Goal: Information Seeking & Learning: Learn about a topic

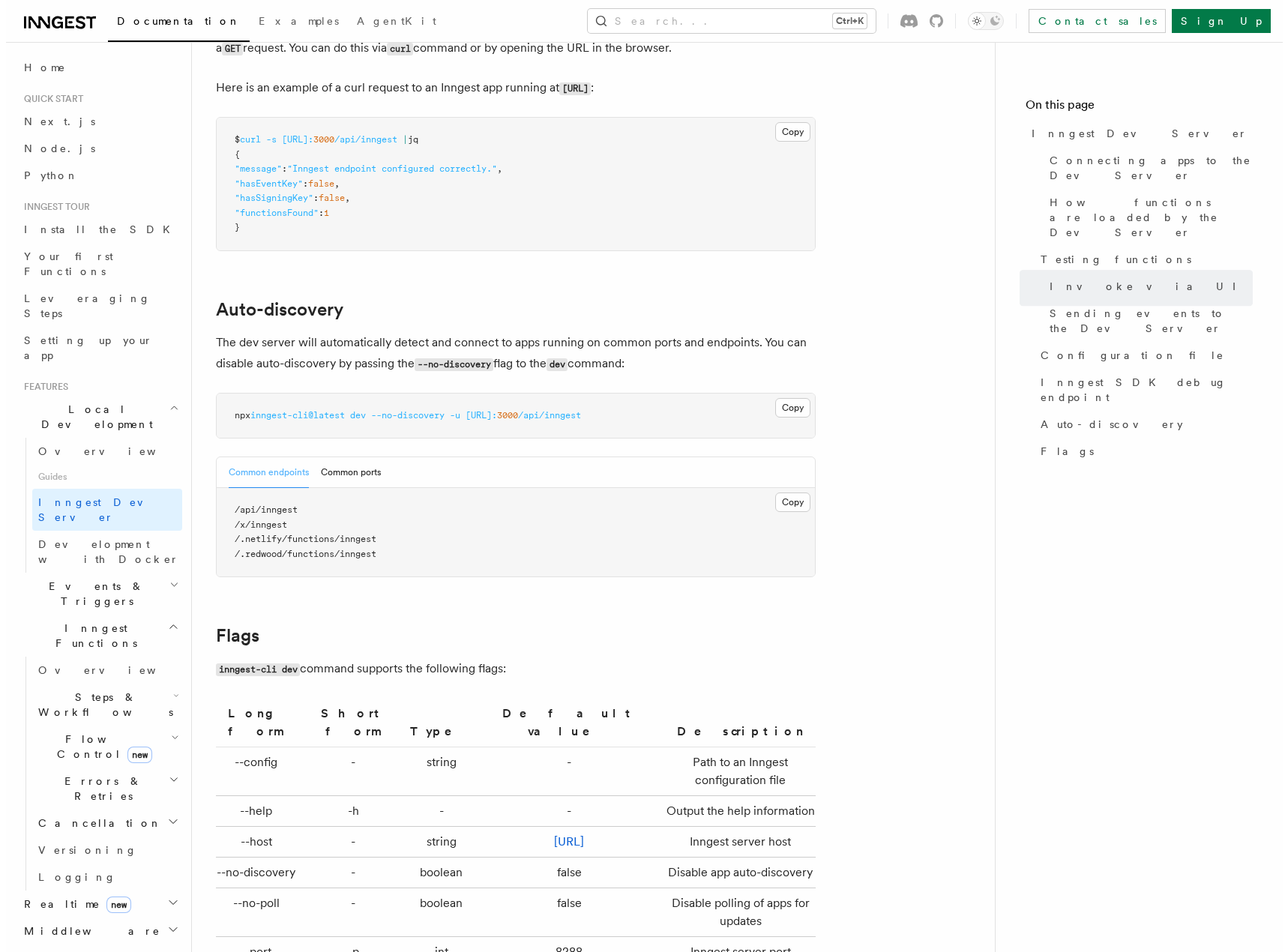
scroll to position [4529, 0]
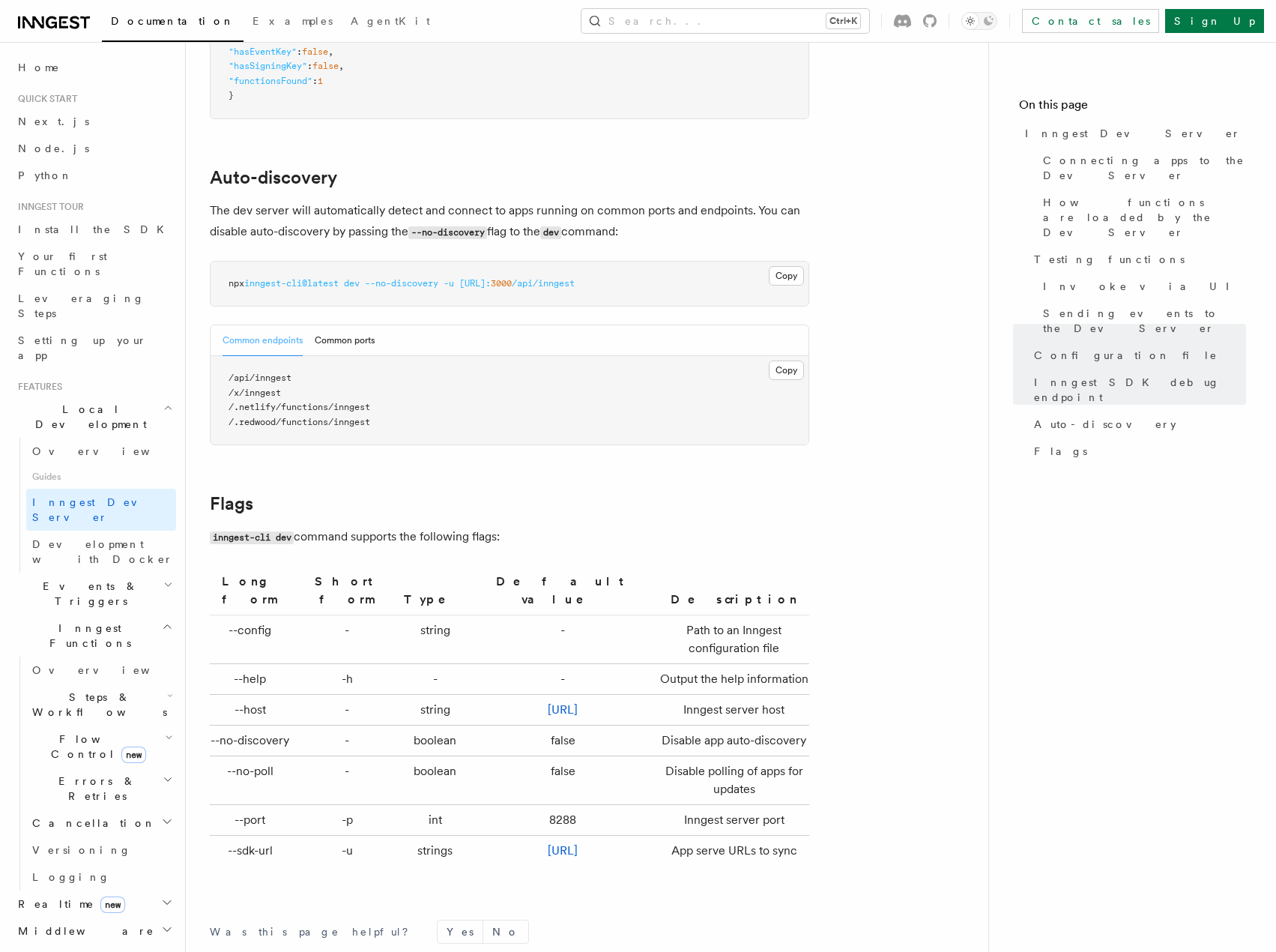
click at [855, 27] on button "Search... Ctrl+K" at bounding box center [725, 20] width 287 height 24
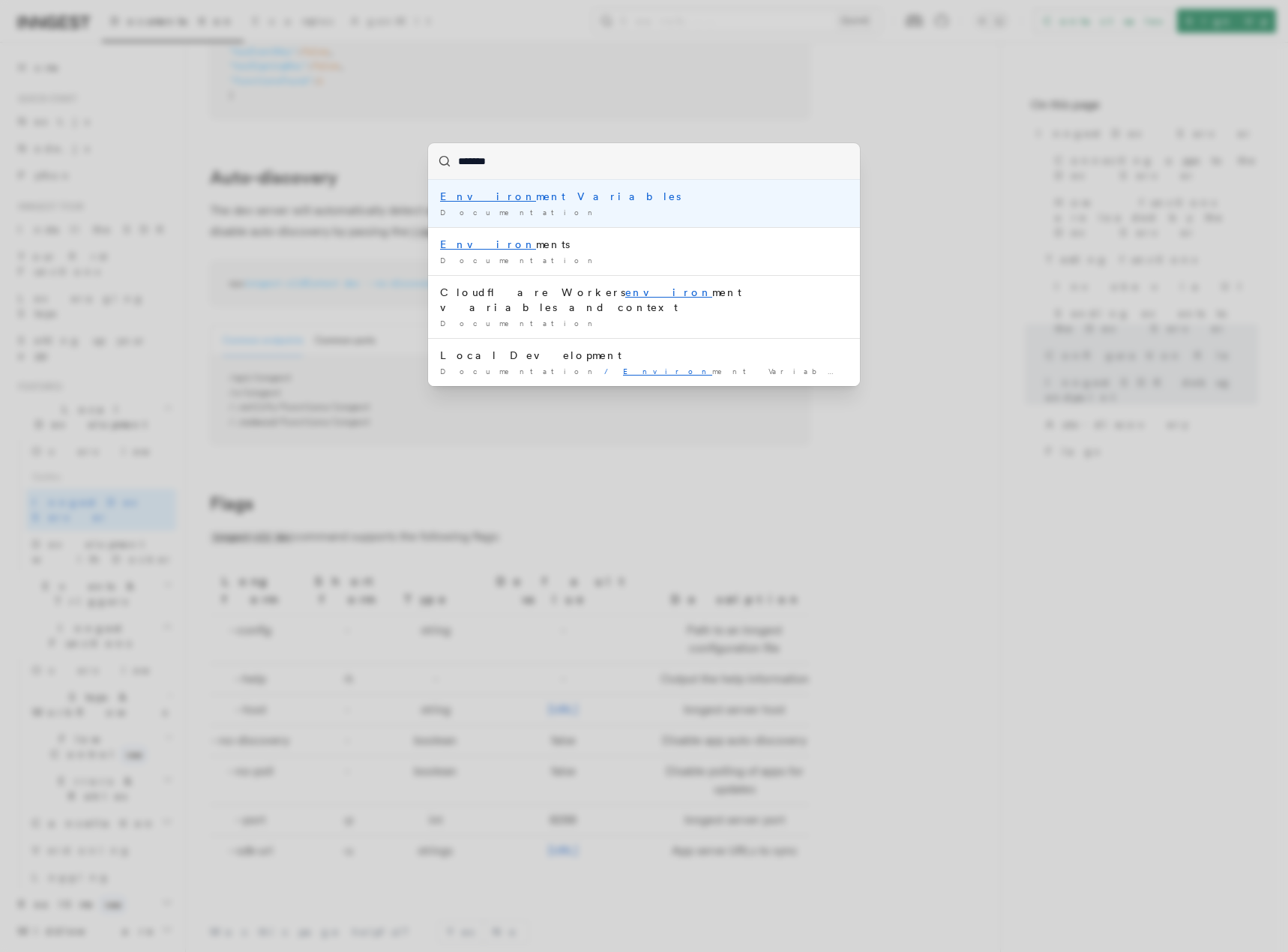
type input "********"
click at [509, 199] on div "Environm ent Variables" at bounding box center [644, 197] width 408 height 15
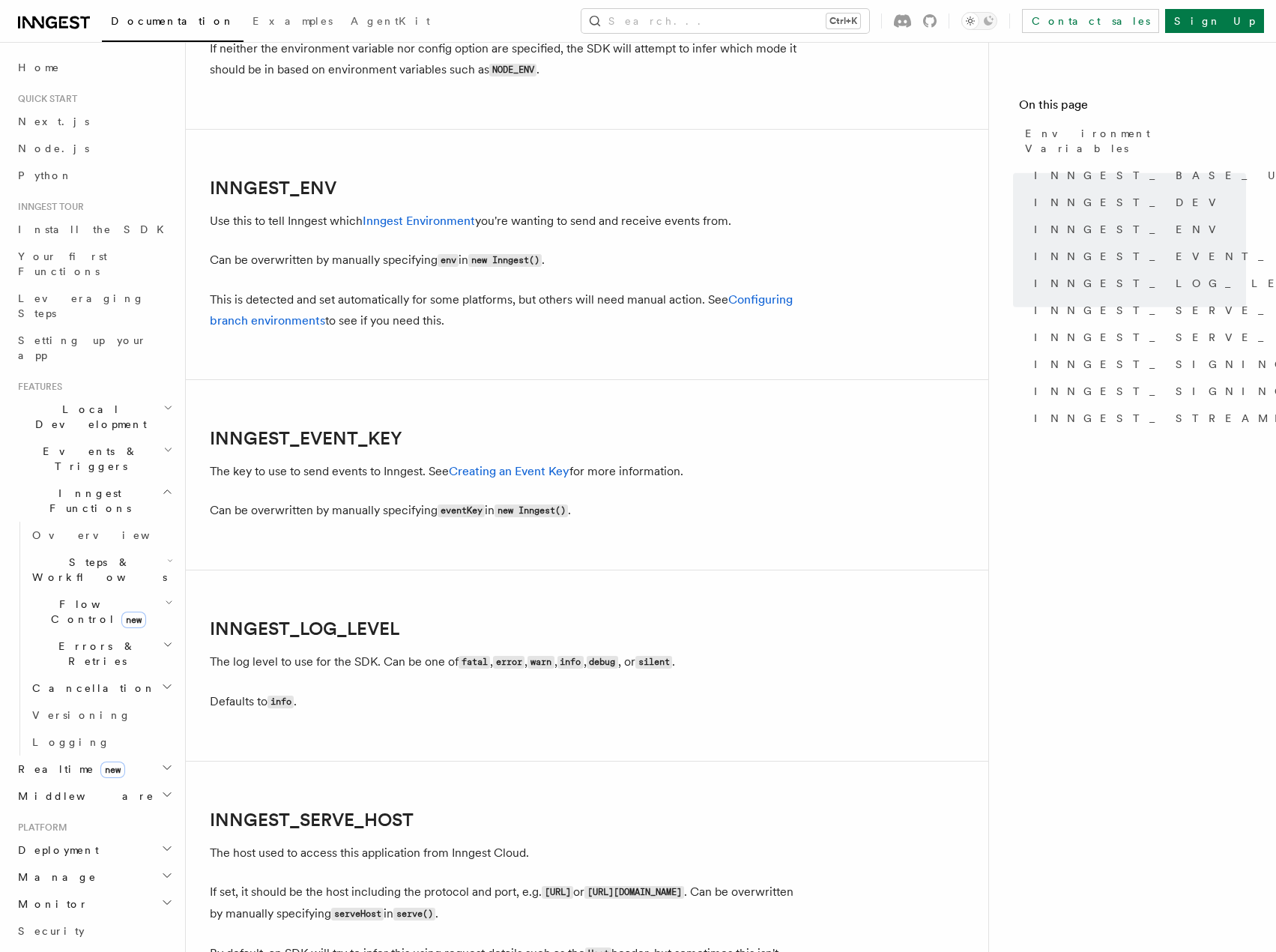
scroll to position [1355, 0]
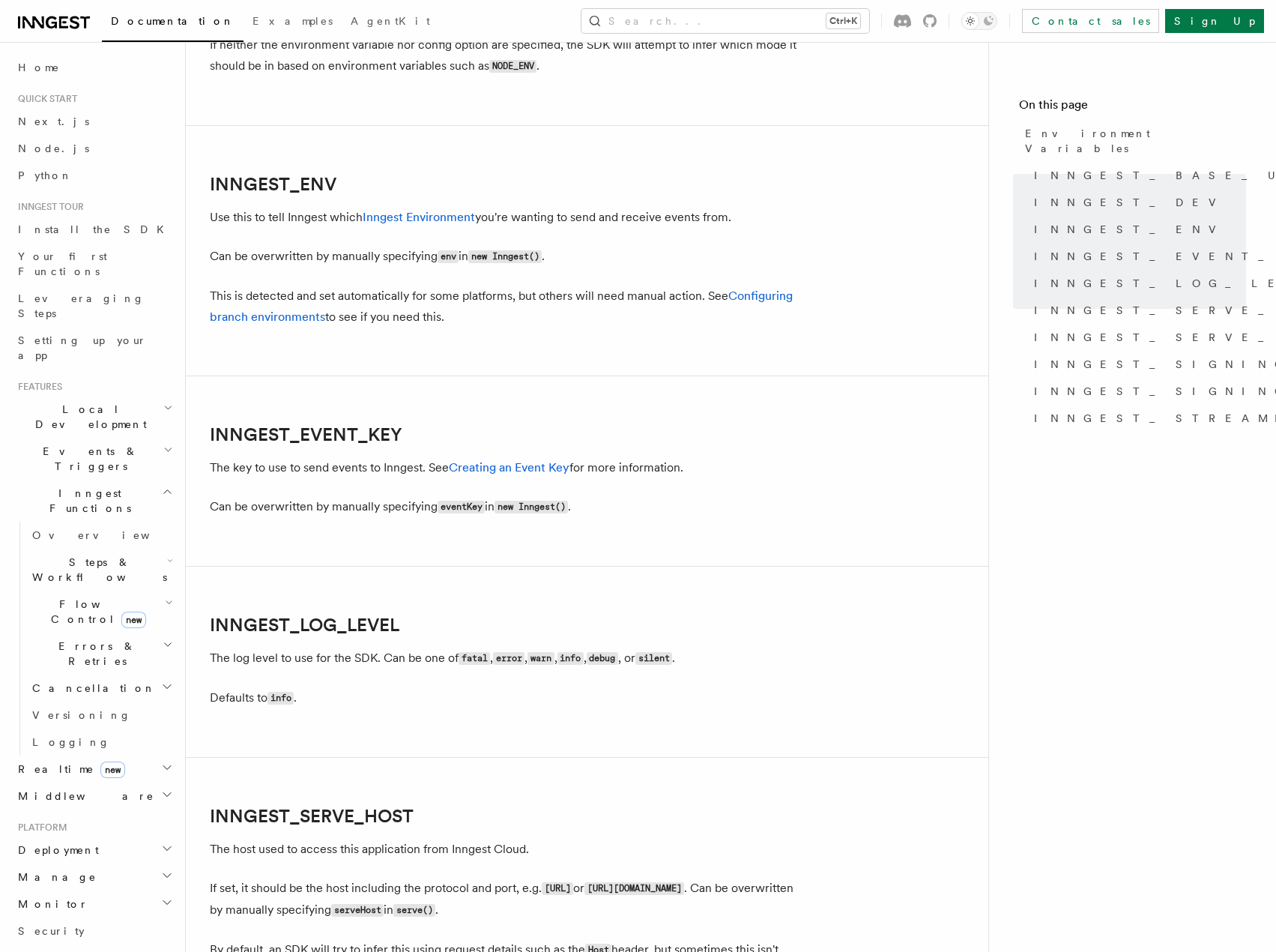
click at [766, 432] on h2 "INNGEST_EVENT_KEY" at bounding box center [510, 435] width 600 height 21
click at [566, 329] on article "References TypeScript SDK Using the SDK Environment Variables You can set envir…" at bounding box center [587, 478] width 754 height 3534
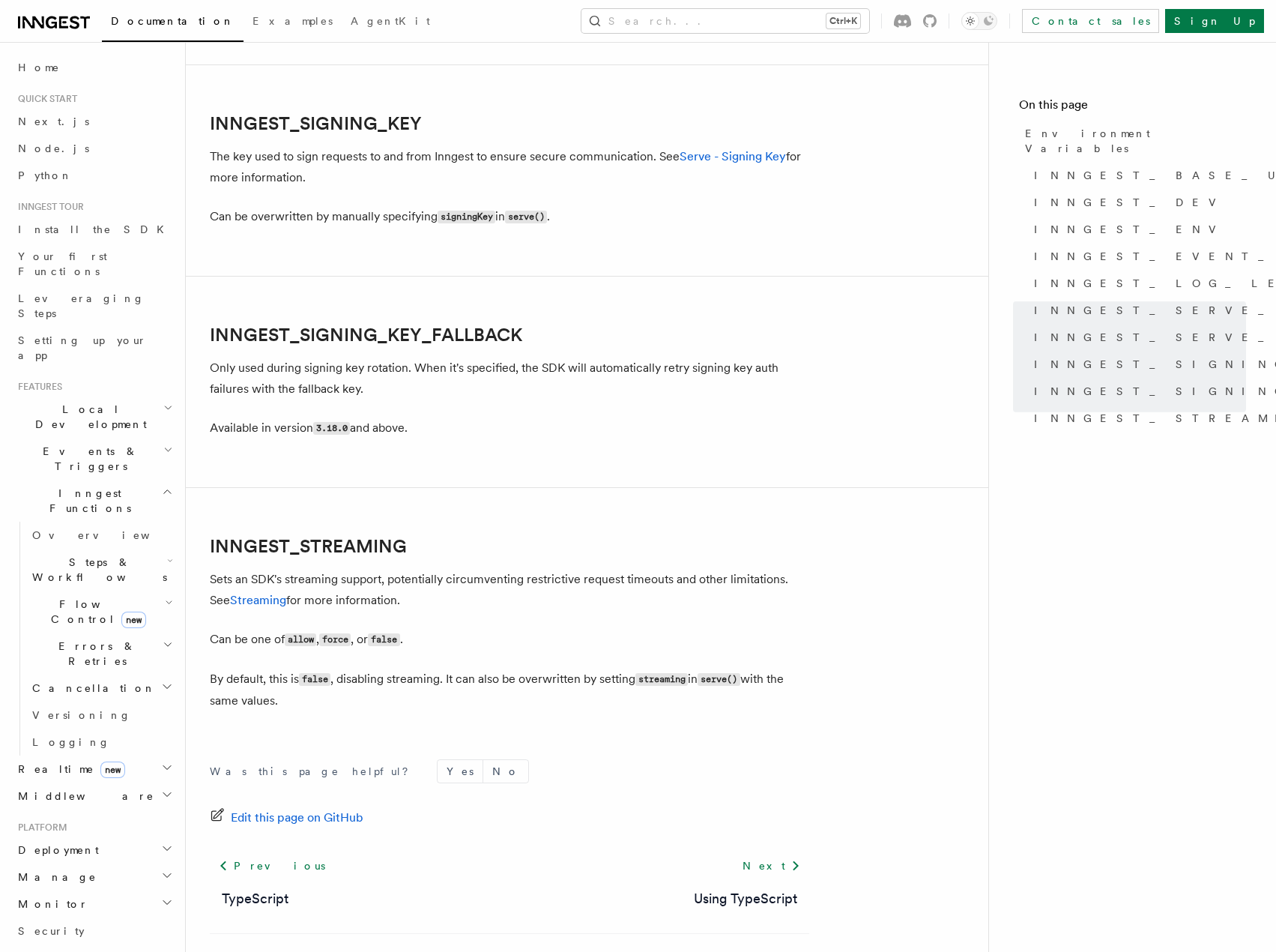
scroll to position [2598, 0]
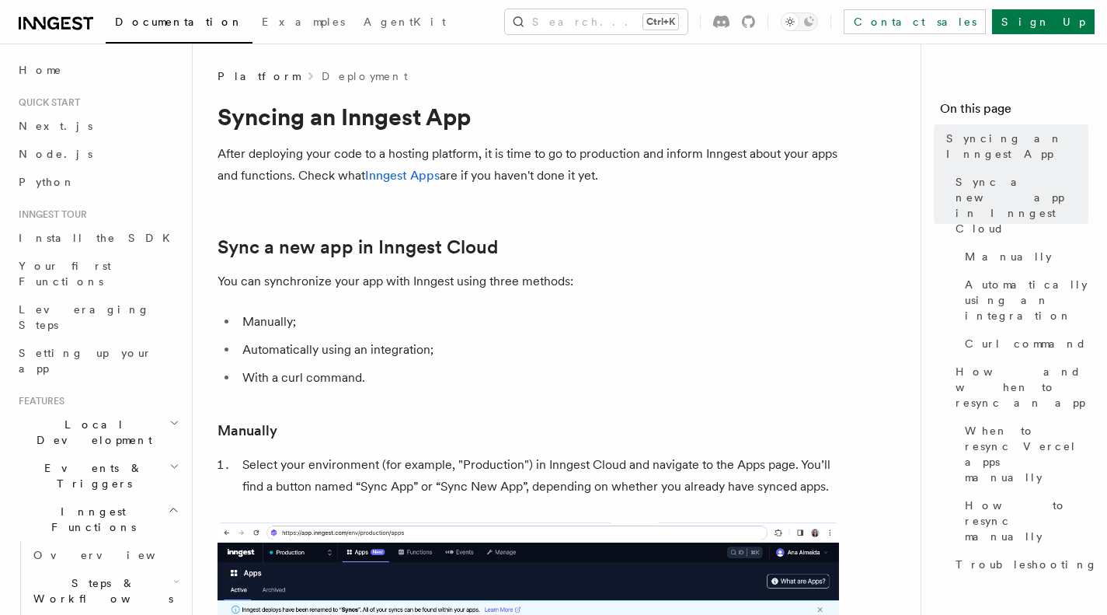
click at [639, 342] on li "Automatically using an integration;" at bounding box center [538, 350] width 601 height 22
click at [411, 182] on link "Inngest Apps" at bounding box center [402, 175] width 75 height 15
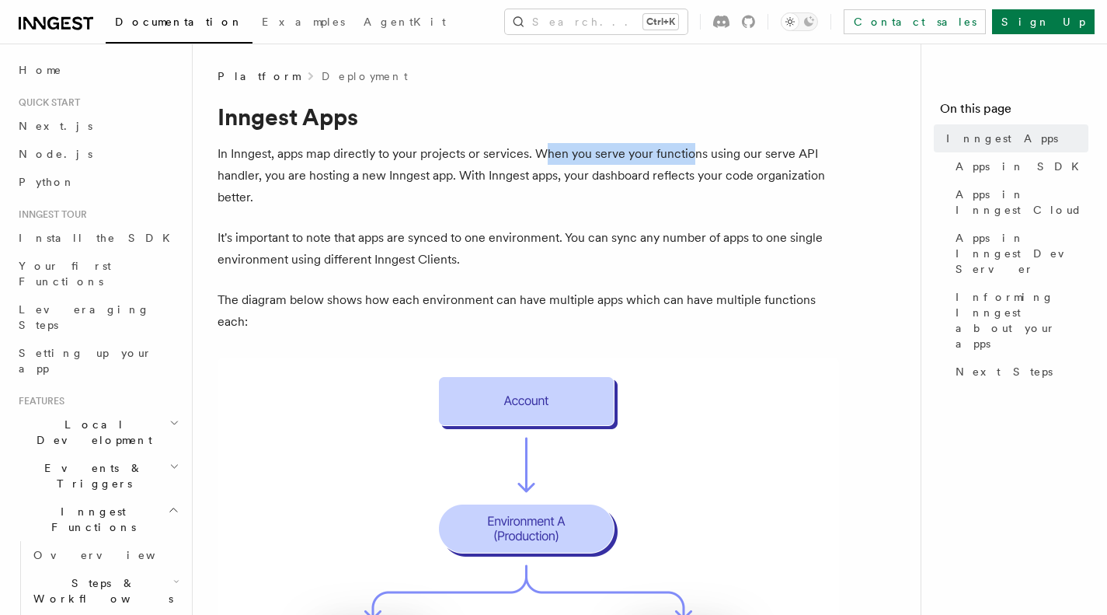
drag, startPoint x: 548, startPoint y: 159, endPoint x: 690, endPoint y: 162, distance: 142.2
click at [690, 162] on p "In Inngest, apps map directly to your projects or services. When you serve your…" at bounding box center [529, 175] width 622 height 65
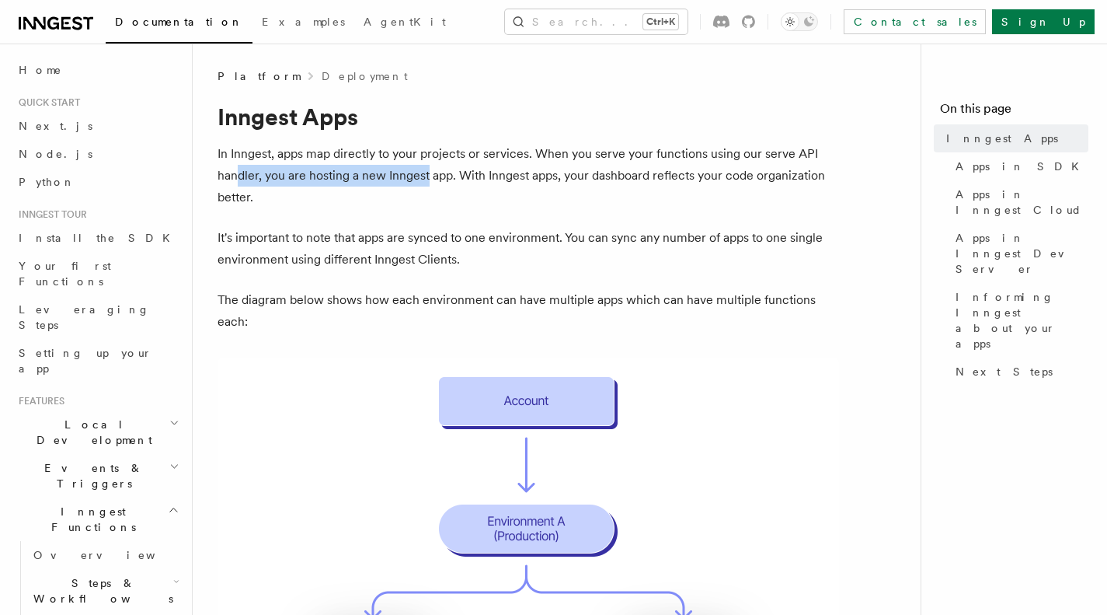
drag, startPoint x: 340, startPoint y: 179, endPoint x: 429, endPoint y: 179, distance: 89.4
click at [429, 179] on p "In Inngest, apps map directly to your projects or services. When you serve your…" at bounding box center [529, 175] width 622 height 65
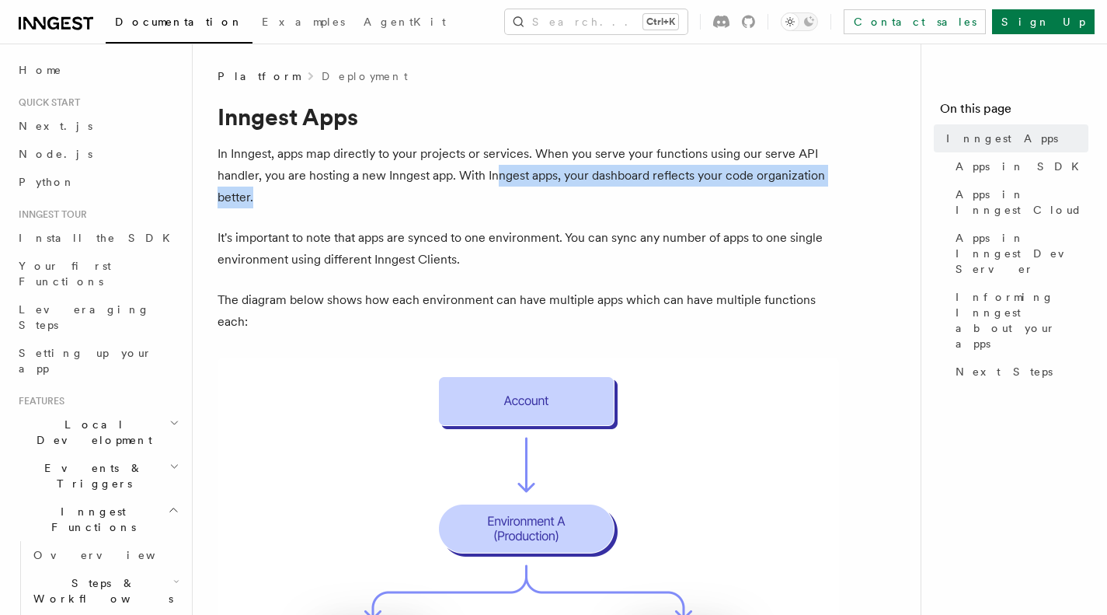
drag, startPoint x: 496, startPoint y: 175, endPoint x: 670, endPoint y: 188, distance: 174.6
click at [670, 188] on p "In Inngest, apps map directly to your projects or services. When you serve your…" at bounding box center [529, 175] width 622 height 65
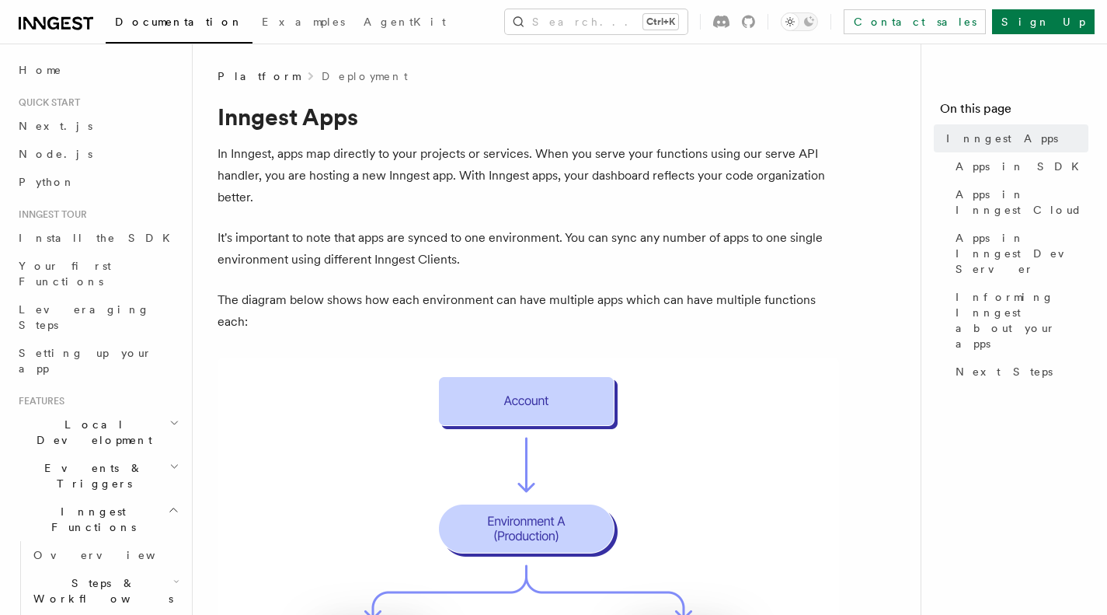
click at [627, 249] on p "It's important to note that apps are synced to one environment. You can sync an…" at bounding box center [529, 249] width 622 height 44
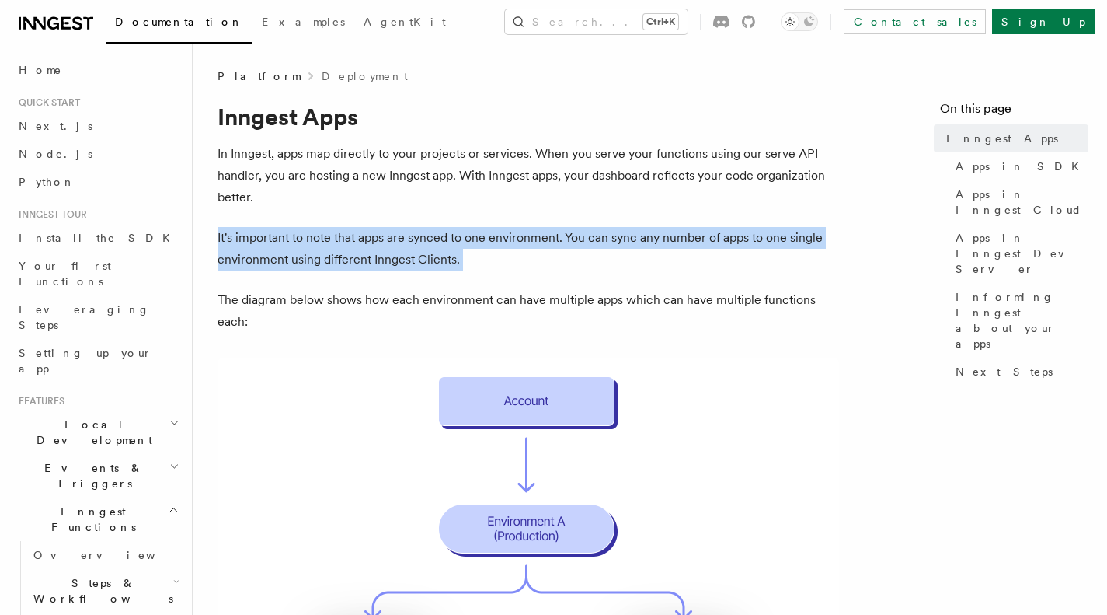
click at [627, 249] on p "It's important to note that apps are synced to one environment. You can sync an…" at bounding box center [529, 249] width 622 height 44
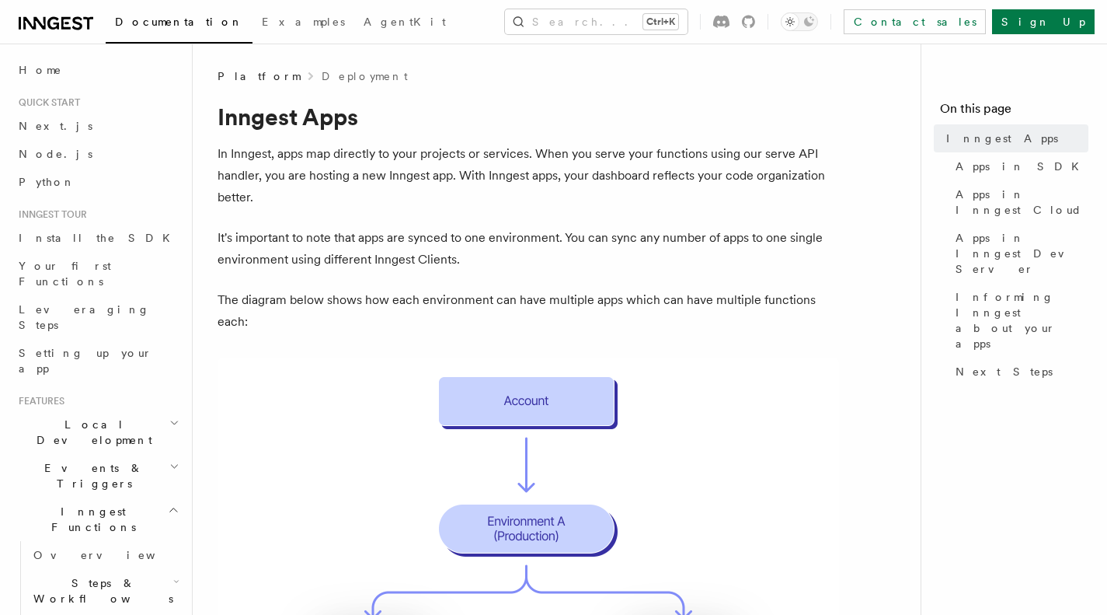
click at [622, 297] on p "The diagram below shows how each environment can have multiple apps which can h…" at bounding box center [529, 311] width 622 height 44
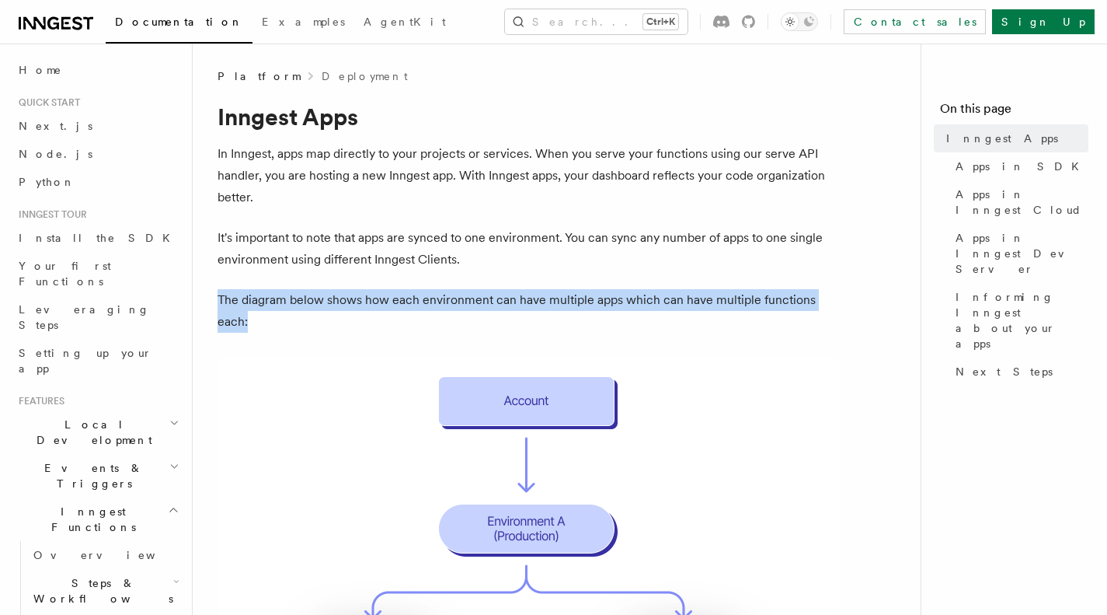
click at [622, 297] on p "The diagram below shows how each environment can have multiple apps which can h…" at bounding box center [529, 311] width 622 height 44
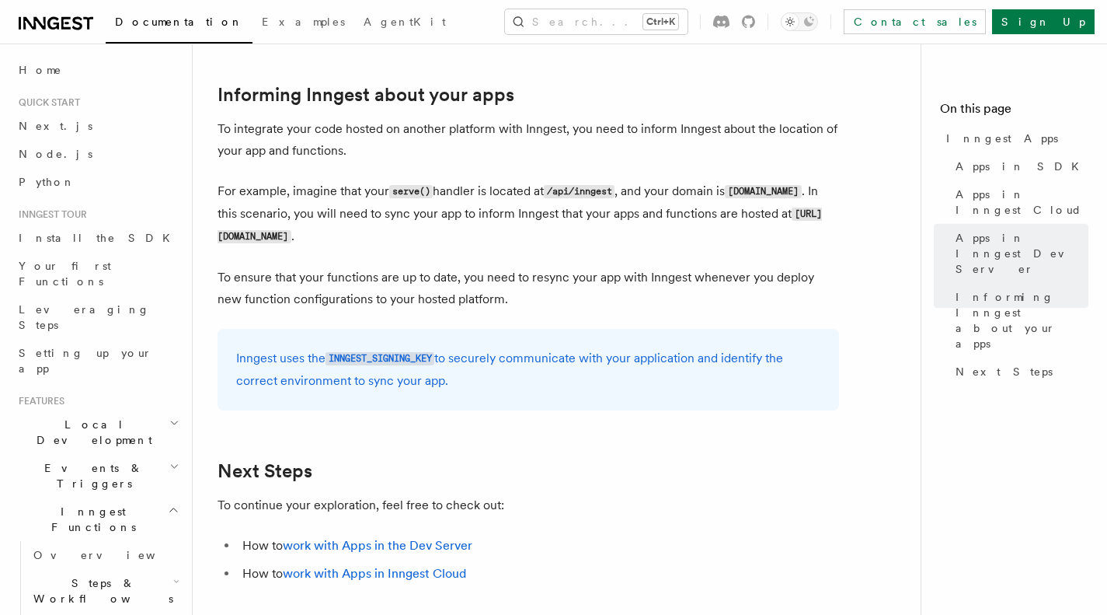
scroll to position [2316, 0]
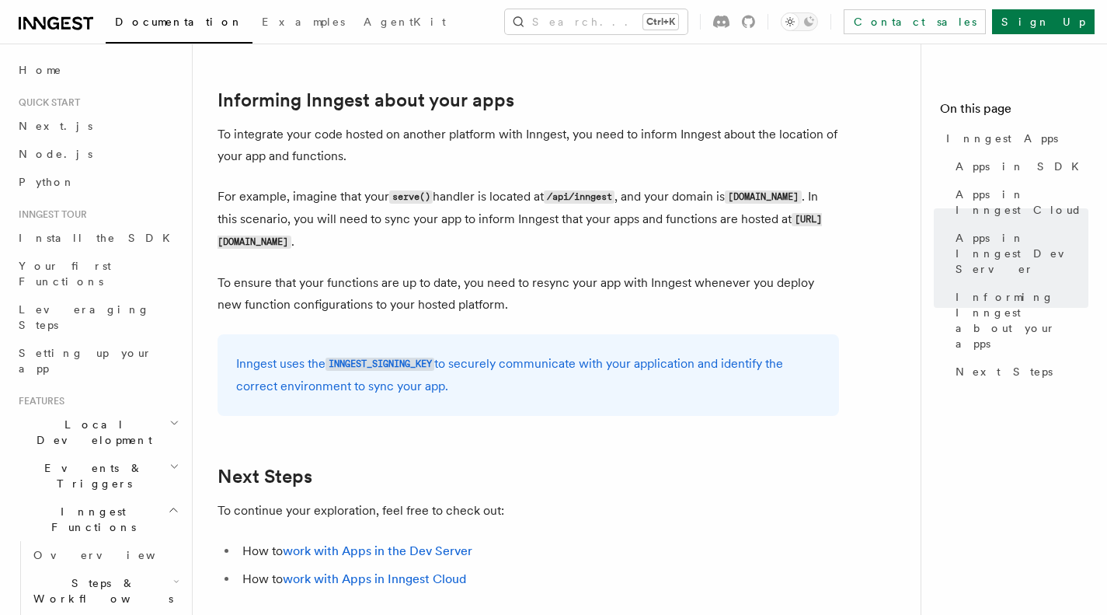
click at [536, 289] on p "To ensure that your functions are up to date, you need to resync your app with …" at bounding box center [529, 294] width 622 height 44
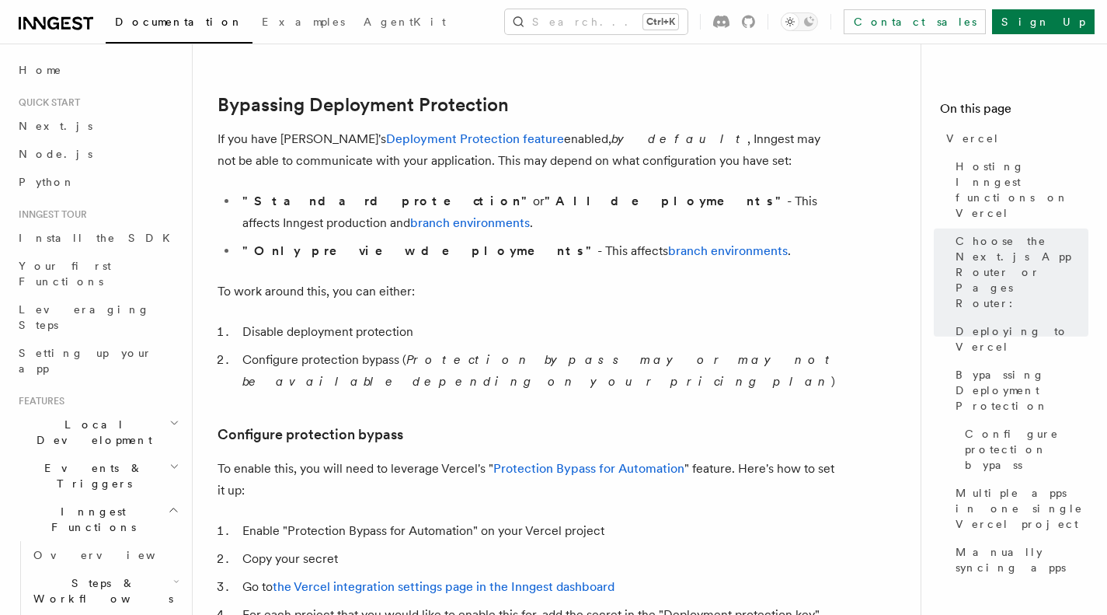
scroll to position [1148, 0]
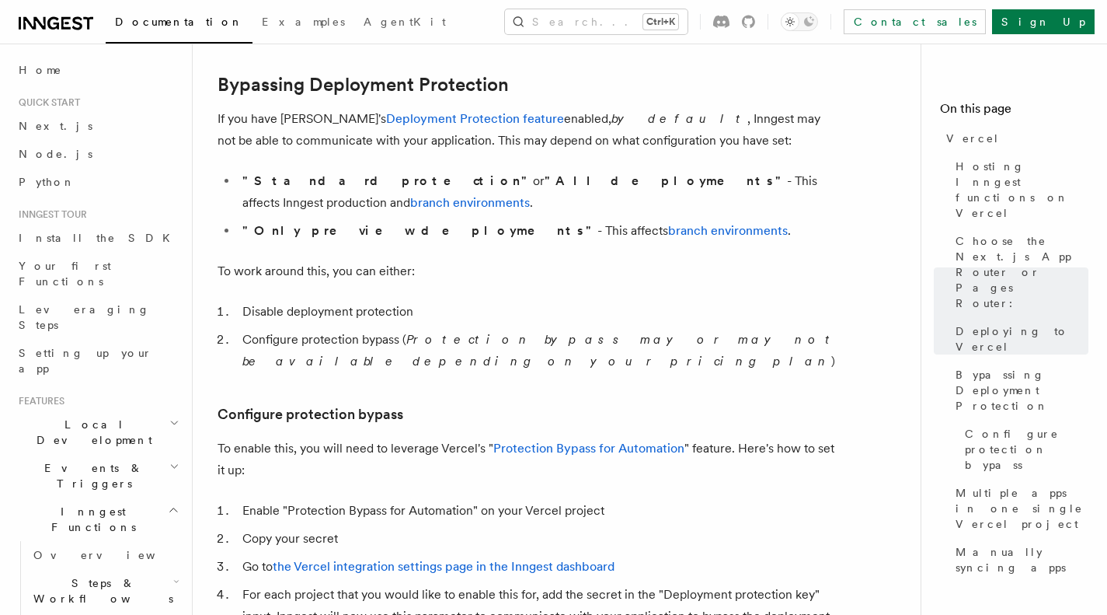
click at [751, 260] on p "To work around this, you can either:" at bounding box center [529, 271] width 622 height 22
click at [722, 332] on em "Protection bypass may or may not be available depending on your pricing plan" at bounding box center [539, 350] width 594 height 37
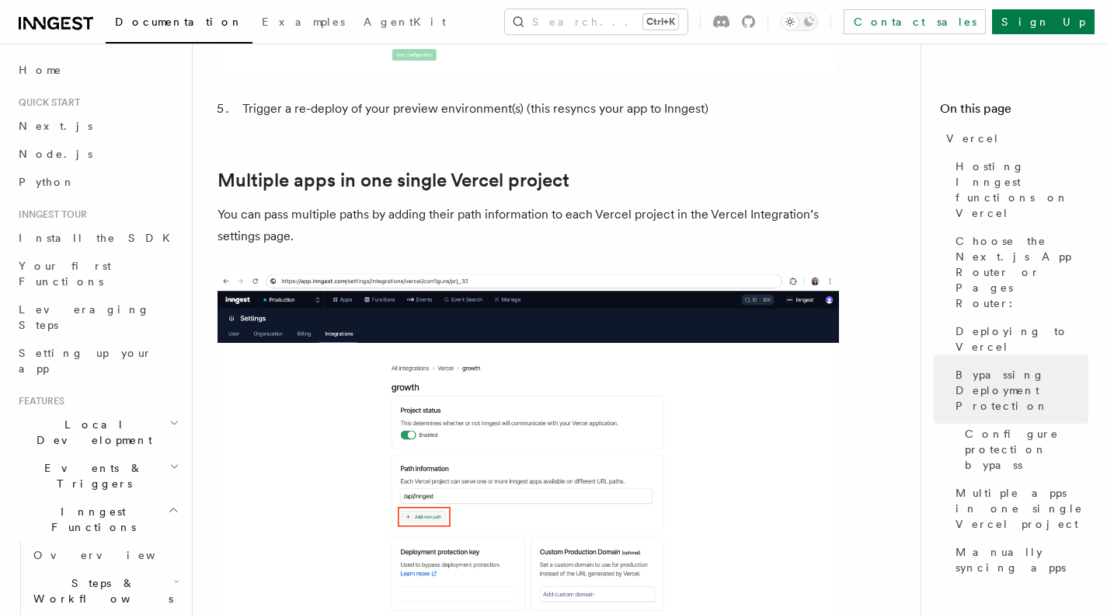
scroll to position [2119, 0]
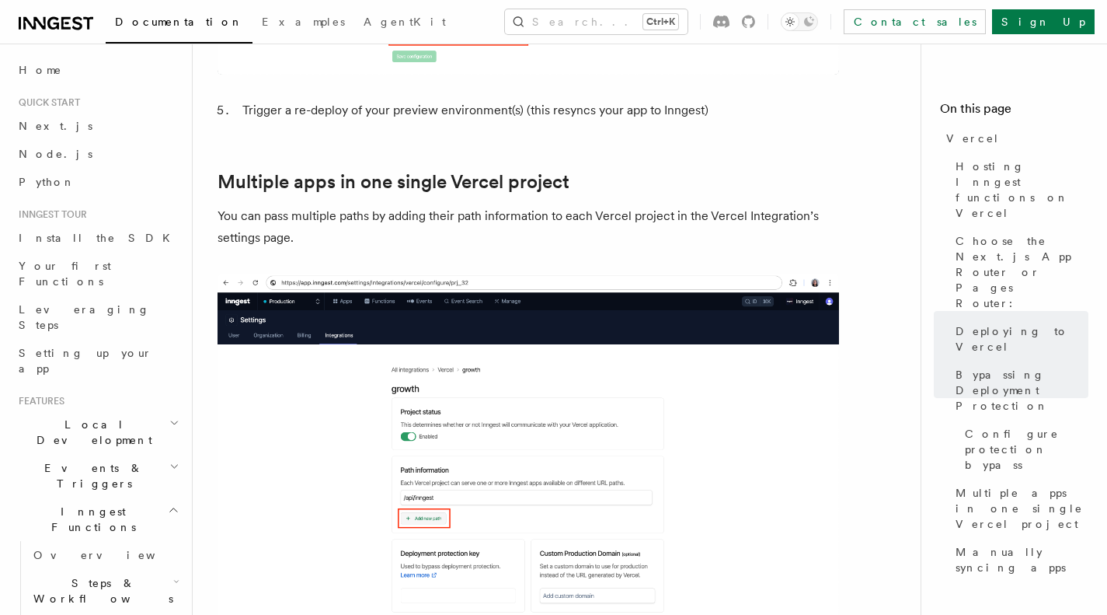
click at [578, 205] on p "You can pass multiple paths by adding their path information to each Vercel pro…" at bounding box center [529, 227] width 622 height 44
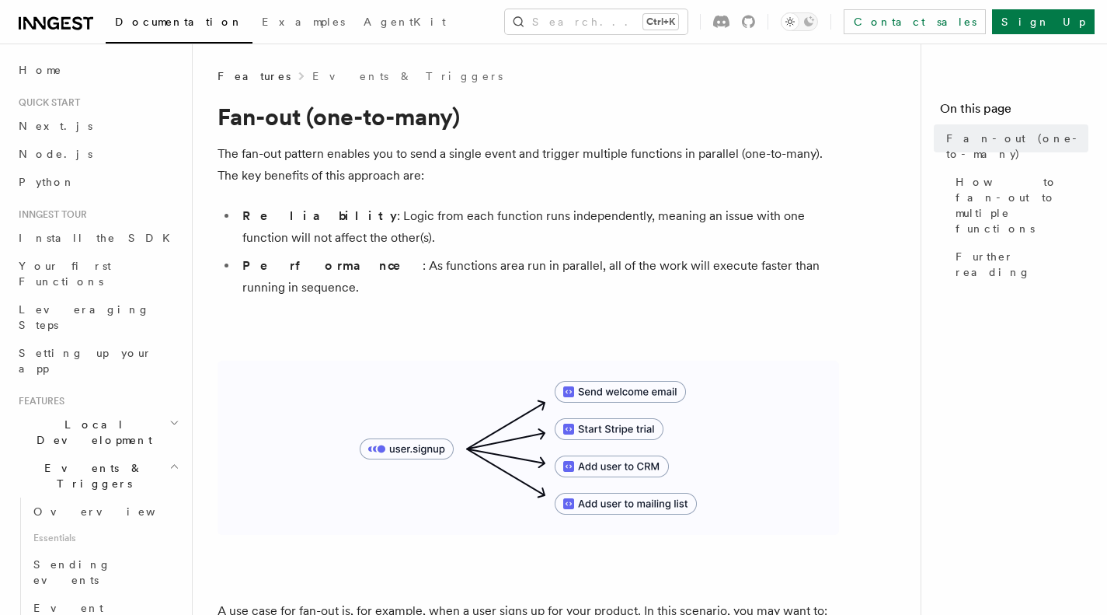
click at [89, 242] on span "Install the SDK" at bounding box center [99, 238] width 161 height 12
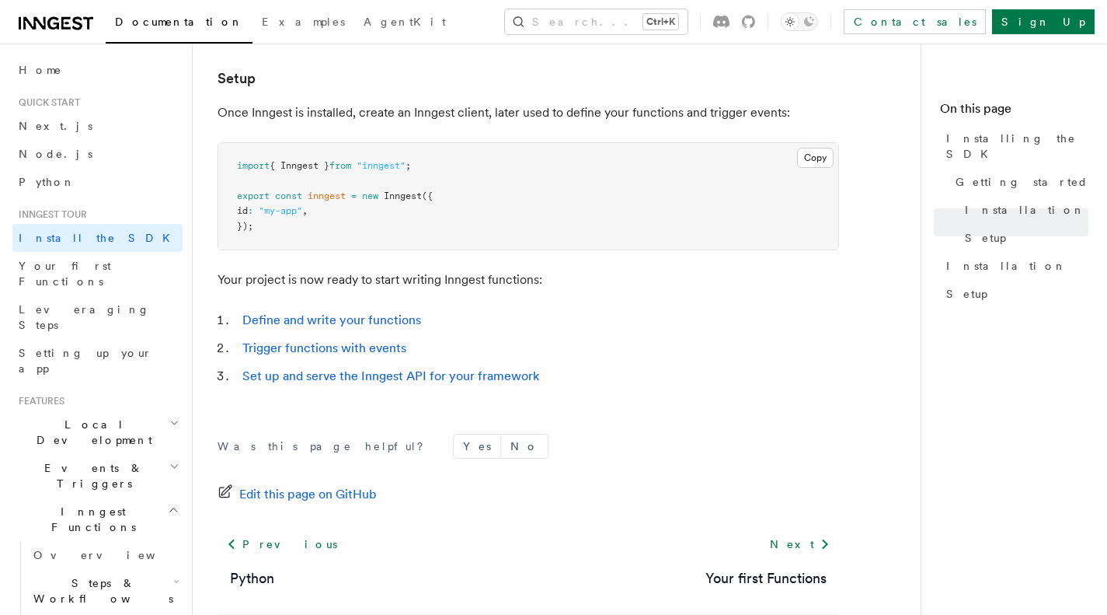
scroll to position [601, 0]
drag, startPoint x: 365, startPoint y: 196, endPoint x: 426, endPoint y: 197, distance: 60.6
click at [426, 197] on span "export const inngest = new Inngest ({" at bounding box center [335, 195] width 196 height 11
copy span "new Inngest"
click at [810, 545] on link "Next" at bounding box center [800, 543] width 78 height 28
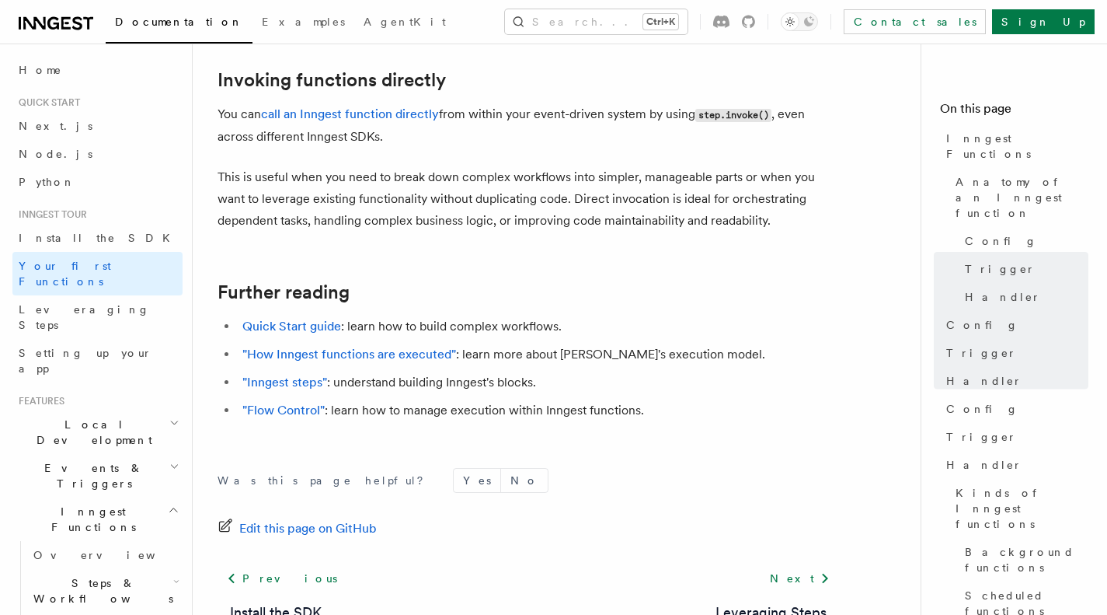
scroll to position [3198, 0]
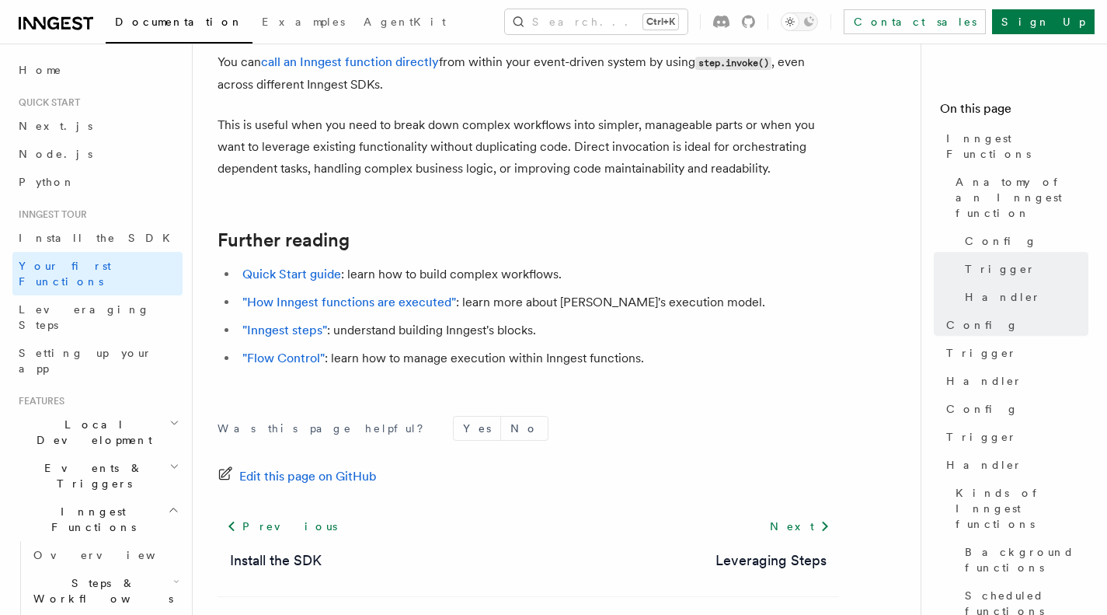
click at [751, 549] on link "Leveraging Steps" at bounding box center [771, 560] width 111 height 22
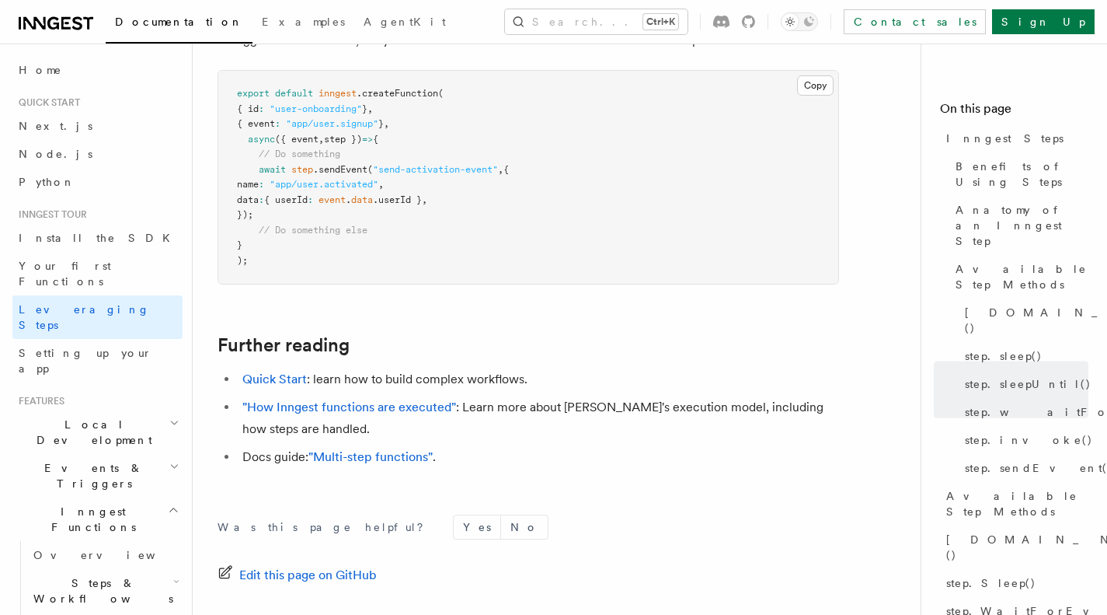
scroll to position [3488, 0]
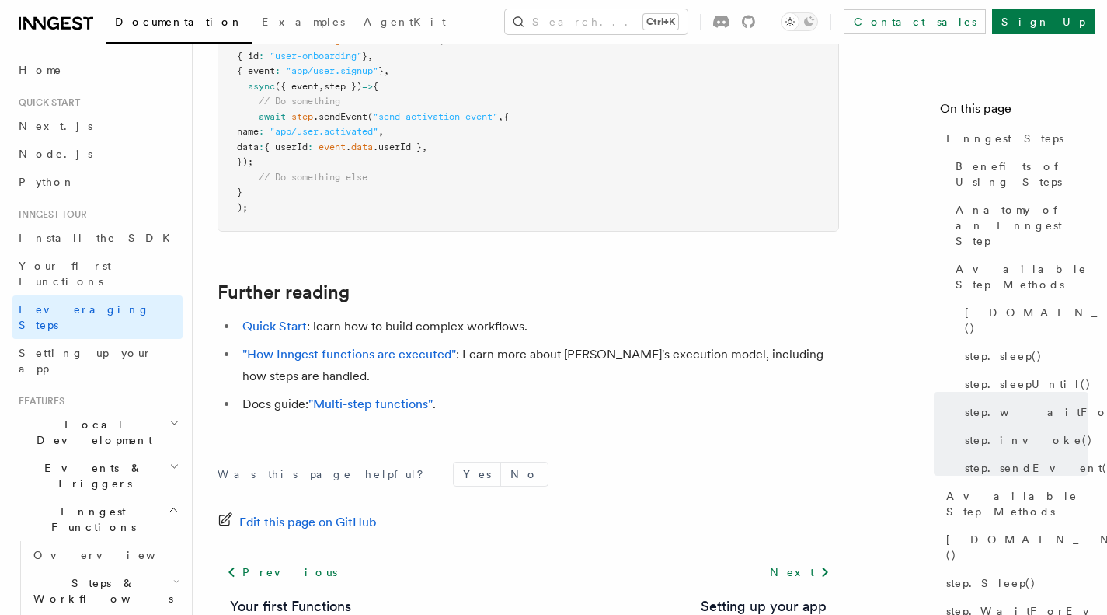
click at [816, 563] on icon at bounding box center [825, 572] width 19 height 19
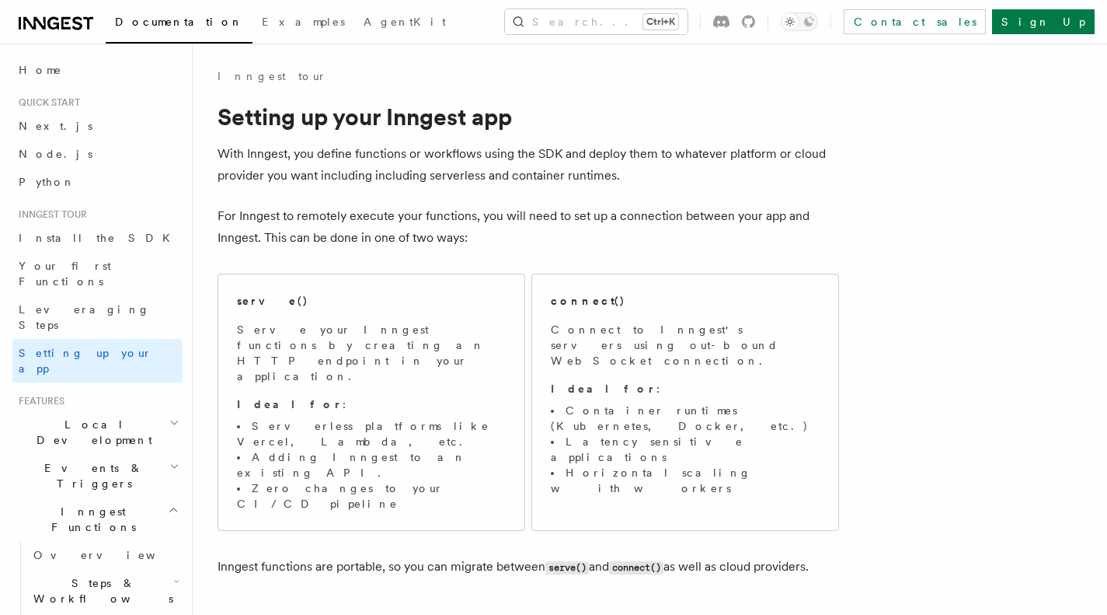
click at [465, 396] on p "Ideal for :" at bounding box center [371, 404] width 269 height 16
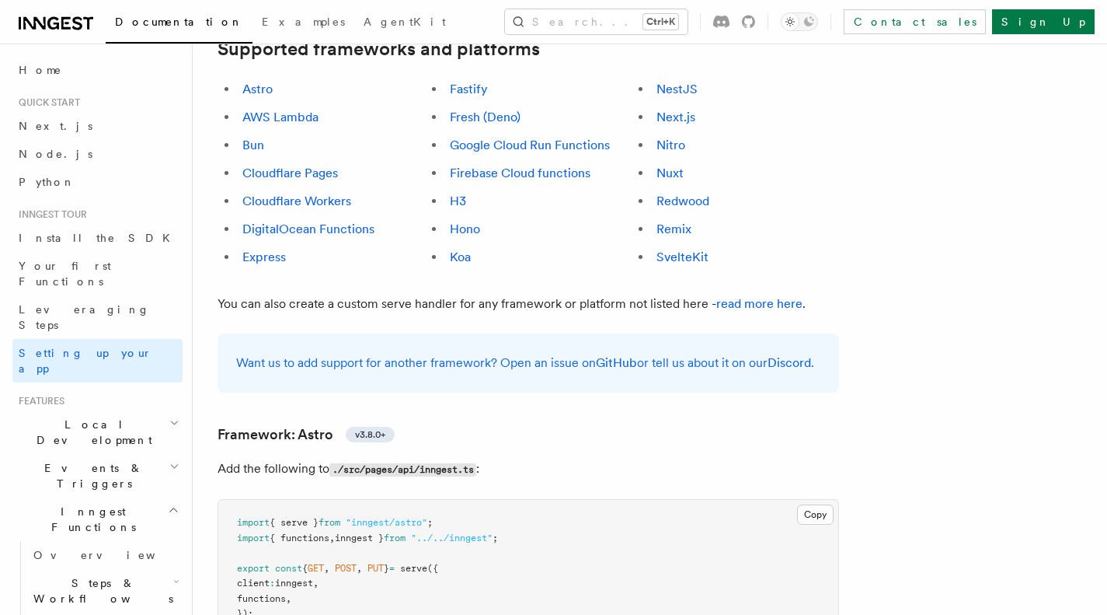
scroll to position [842, 0]
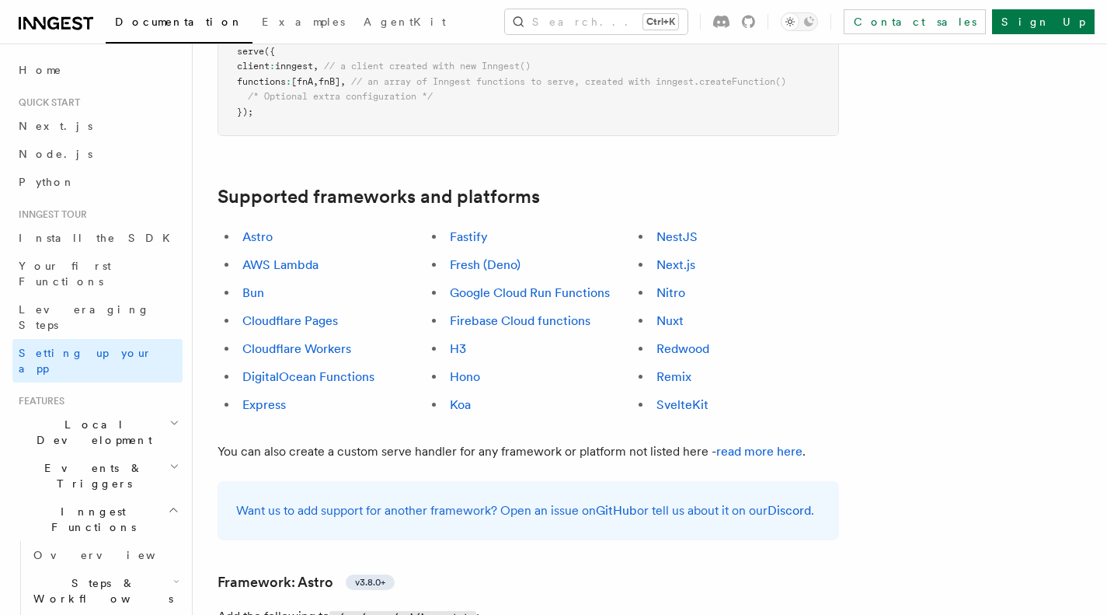
click at [667, 257] on link "Next.js" at bounding box center [676, 264] width 39 height 15
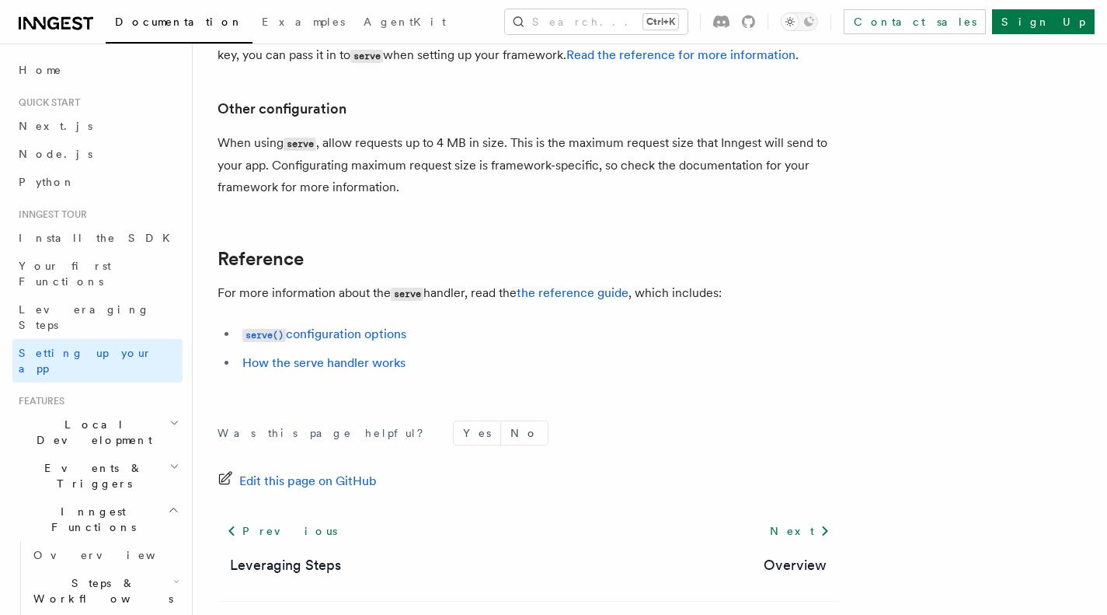
scroll to position [13327, 0]
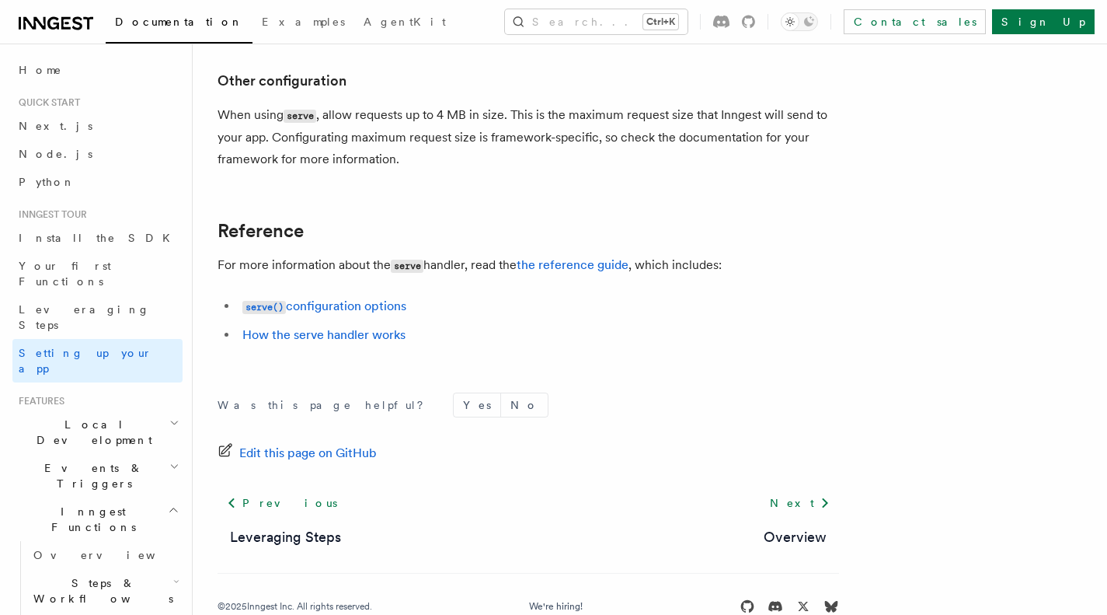
click at [786, 526] on link "Overview" at bounding box center [795, 537] width 63 height 22
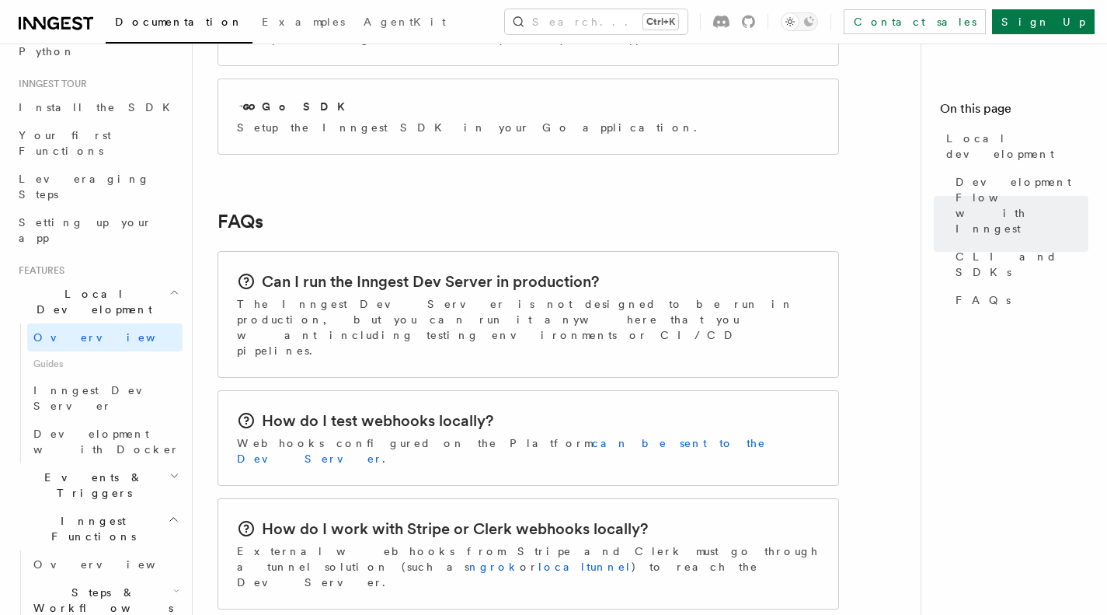
scroll to position [164, 0]
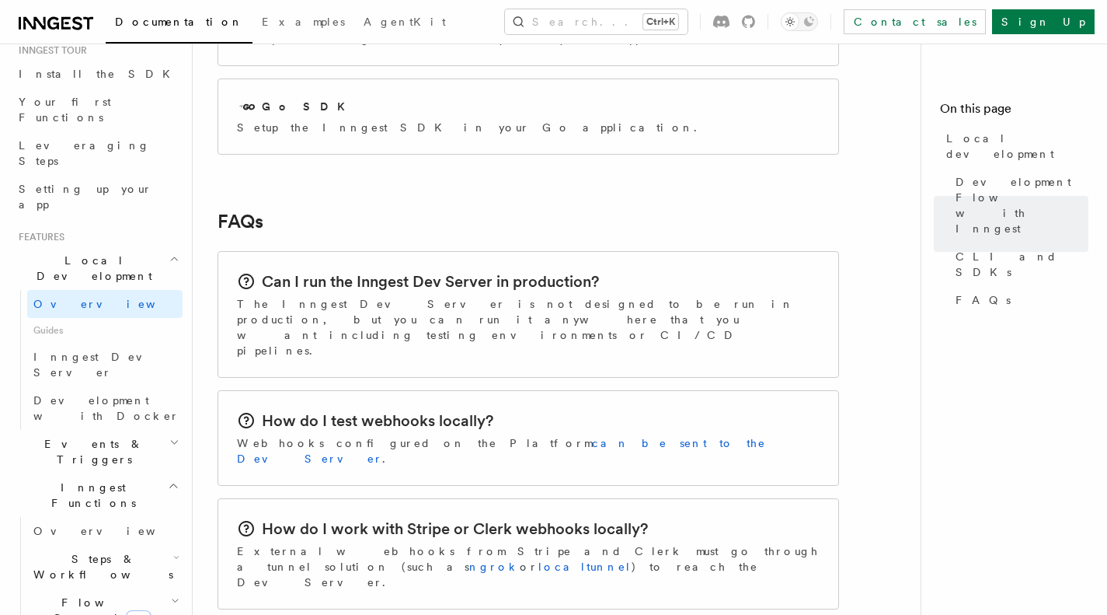
click at [172, 441] on icon "button" at bounding box center [175, 442] width 6 height 3
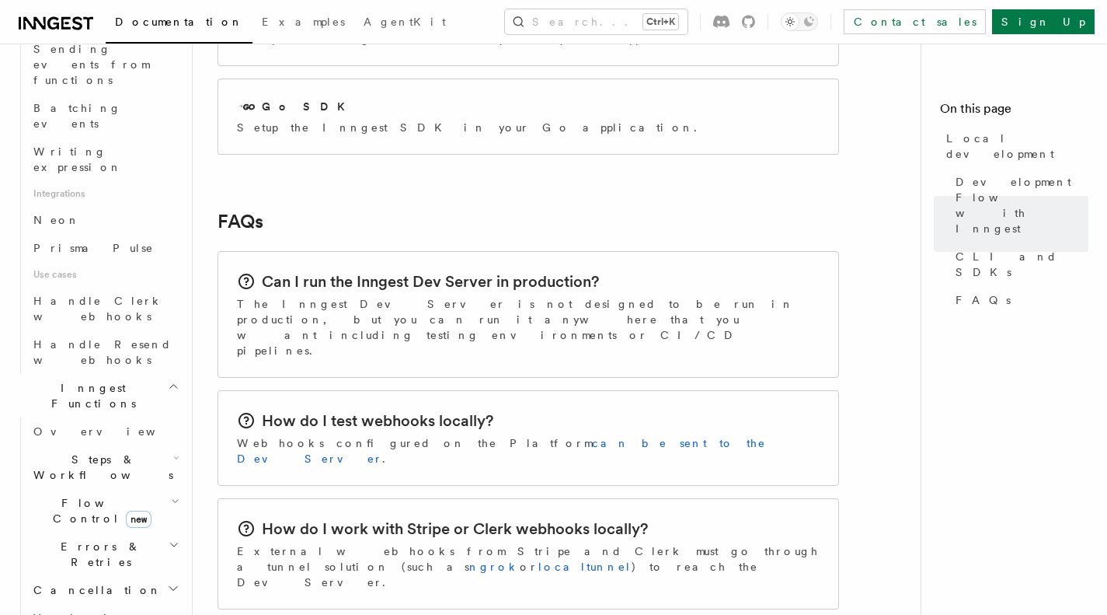
scroll to position [1027, 0]
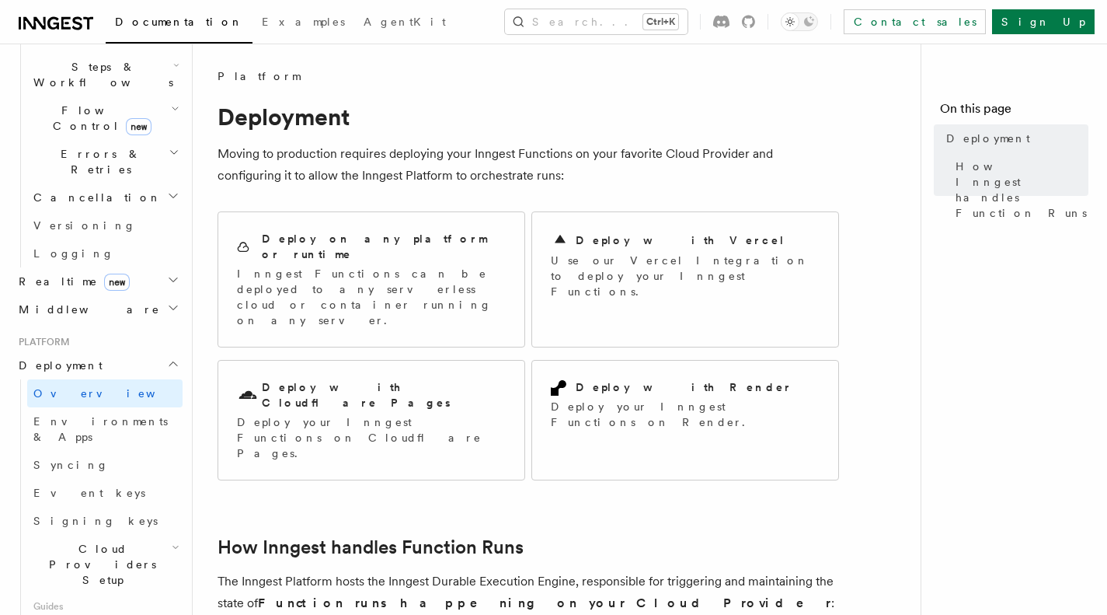
click at [716, 263] on p "Use our Vercel Integration to deploy your Inngest Functions." at bounding box center [685, 276] width 269 height 47
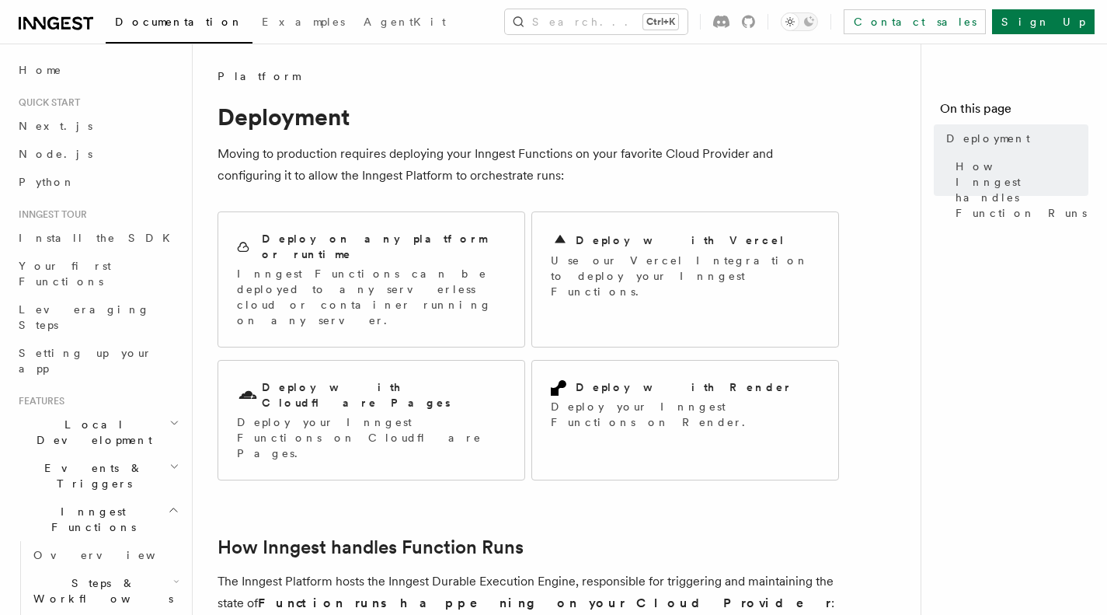
click at [607, 257] on p "Use our Vercel Integration to deploy your Inngest Functions." at bounding box center [685, 276] width 269 height 47
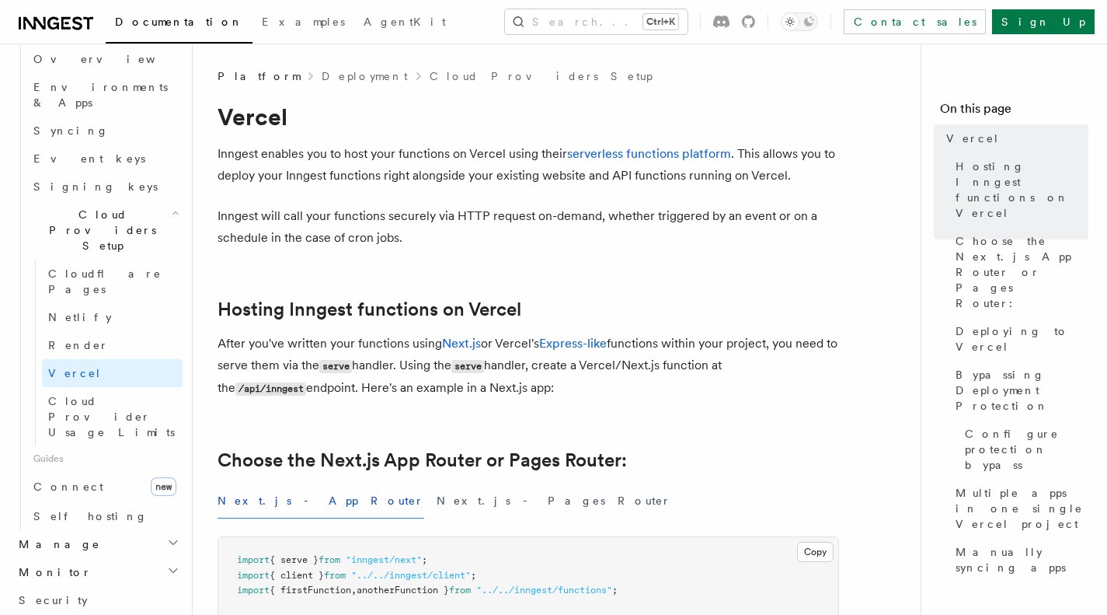
scroll to position [619, 0]
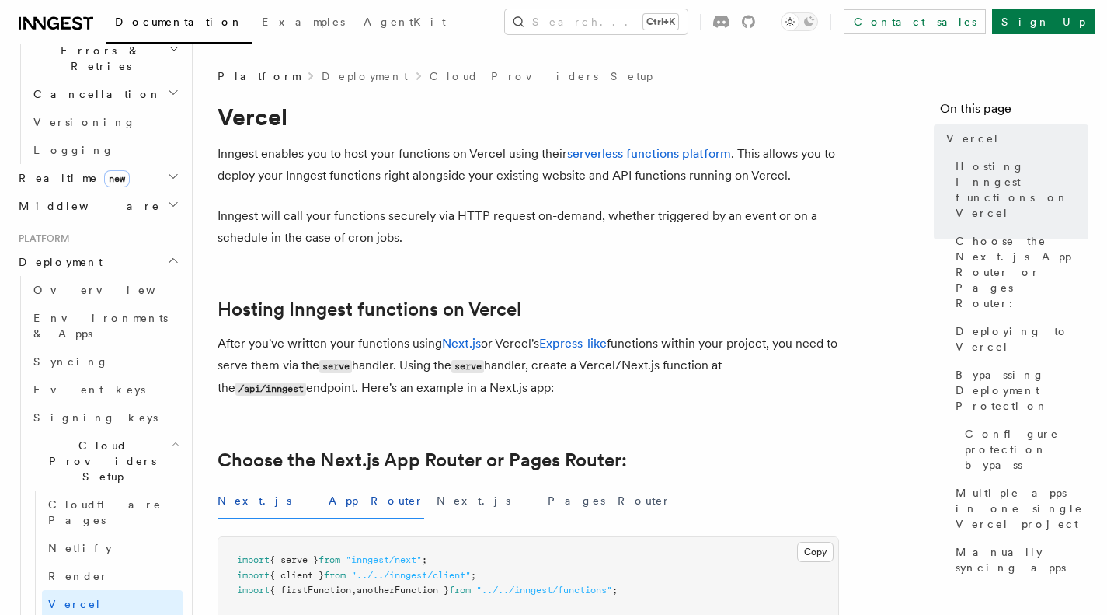
click at [98, 312] on span "Environments & Apps" at bounding box center [100, 326] width 134 height 28
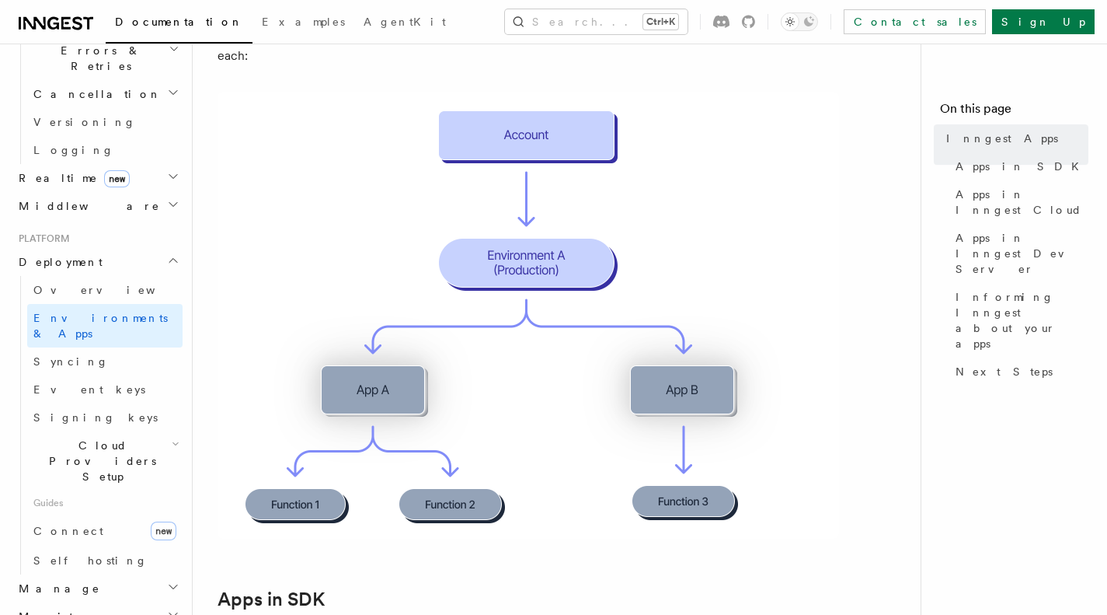
scroll to position [302, 0]
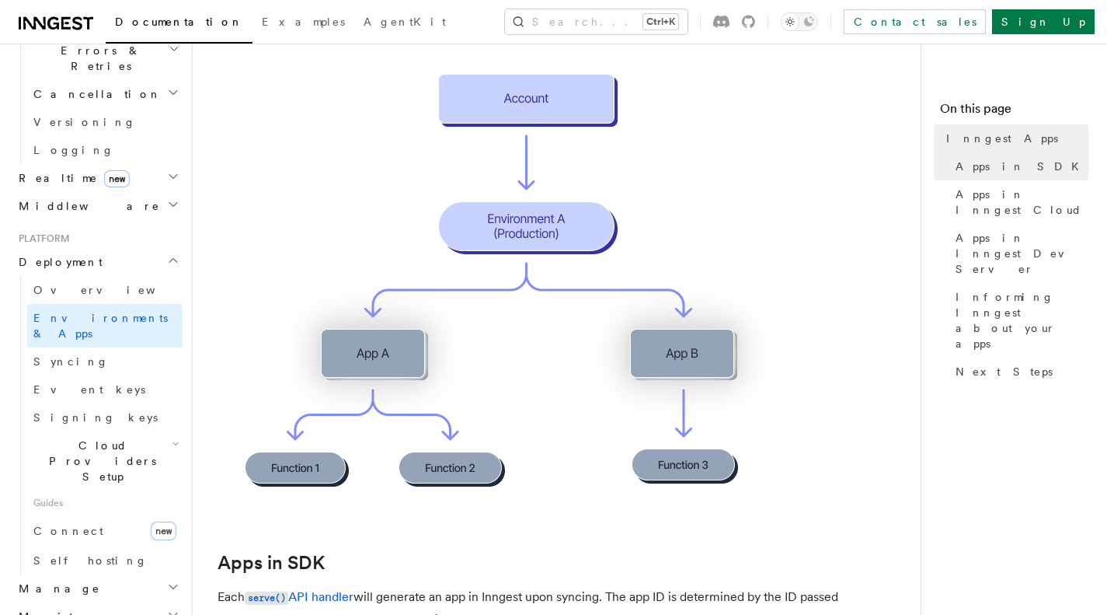
click at [1051, 193] on span "Apps in Inngest Cloud" at bounding box center [1022, 201] width 133 height 31
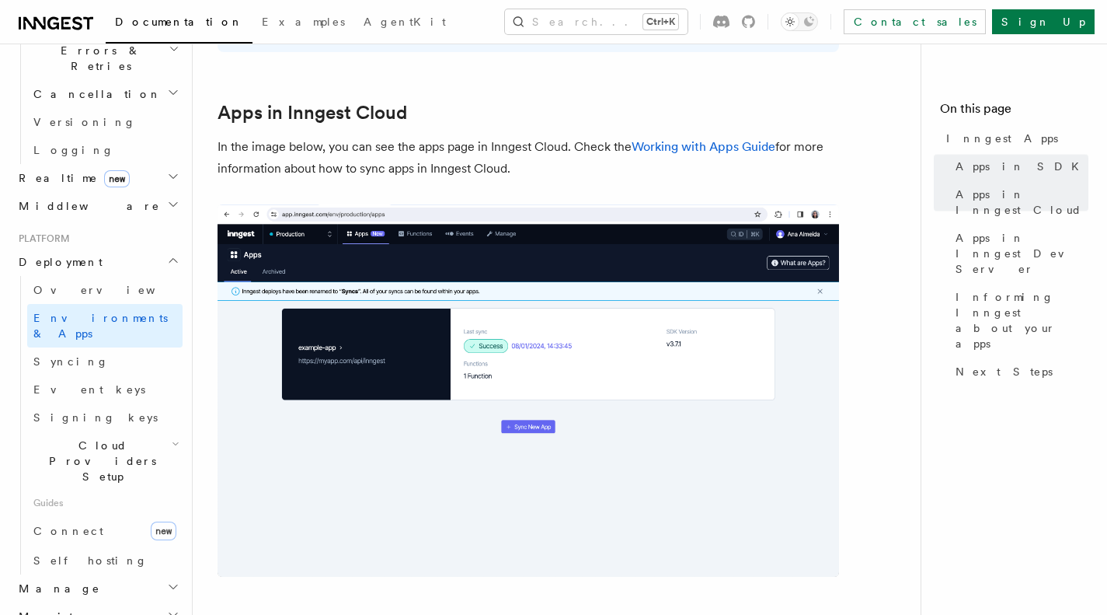
scroll to position [1282, 0]
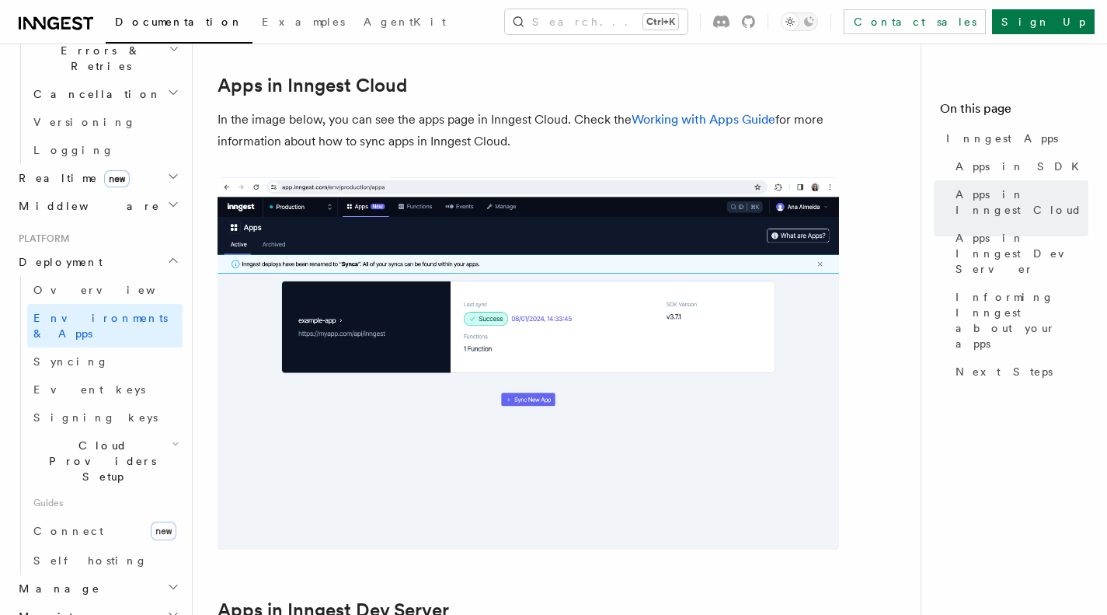
click at [1035, 289] on span "Informing Inngest about your apps" at bounding box center [1022, 320] width 133 height 62
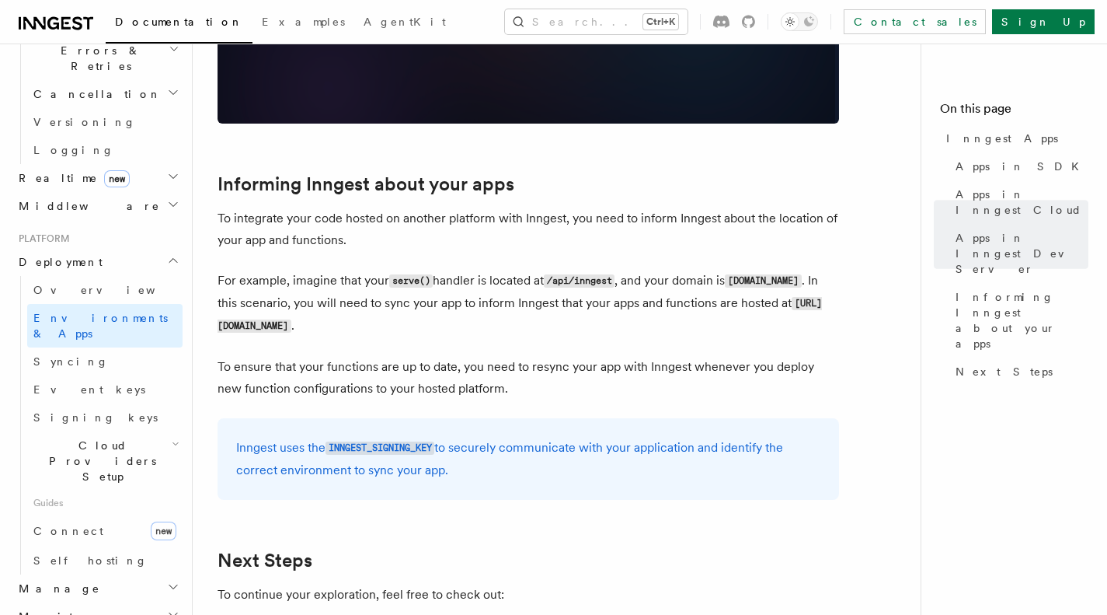
scroll to position [2331, 0]
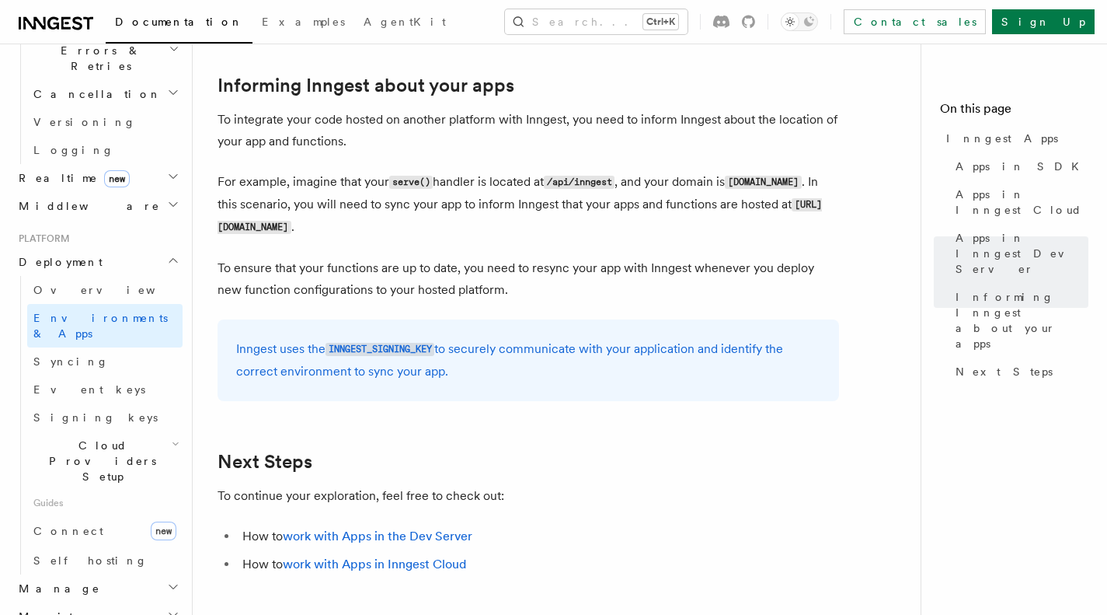
click at [61, 347] on link "Syncing" at bounding box center [104, 361] width 155 height 28
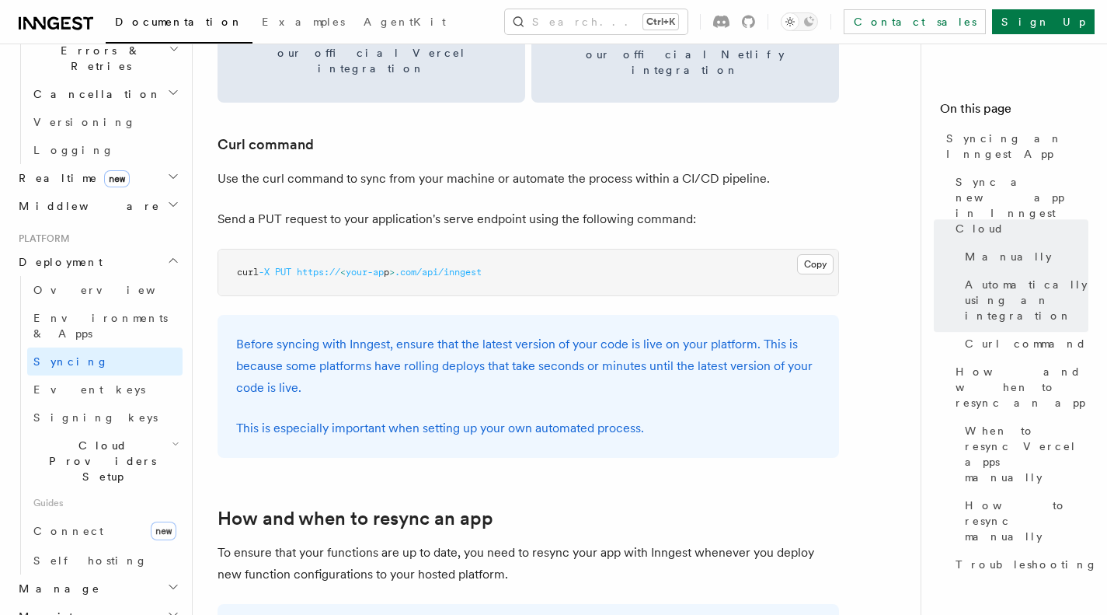
scroll to position [2298, 0]
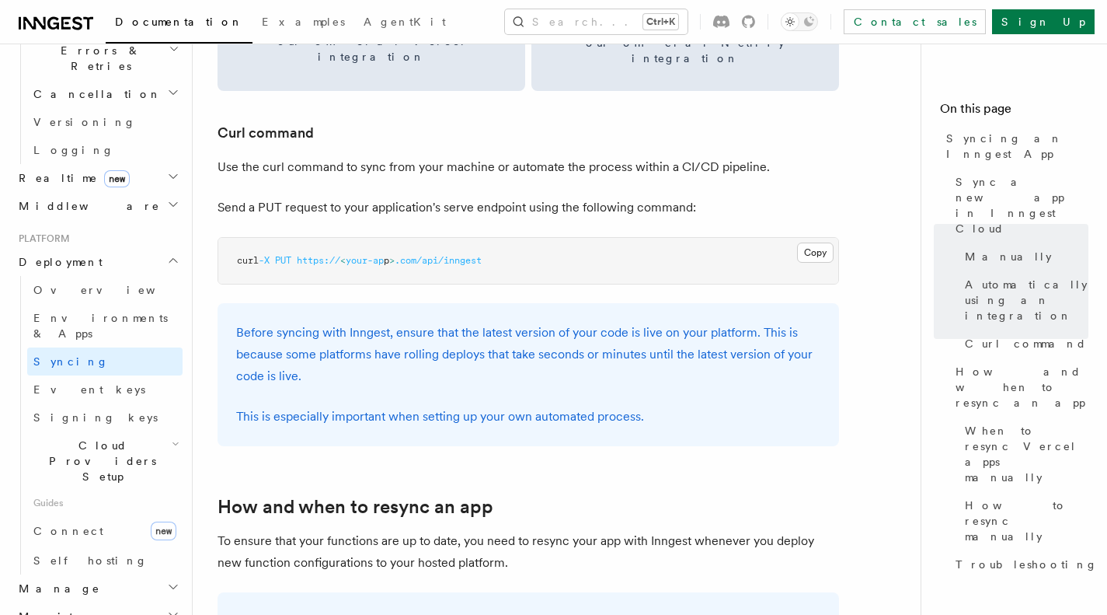
click at [420, 148] on article "Platform Deployment Syncing an Inngest App After deploying your code to a hosti…" at bounding box center [563, 331] width 691 height 5123
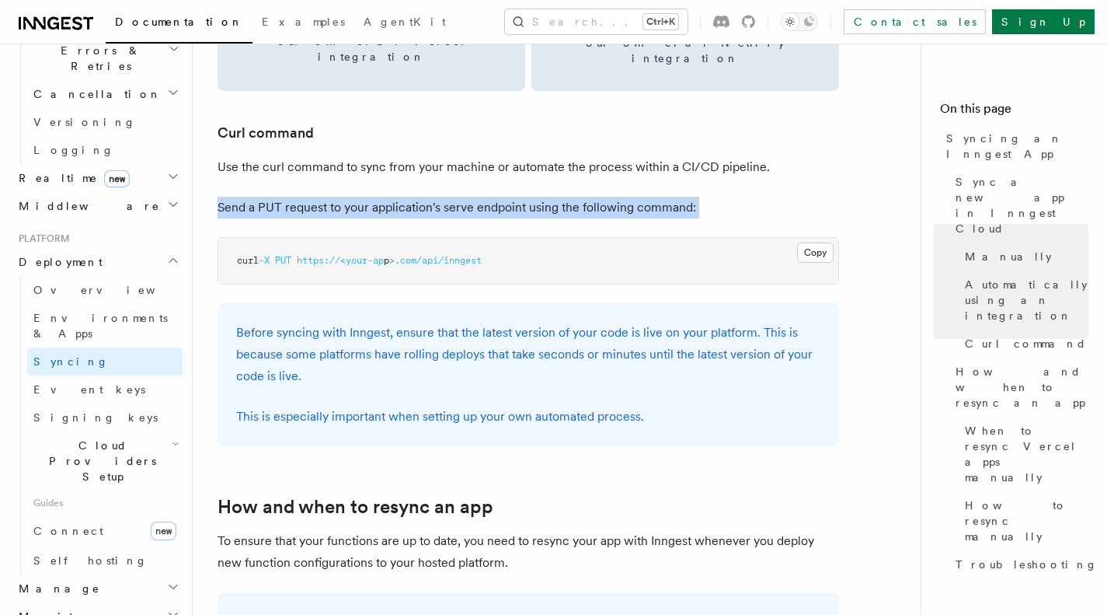
click at [420, 148] on article "Platform Deployment Syncing an Inngest App After deploying your code to a hosti…" at bounding box center [563, 331] width 691 height 5123
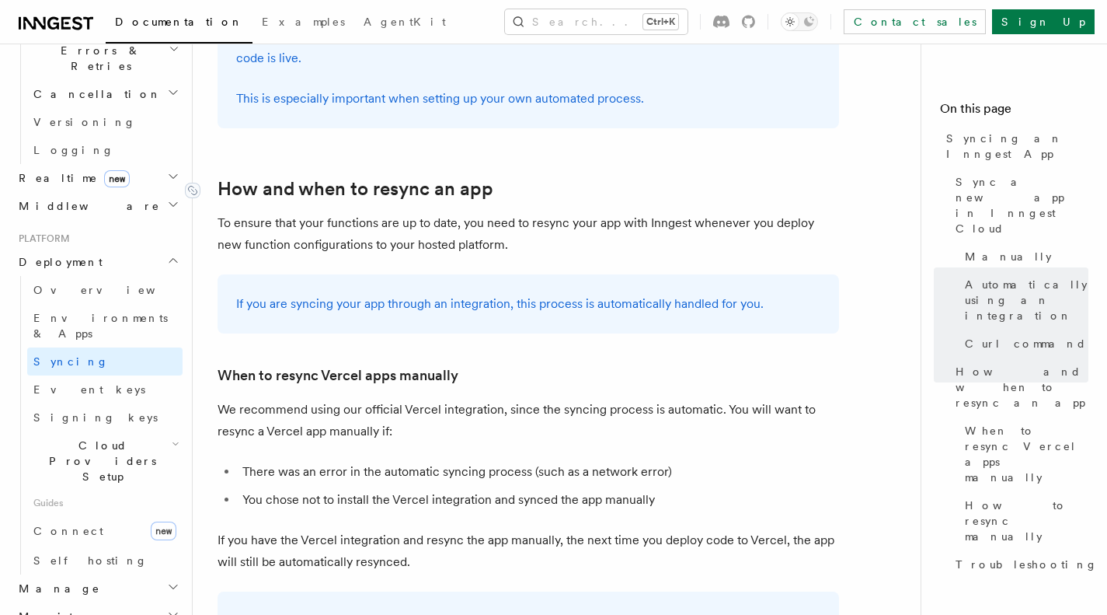
click at [417, 178] on link "How and when to resync an app" at bounding box center [356, 189] width 276 height 22
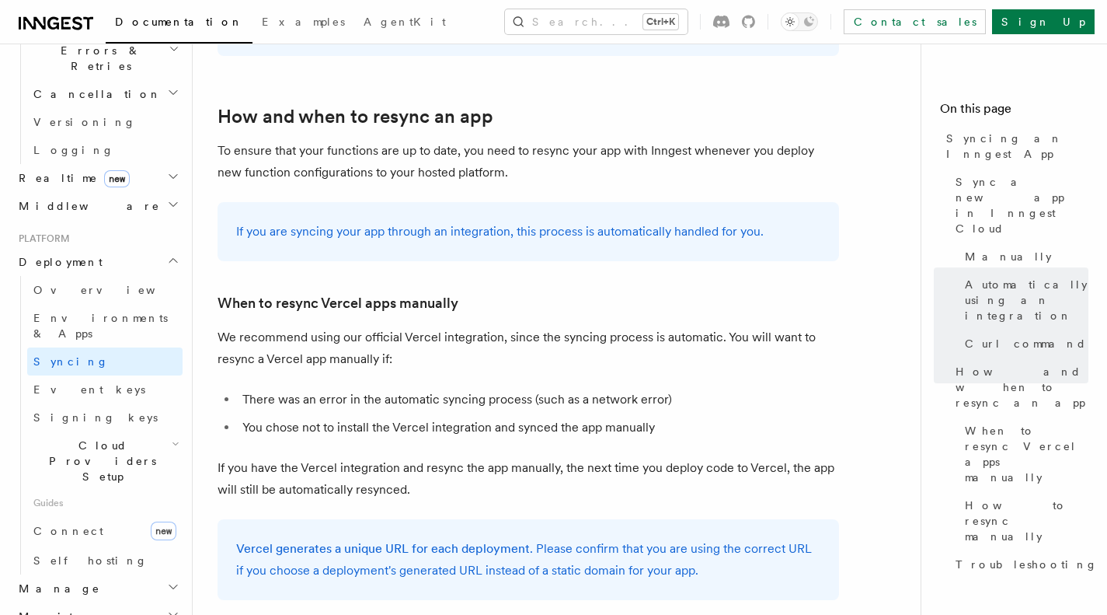
scroll to position [2688, 0]
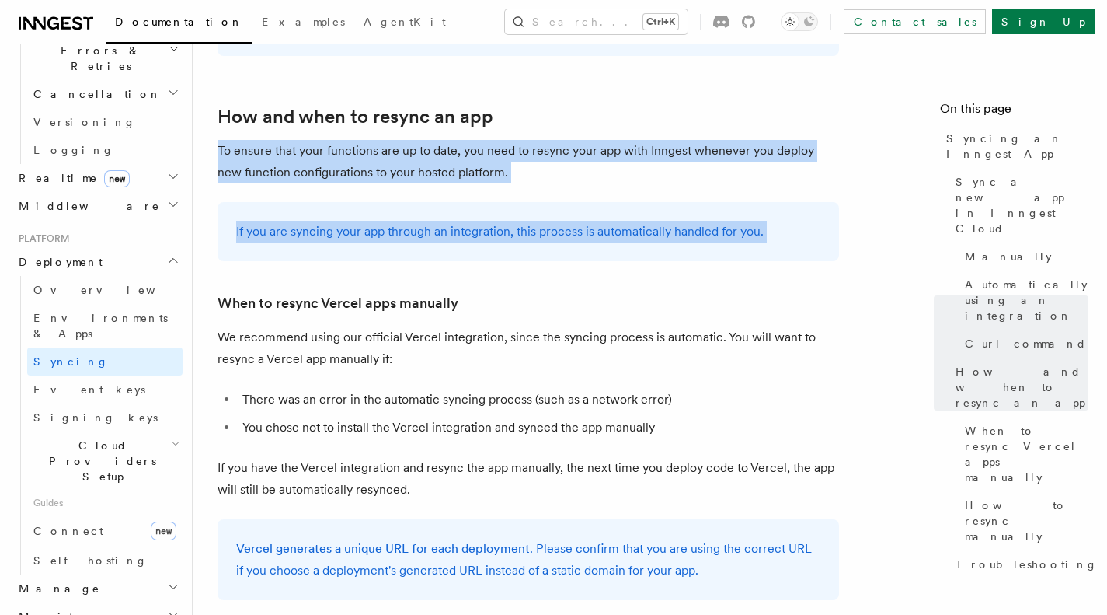
drag, startPoint x: 417, startPoint y: 152, endPoint x: 406, endPoint y: 176, distance: 25.7
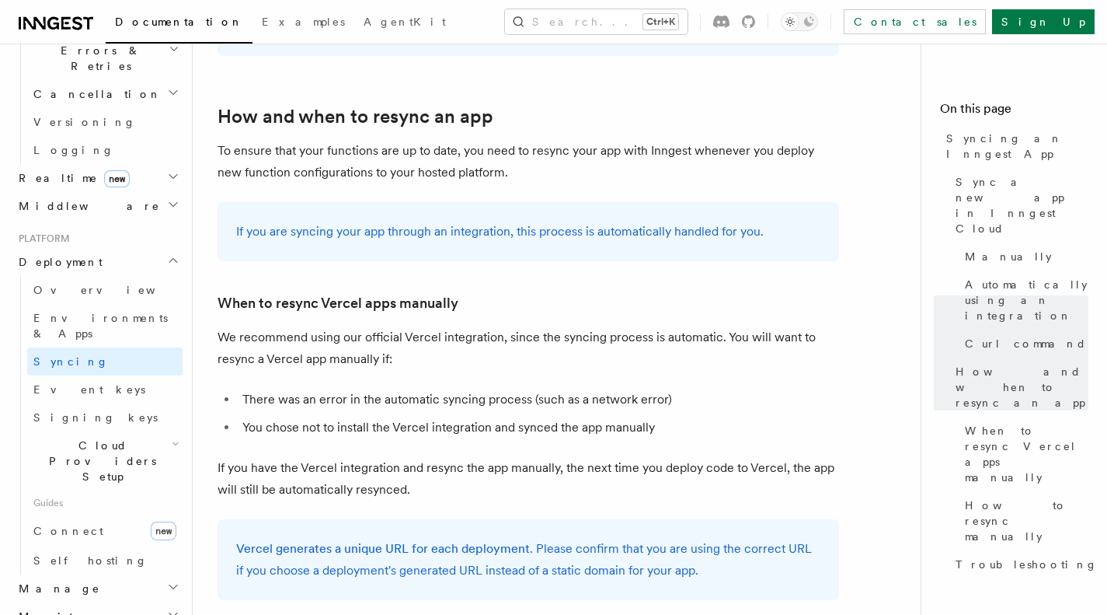
click at [580, 457] on p "If you have the Vercel integration and resync the app manually, the next time y…" at bounding box center [529, 479] width 622 height 44
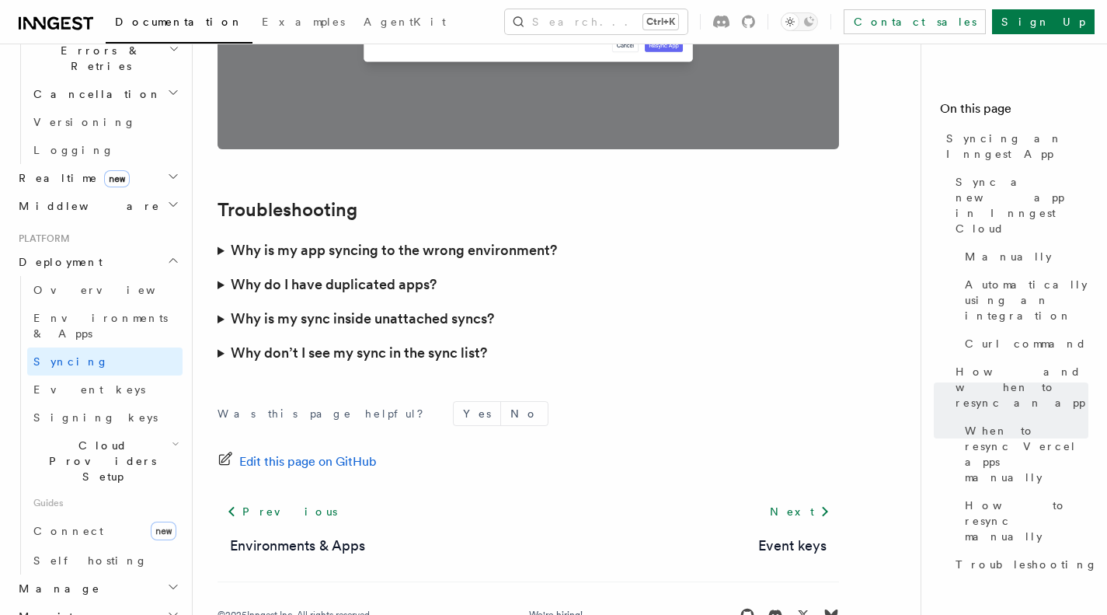
scroll to position [4535, 0]
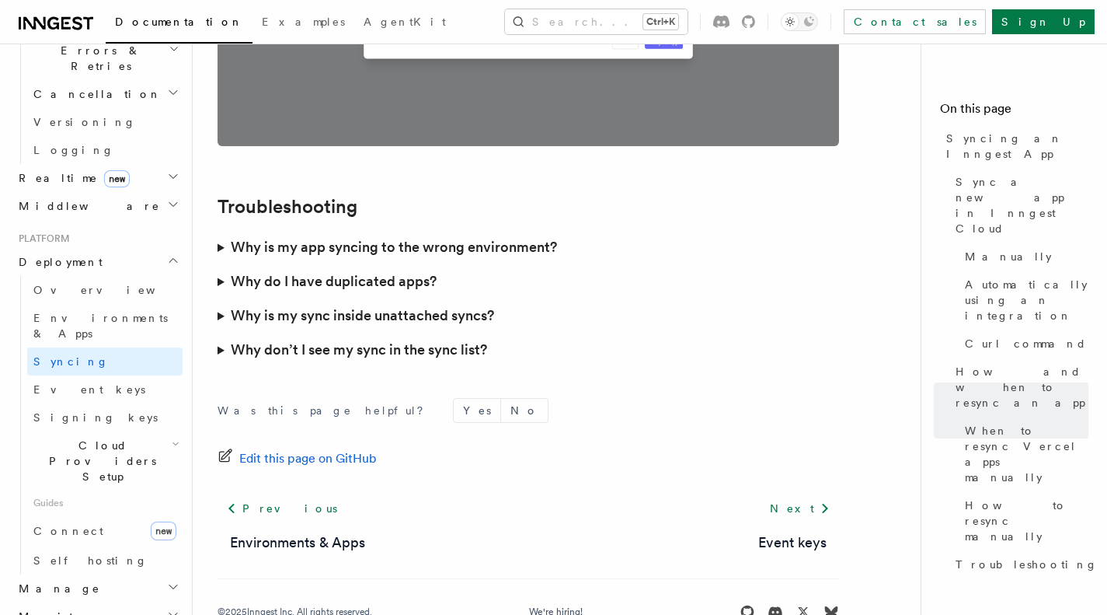
click at [158, 375] on link "Event keys" at bounding box center [104, 389] width 155 height 28
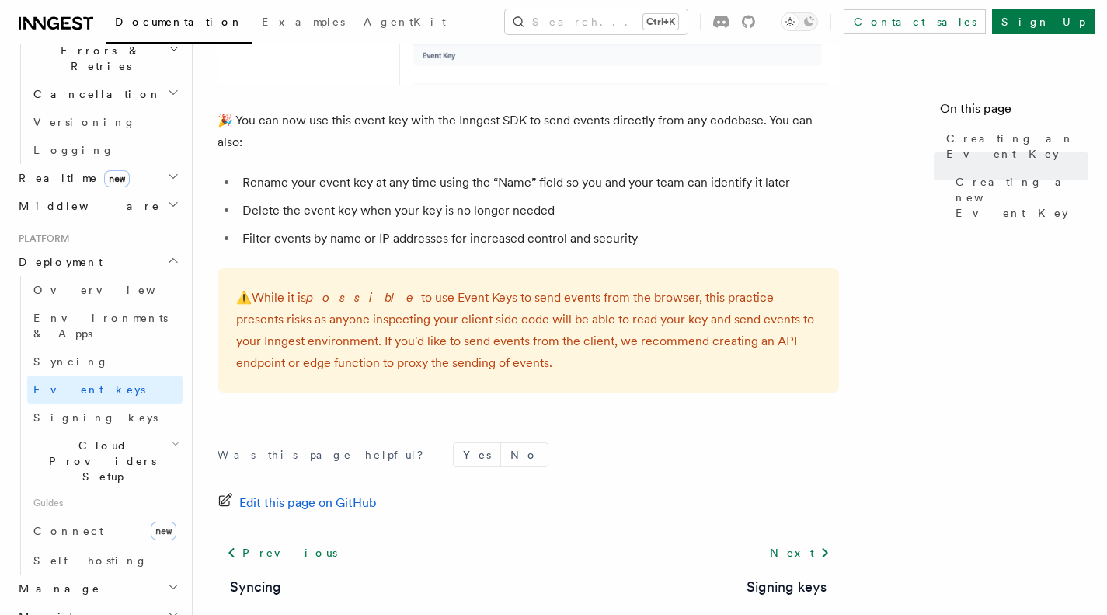
scroll to position [1074, 0]
click at [114, 437] on span "Cloud Providers Setup" at bounding box center [99, 460] width 145 height 47
click at [75, 598] on span "Vercel" at bounding box center [75, 604] width 54 height 12
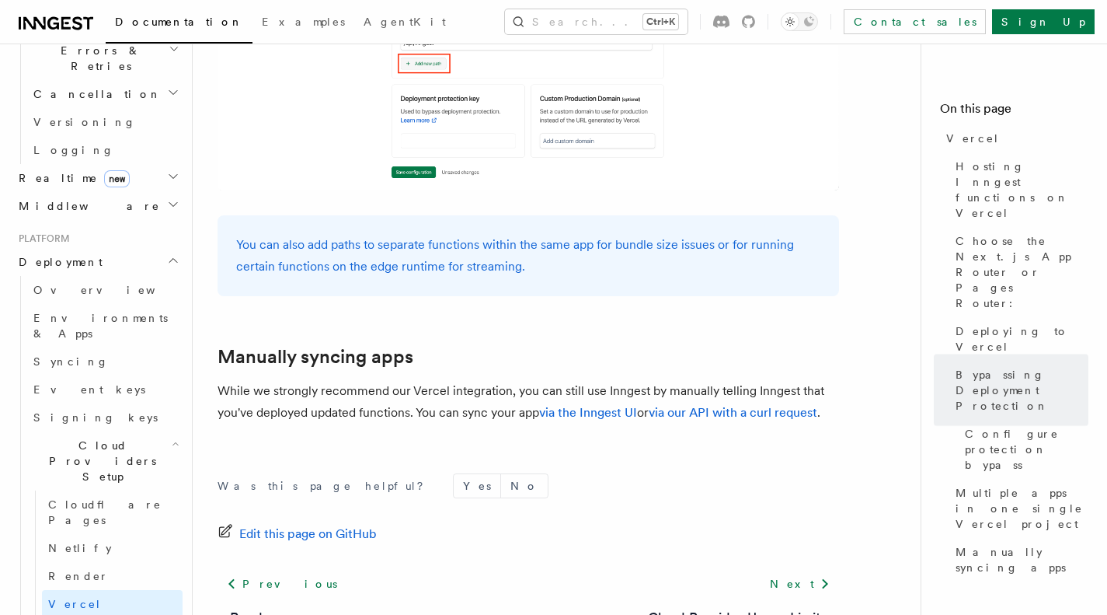
scroll to position [2649, 0]
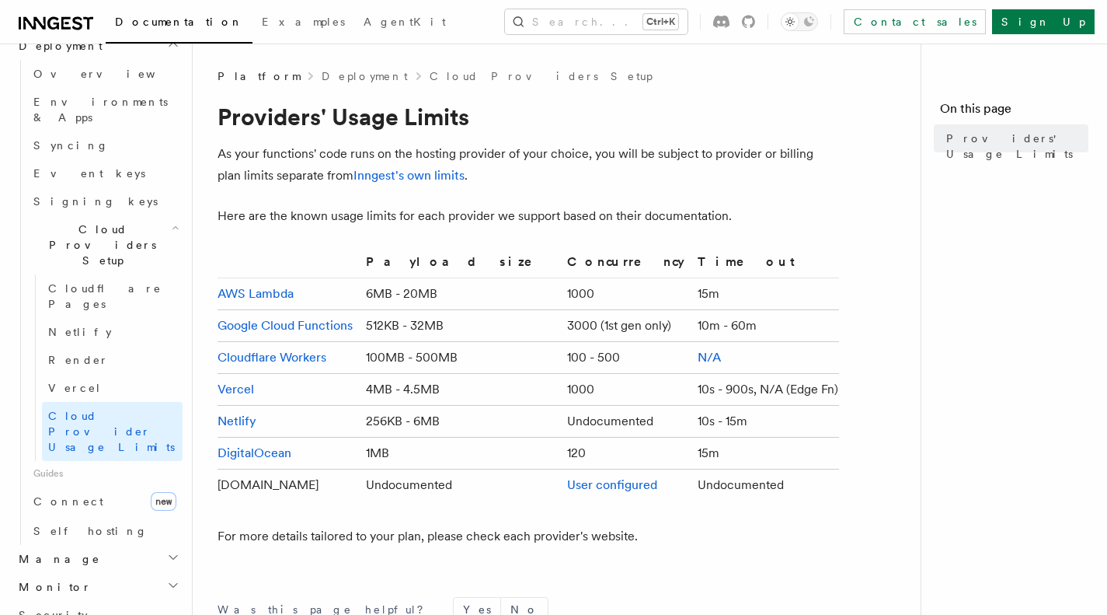
scroll to position [840, 0]
click at [96, 481] on link "Connect new" at bounding box center [104, 496] width 155 height 31
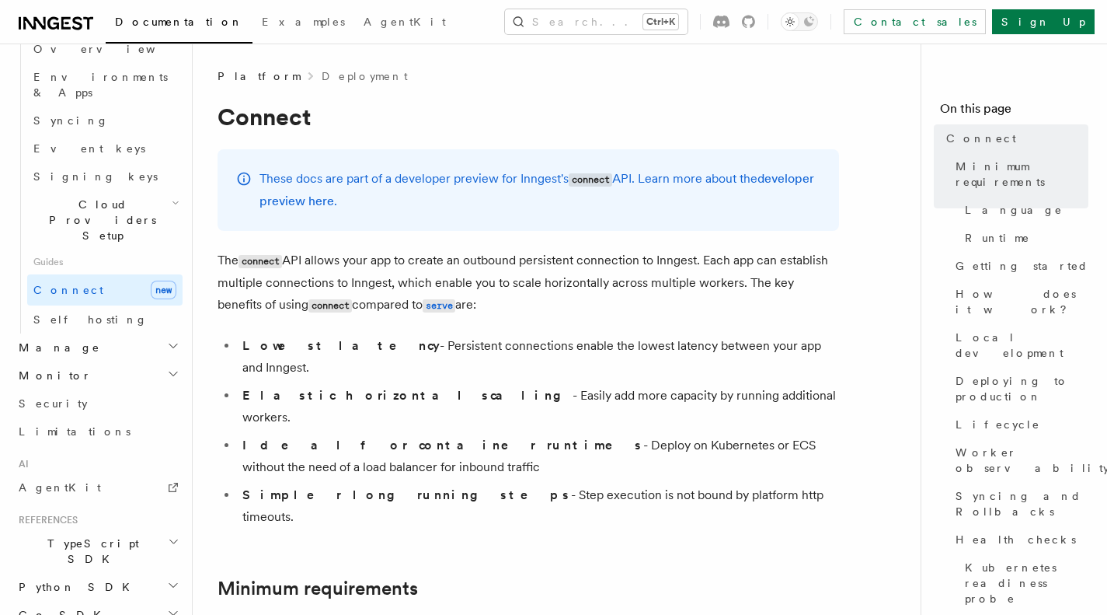
scroll to position [880, 0]
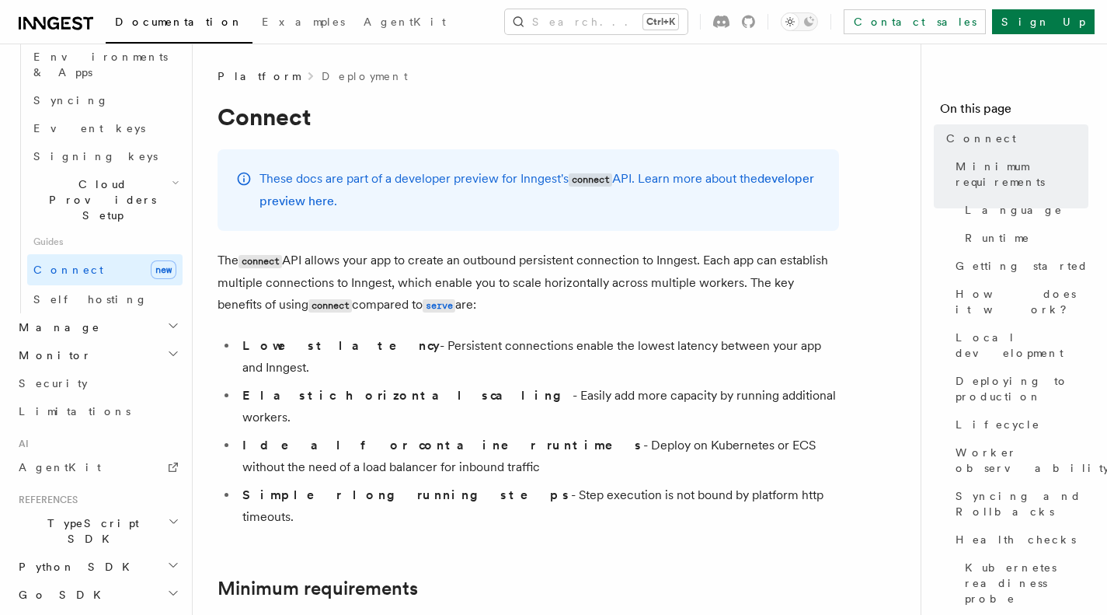
click at [167, 319] on icon "button" at bounding box center [173, 325] width 12 height 12
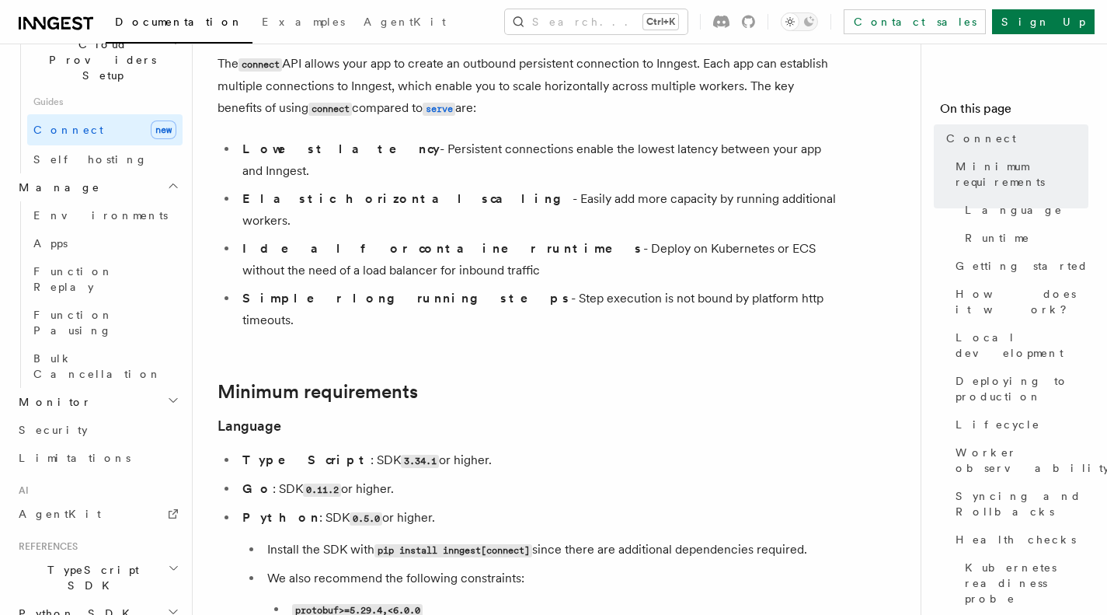
scroll to position [199, 0]
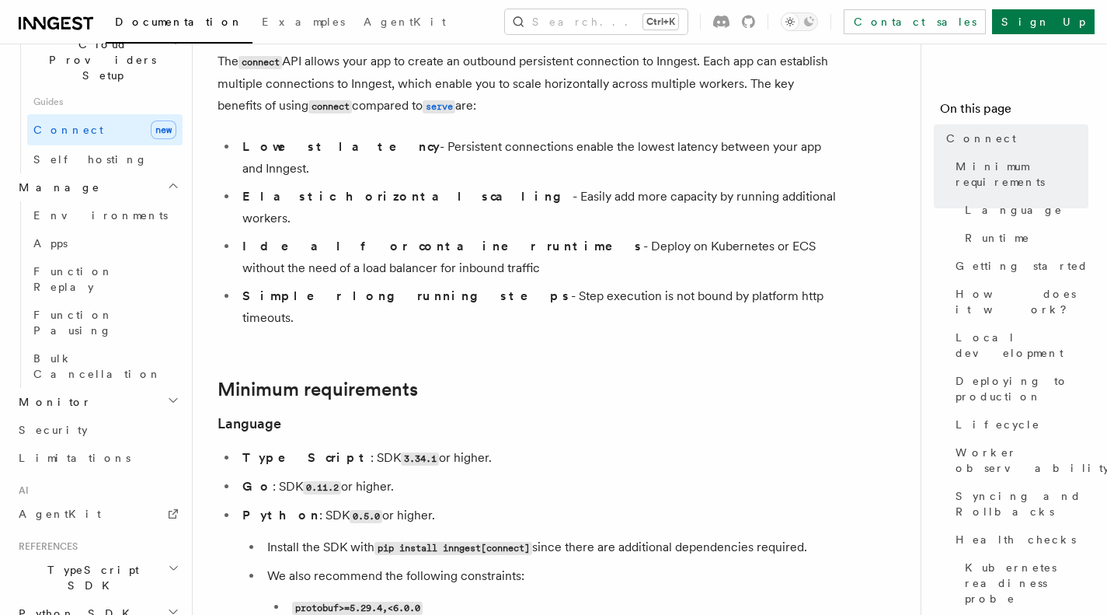
drag, startPoint x: 674, startPoint y: 246, endPoint x: 664, endPoint y: 260, distance: 17.3
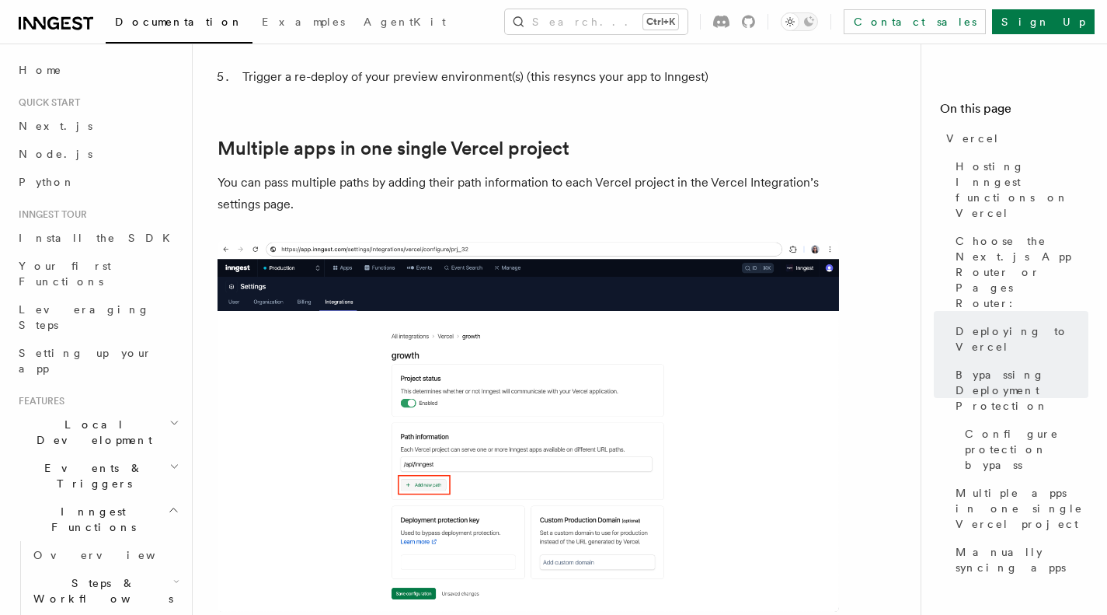
scroll to position [2161, 0]
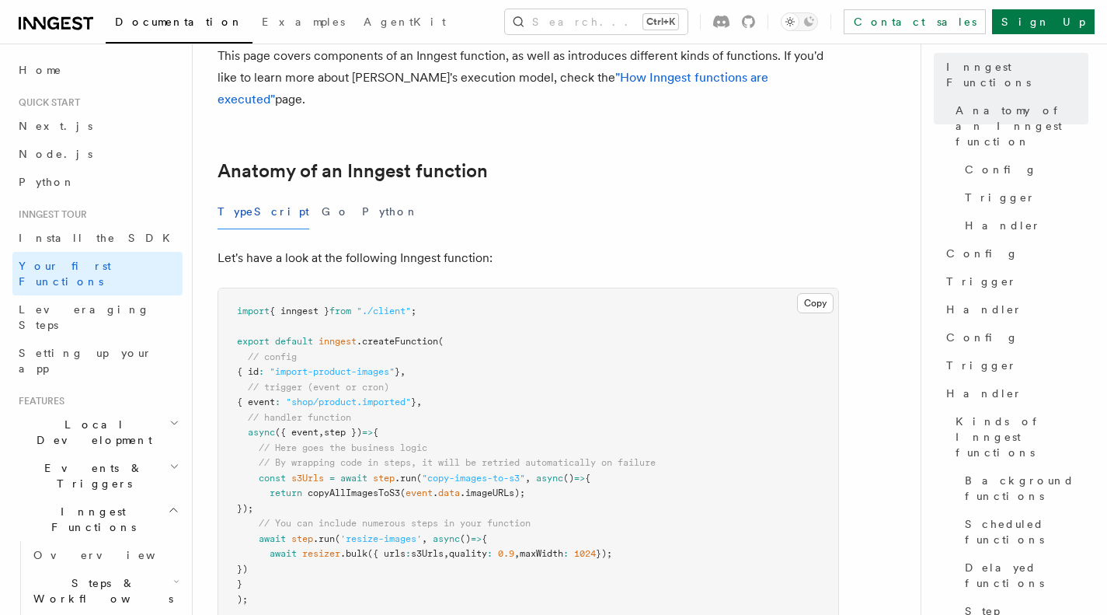
scroll to position [125, 0]
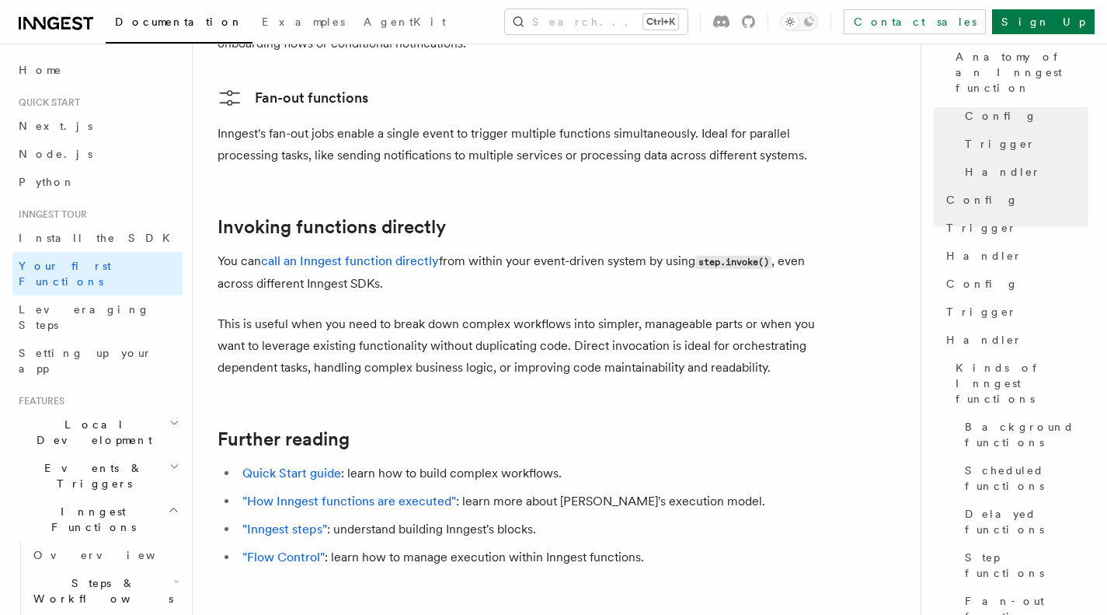
scroll to position [3081, 0]
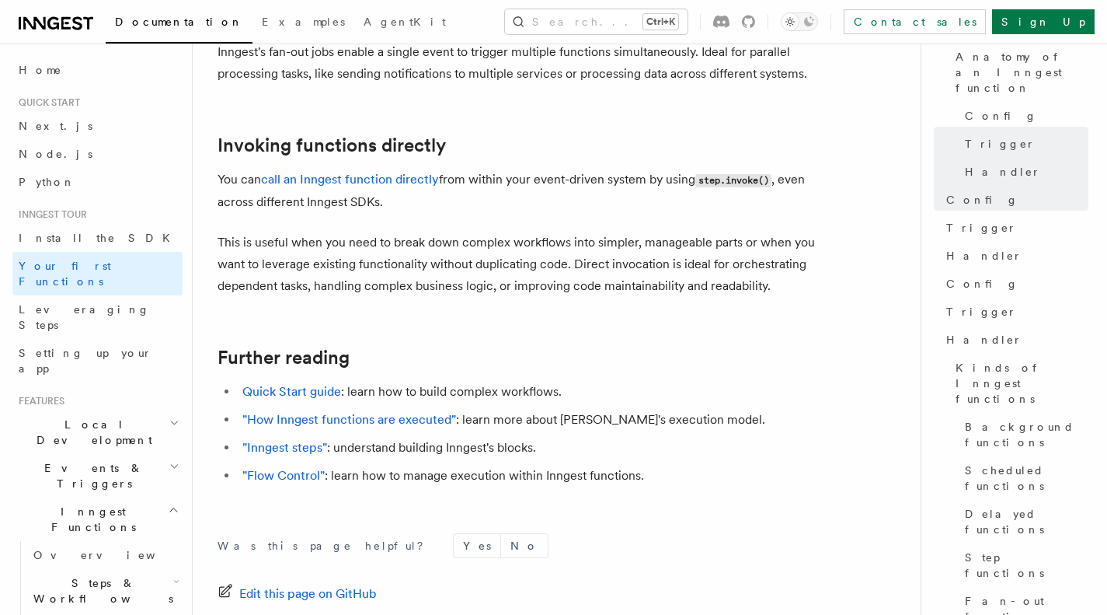
click at [462, 236] on p "This is useful when you need to break down complex workflows into simpler, mana…" at bounding box center [529, 264] width 622 height 65
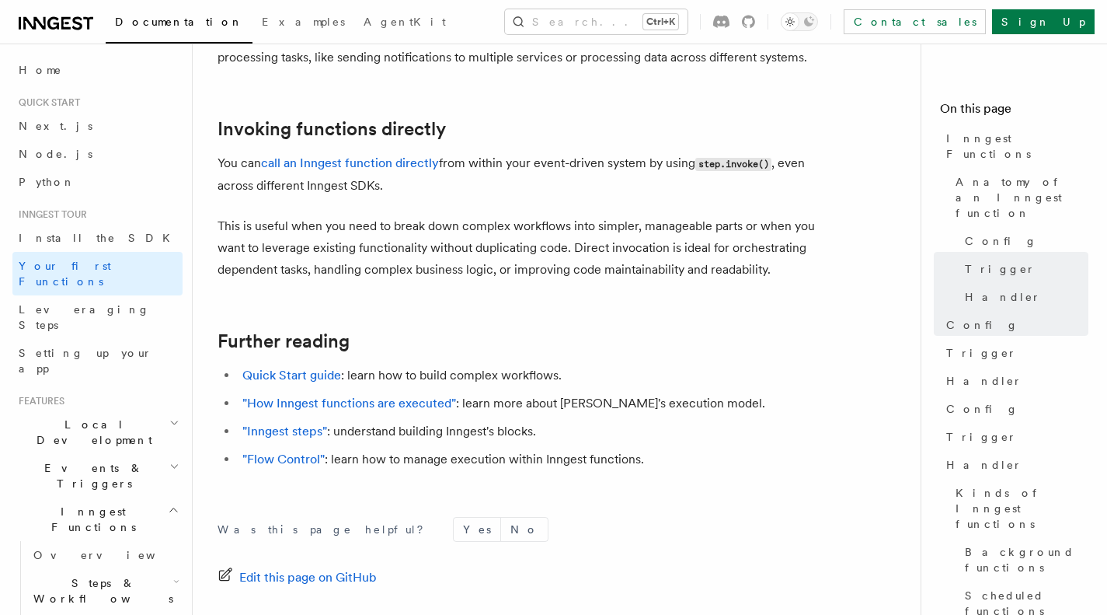
scroll to position [3099, 0]
click at [598, 21] on button "Search... Ctrl+K" at bounding box center [596, 21] width 183 height 25
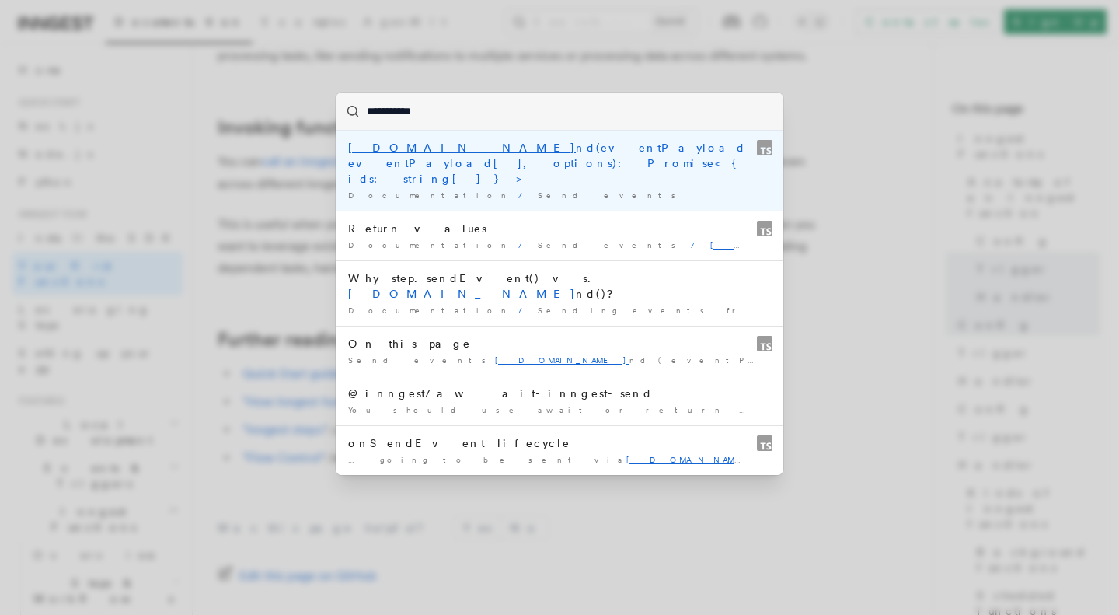
type input "**********"
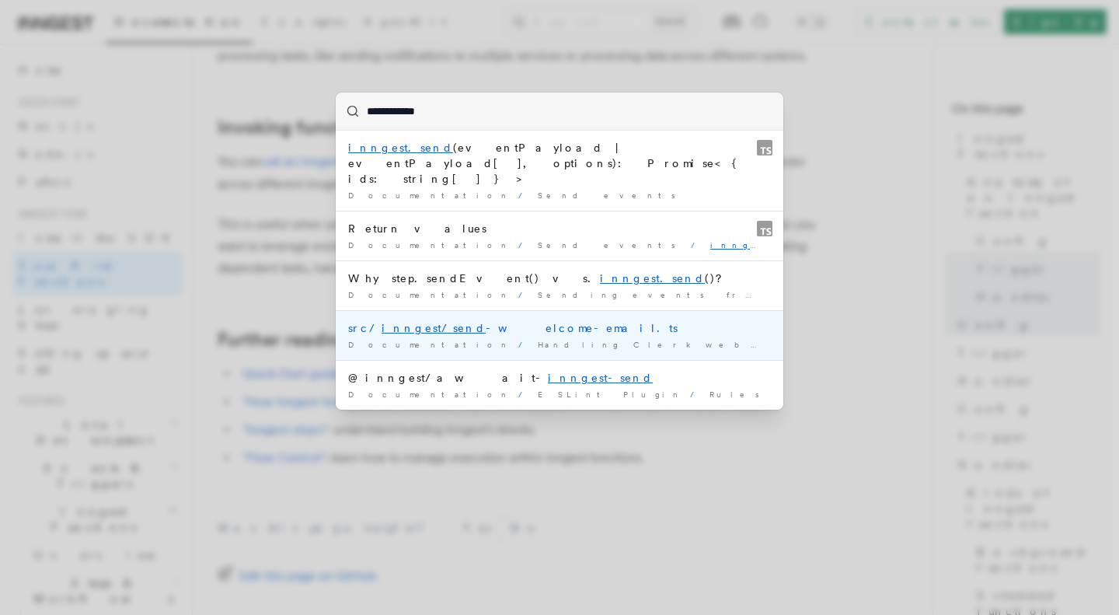
click at [537, 320] on div "src/ inngest/send -welcome-email.ts" at bounding box center [559, 328] width 423 height 16
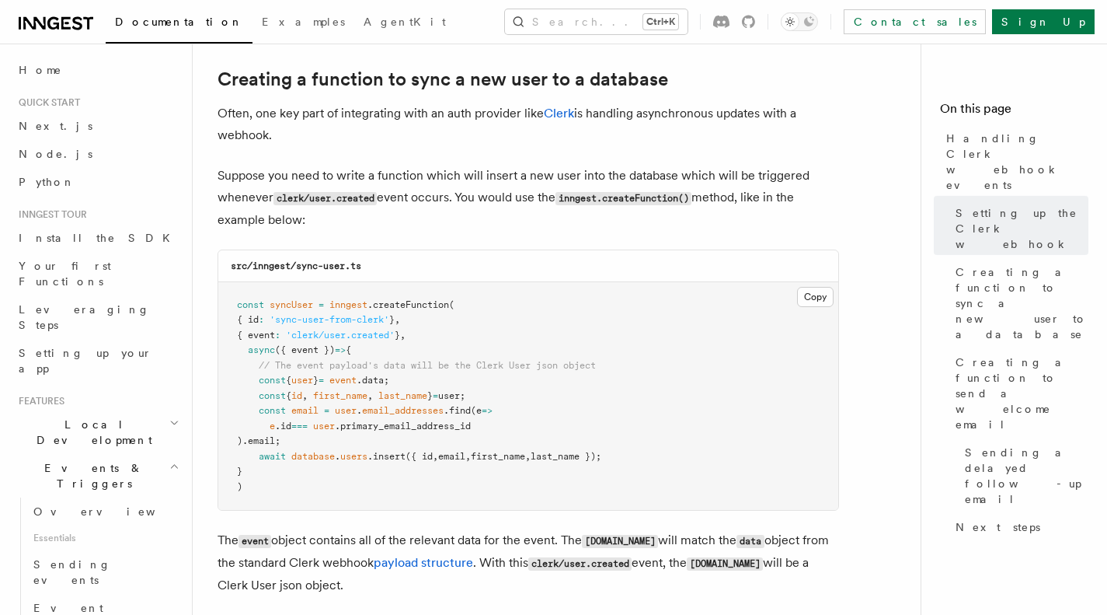
scroll to position [3439, 0]
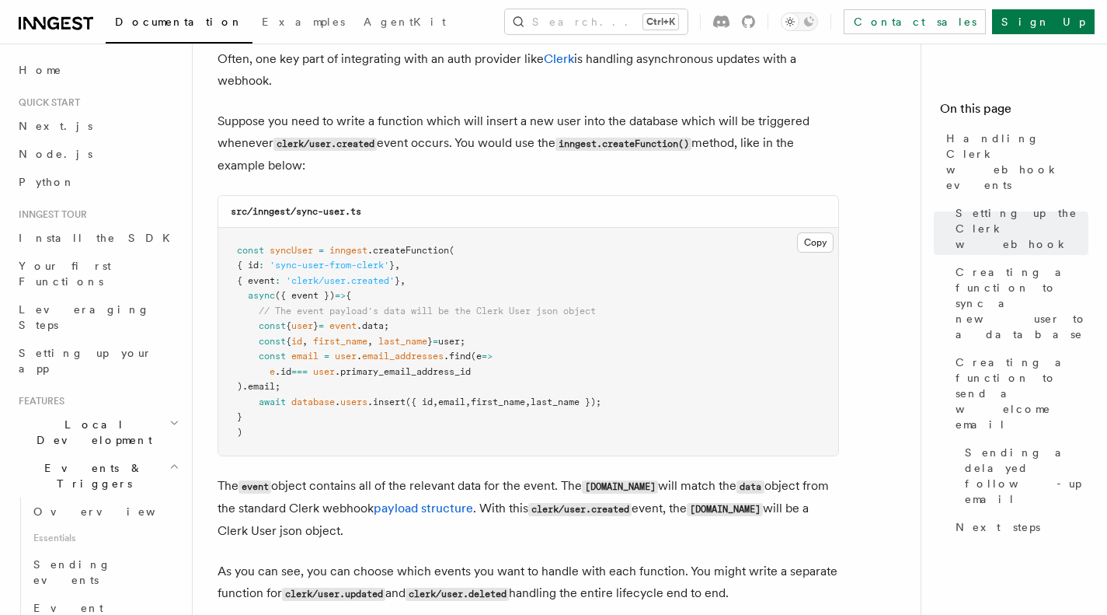
click at [991, 354] on span "Creating a function to send a welcome email" at bounding box center [1022, 393] width 133 height 78
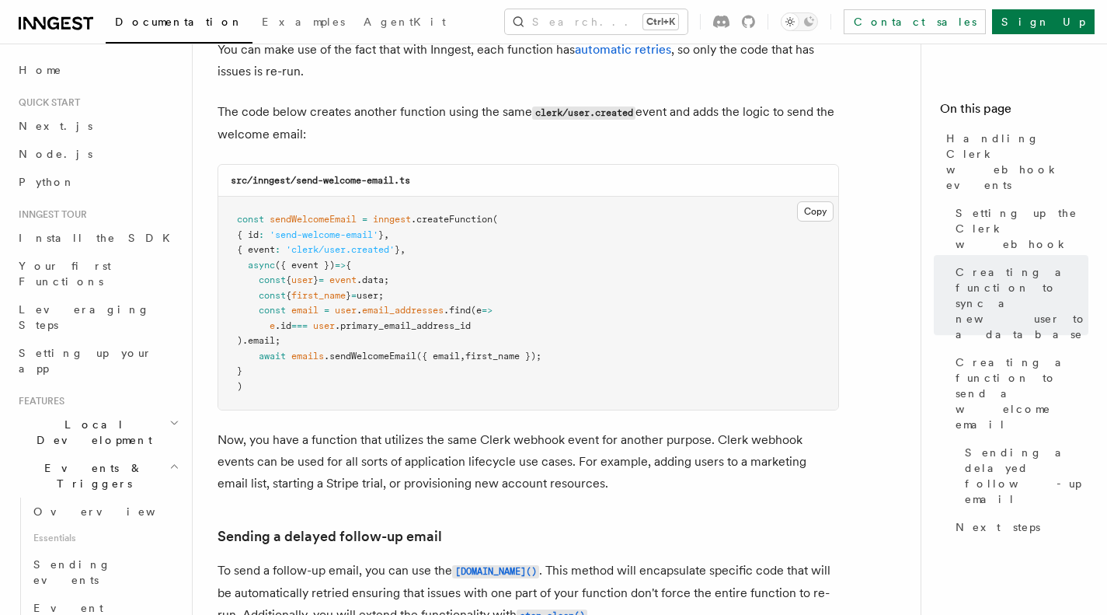
scroll to position [4278, 0]
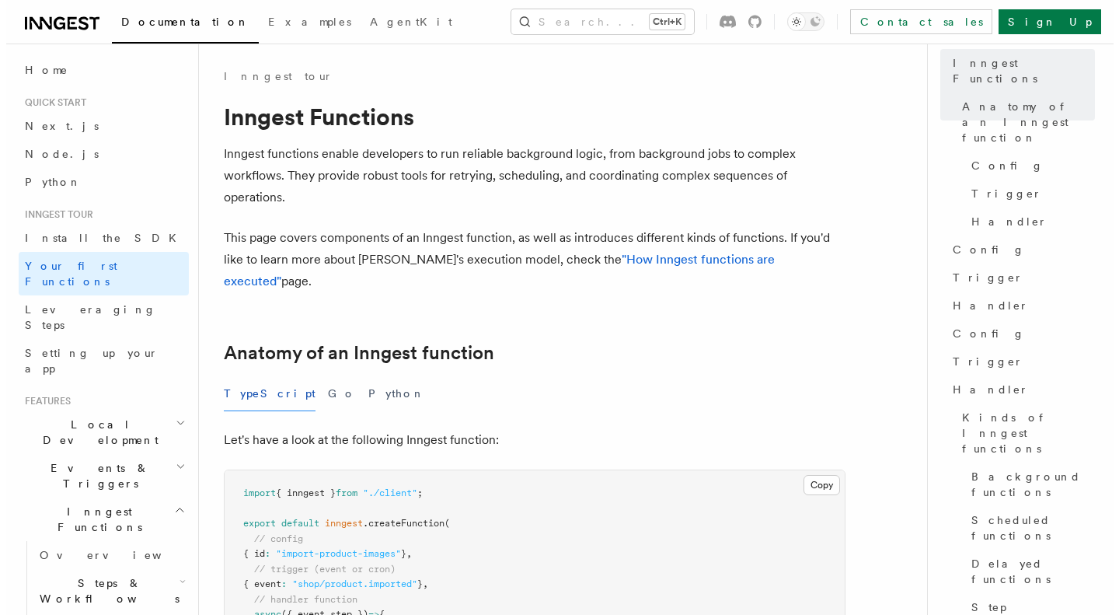
scroll to position [125, 0]
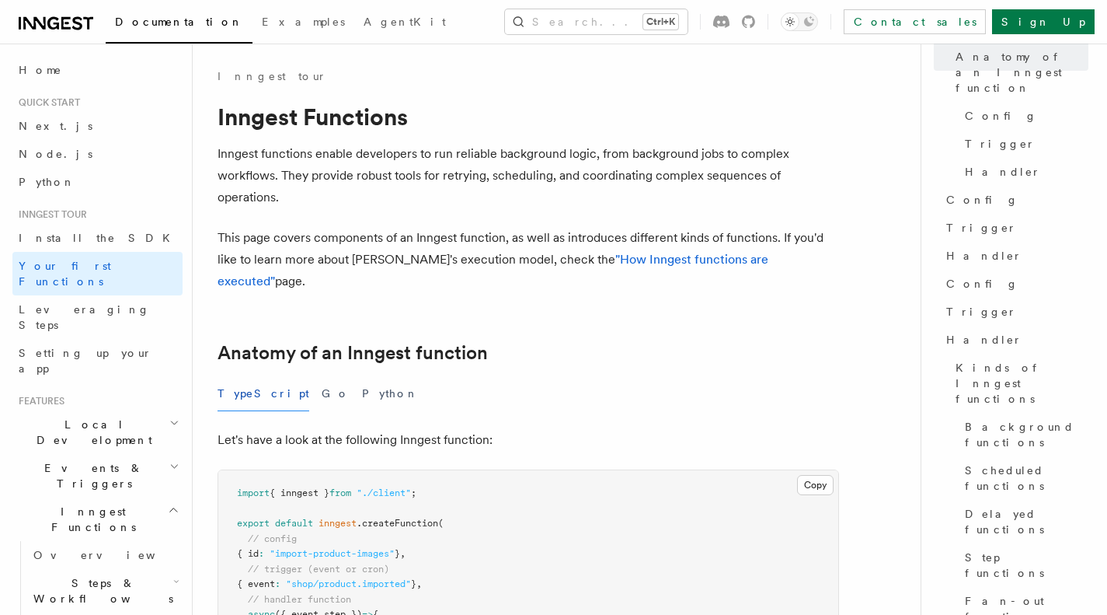
click at [743, 342] on h2 "Anatomy of an Inngest function" at bounding box center [529, 353] width 622 height 22
click at [560, 28] on button "Search... Ctrl+K" at bounding box center [596, 21] width 183 height 25
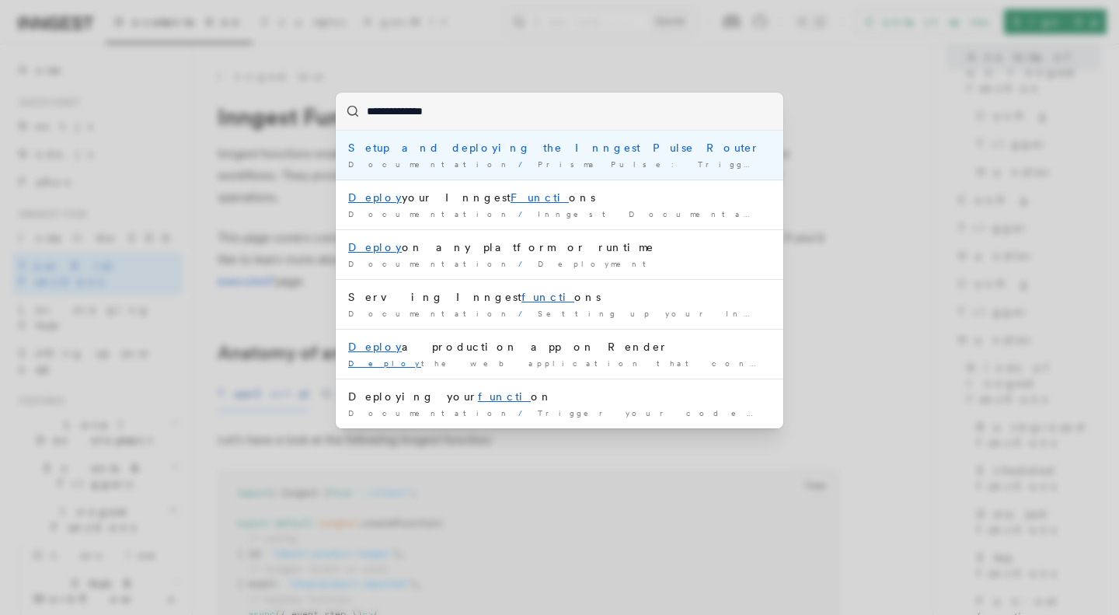
type input "**********"
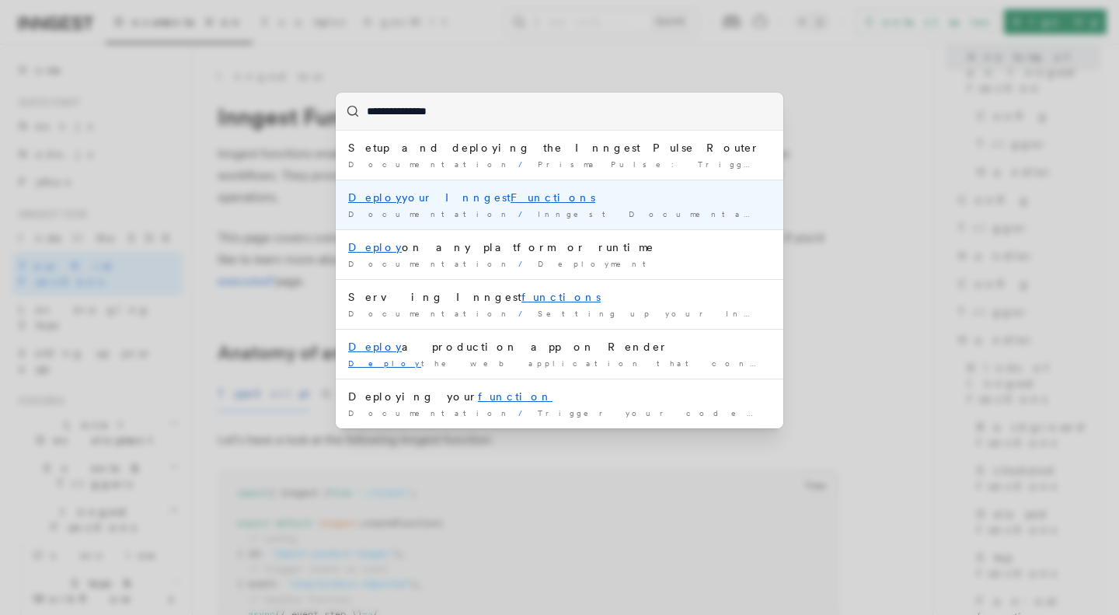
click at [414, 197] on div "Deploy your Inngest Functions" at bounding box center [559, 198] width 423 height 16
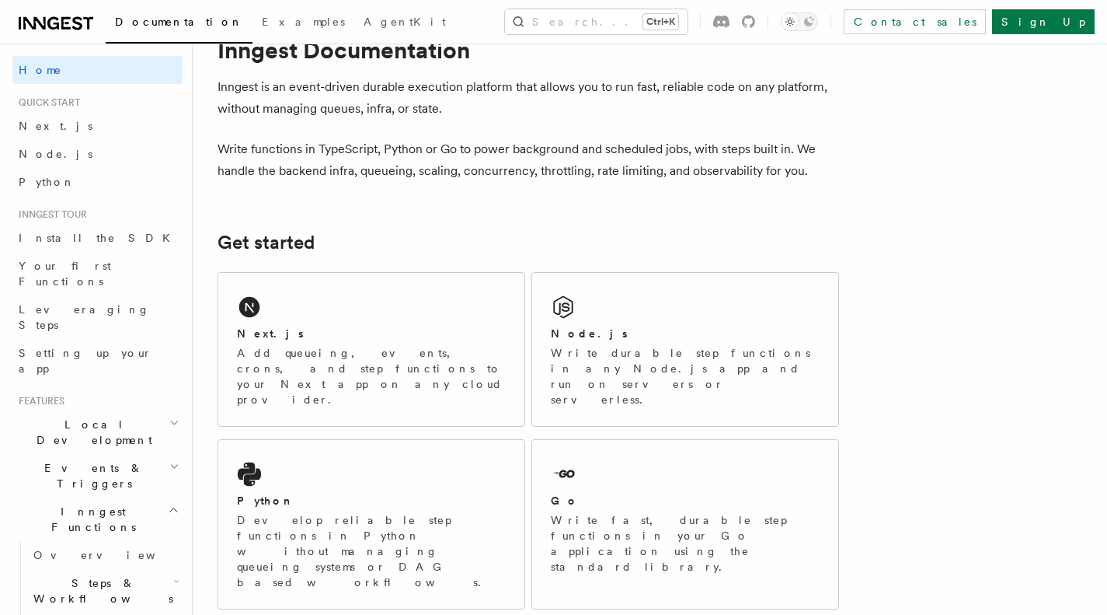
scroll to position [137, 0]
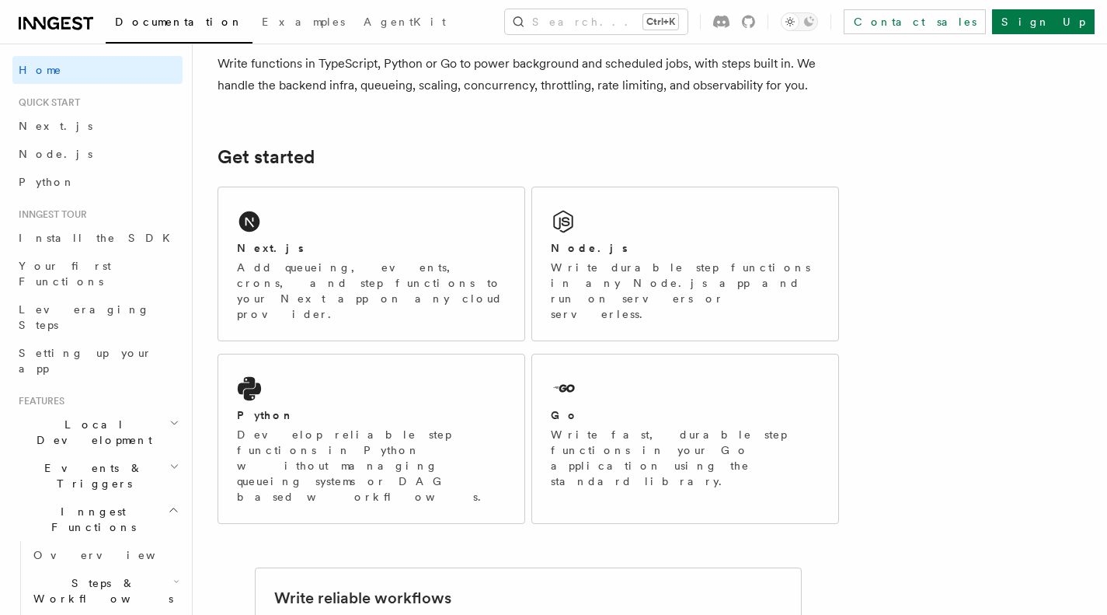
click at [327, 249] on div "Next.js" at bounding box center [371, 248] width 269 height 16
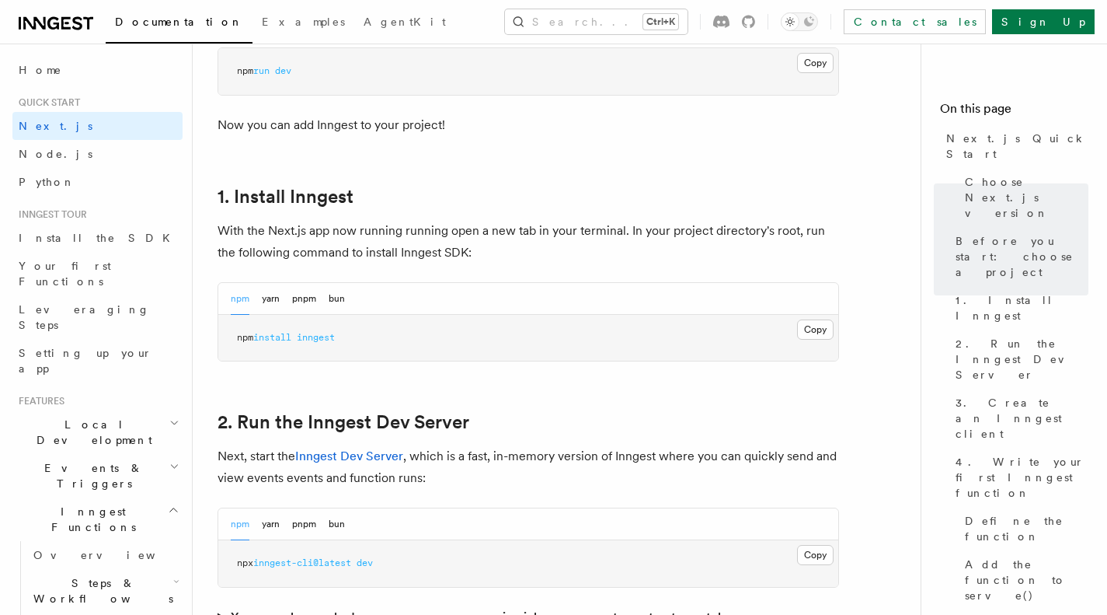
scroll to position [1119, 0]
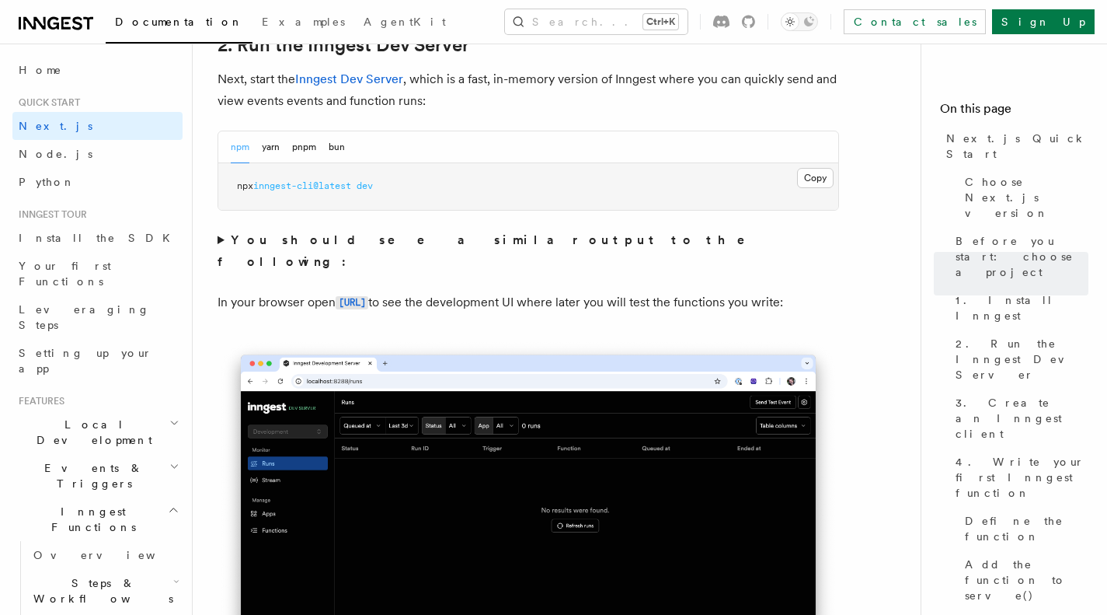
click at [998, 454] on span "4. Write your first Inngest function" at bounding box center [1022, 477] width 133 height 47
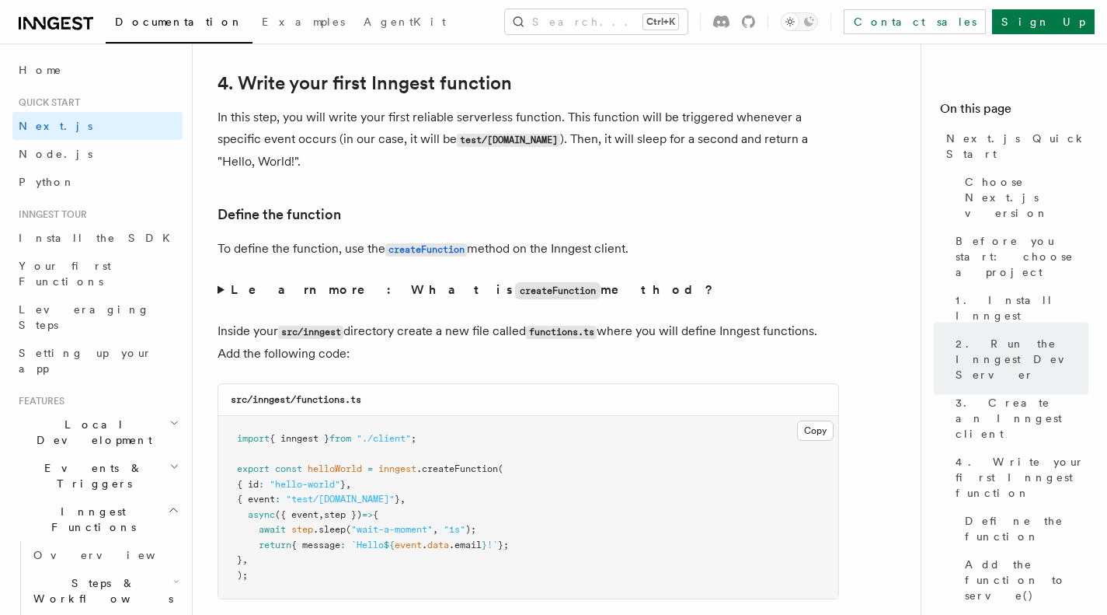
click at [991, 513] on span "Define the function" at bounding box center [1027, 528] width 124 height 31
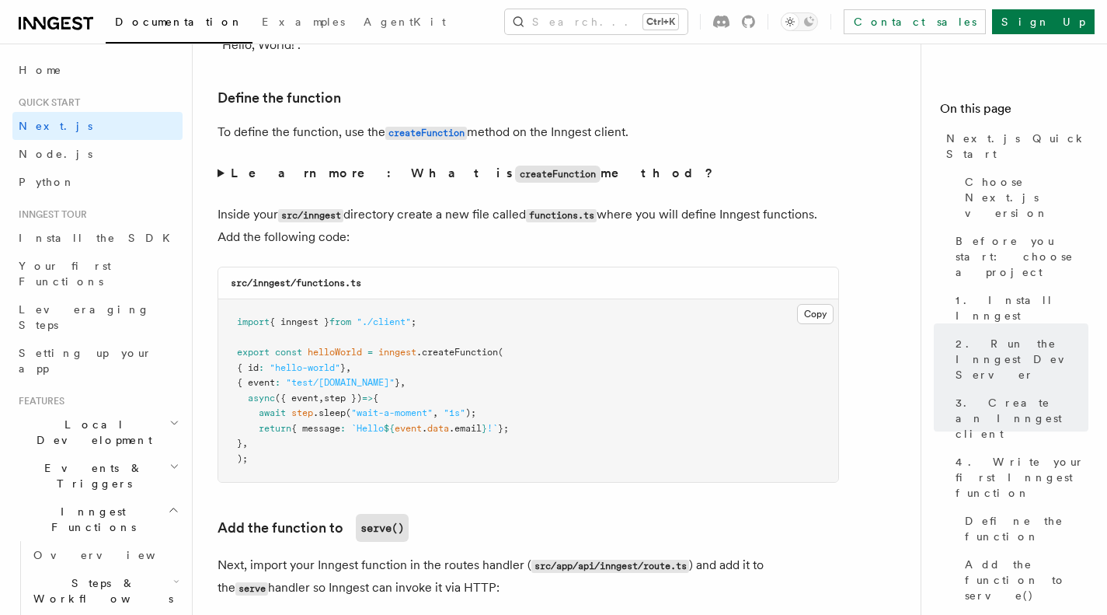
scroll to position [2632, 0]
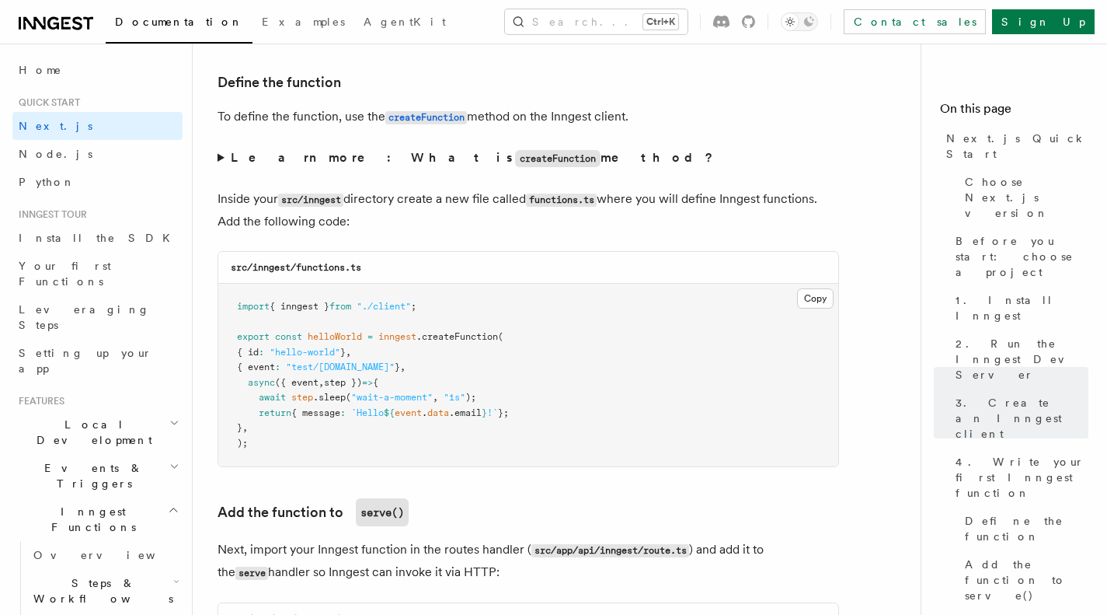
click at [975, 556] on span "Add the function to serve()" at bounding box center [1027, 579] width 124 height 47
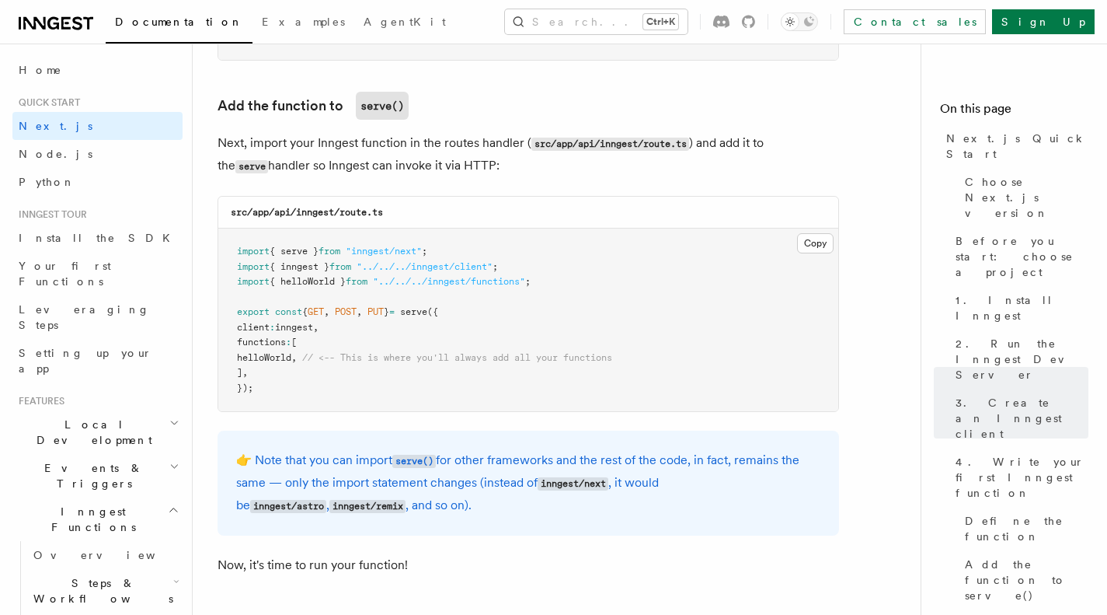
scroll to position [3059, 0]
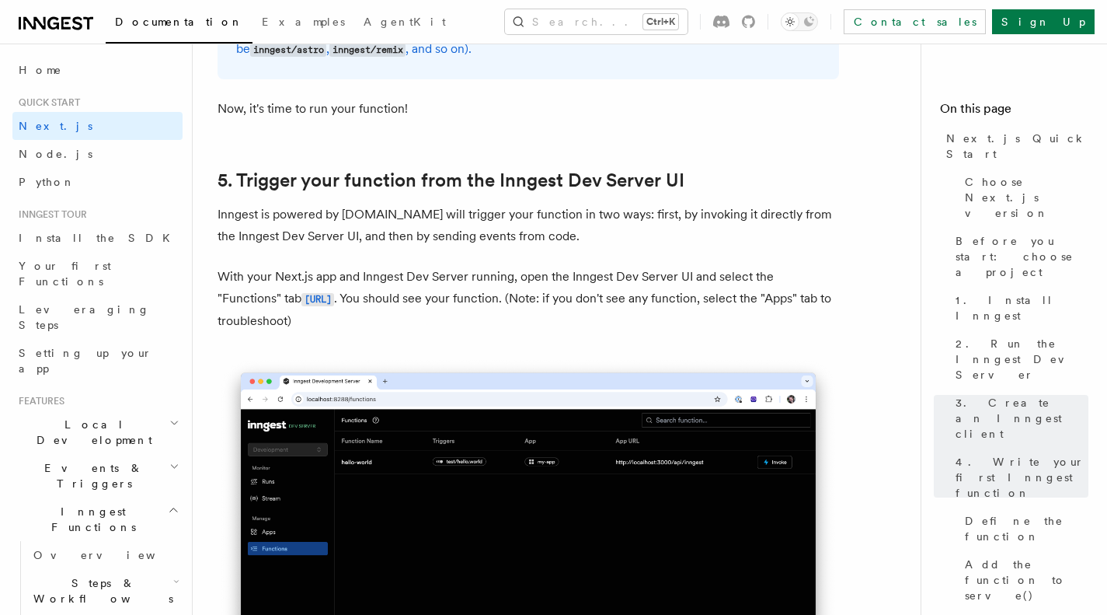
scroll to position [3594, 0]
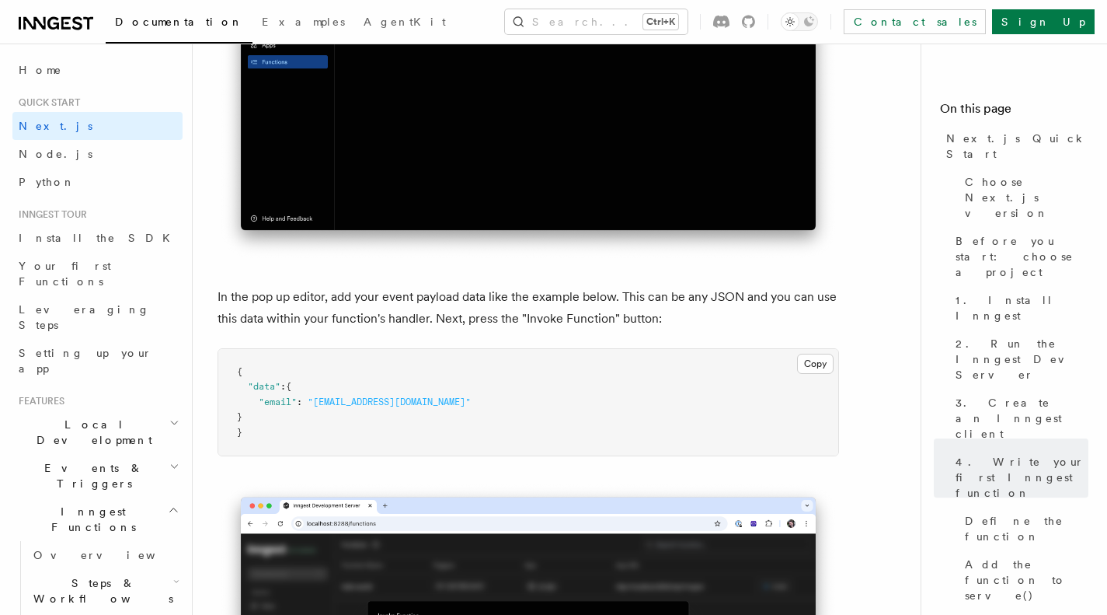
scroll to position [3594, 0]
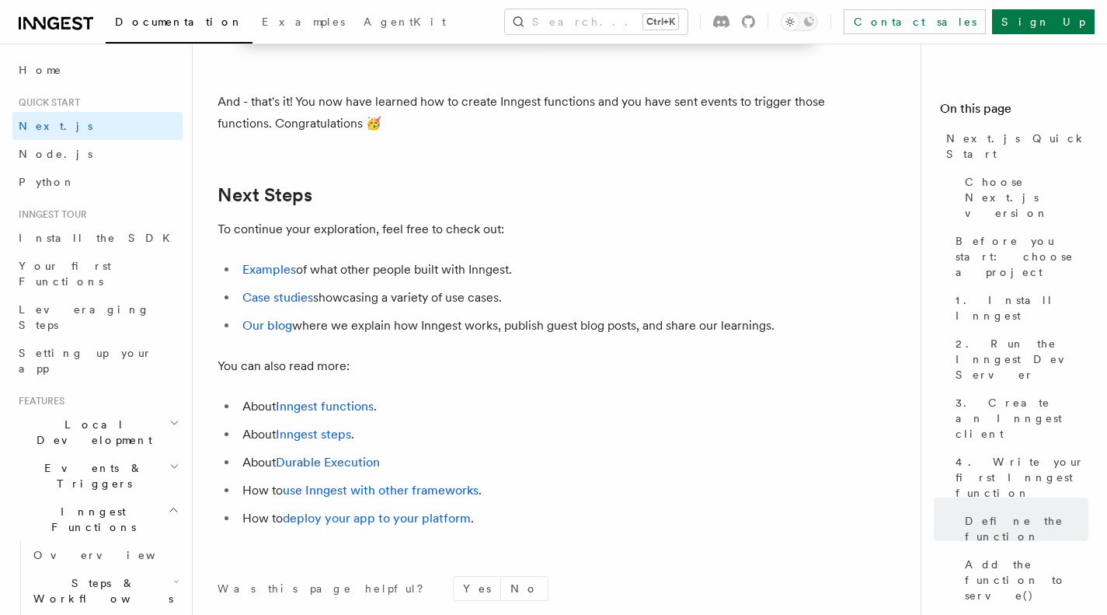
scroll to position [9750, 0]
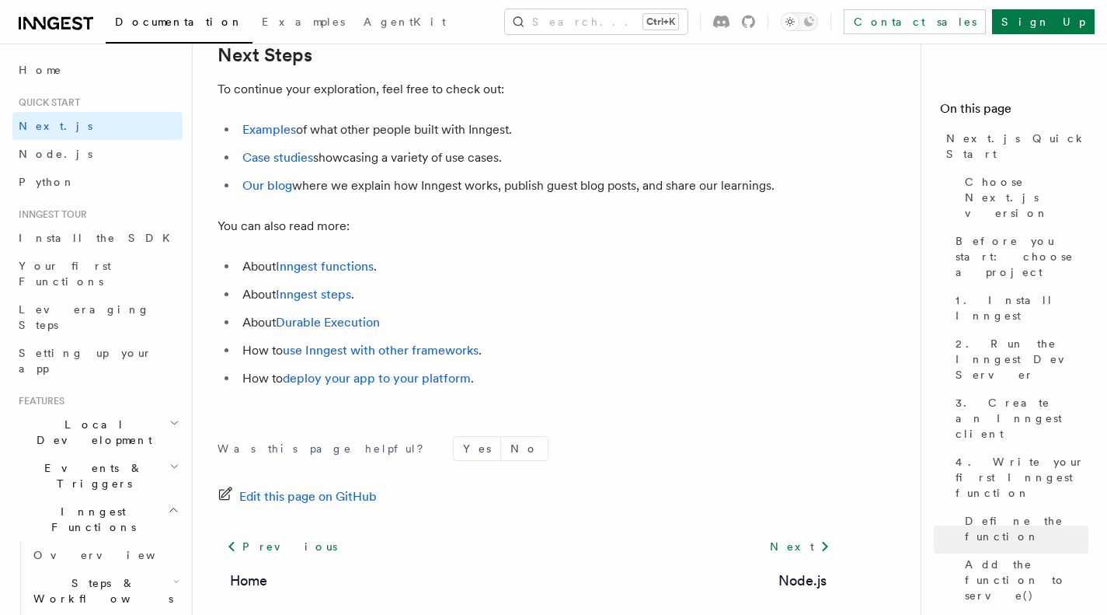
click at [612, 237] on p "You can also read more:" at bounding box center [529, 226] width 622 height 22
click at [658, 23] on button "Search... Ctrl+K" at bounding box center [596, 21] width 183 height 25
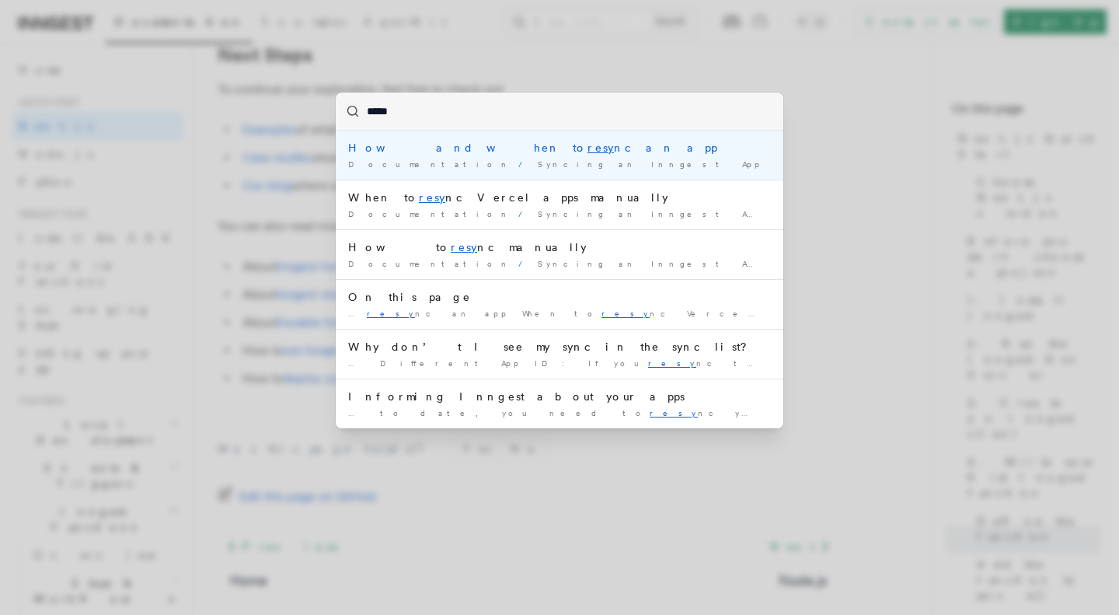
type input "******"
click at [482, 144] on div "How and when to resync an app" at bounding box center [559, 148] width 423 height 16
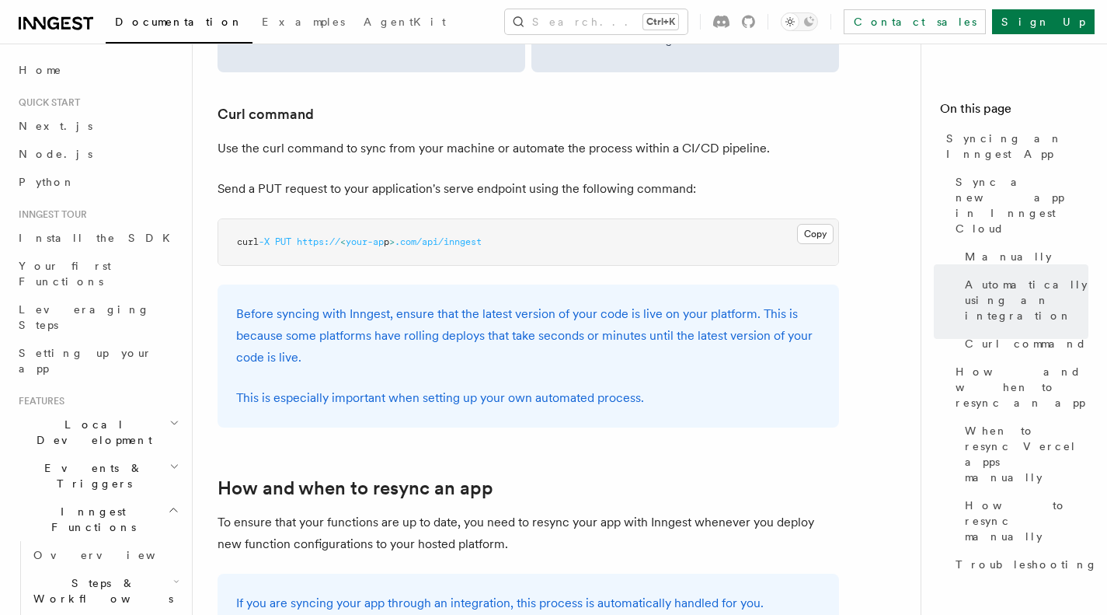
scroll to position [2041, 0]
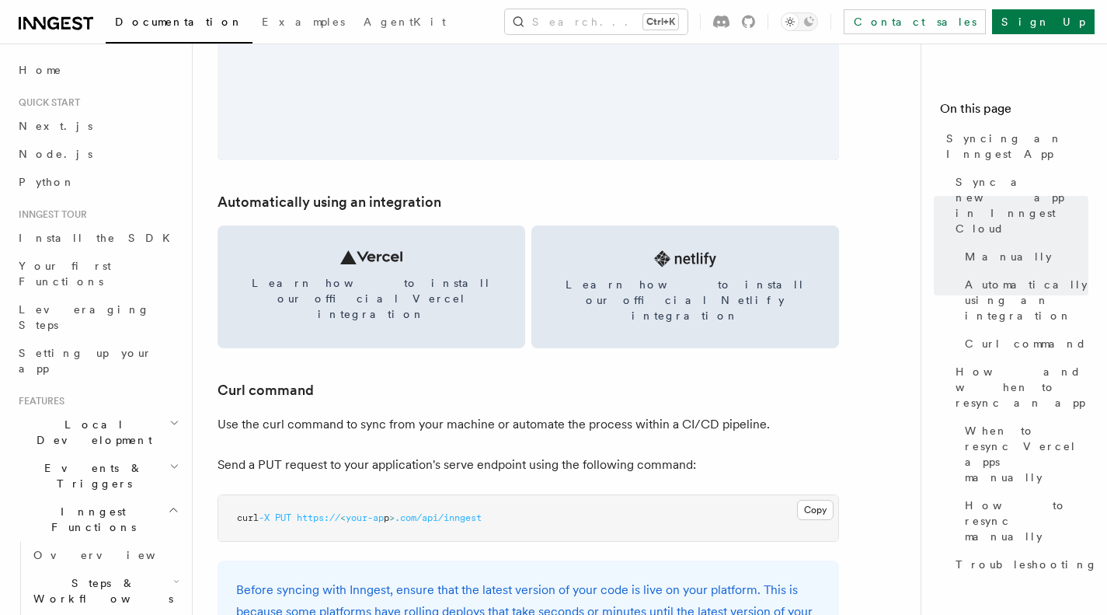
click at [1012, 174] on span "Sync a new app in Inngest Cloud" at bounding box center [1022, 205] width 133 height 62
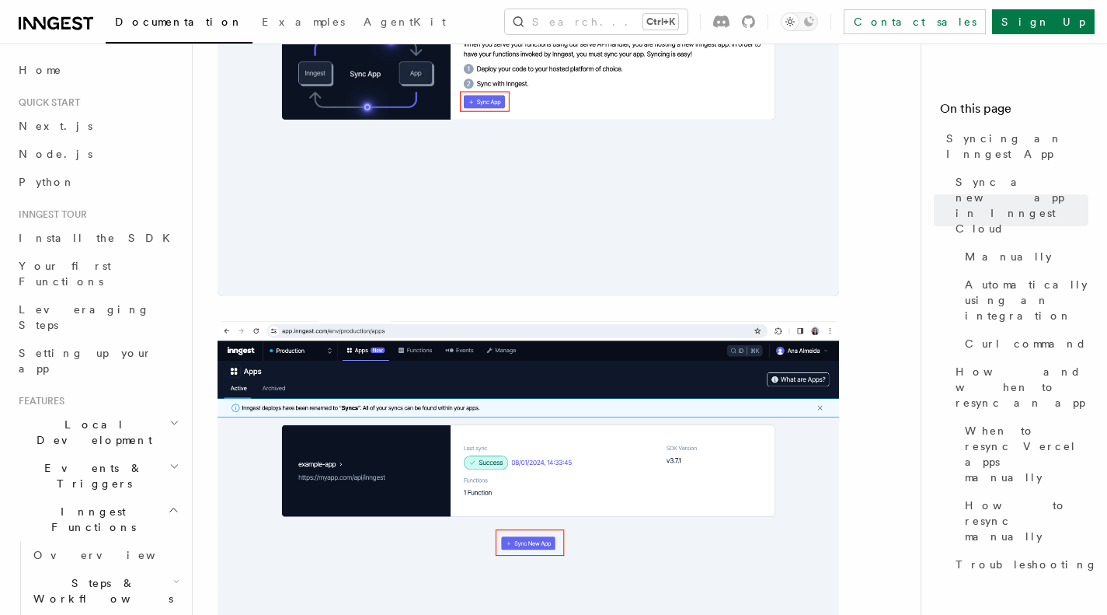
scroll to position [162, 0]
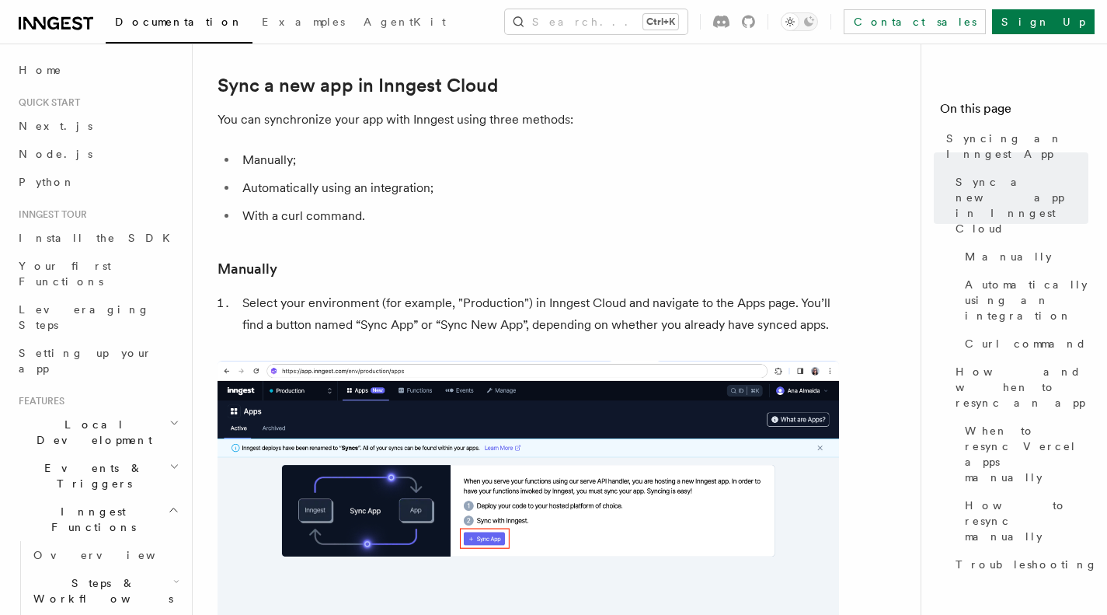
click at [993, 277] on span "Automatically using an integration" at bounding box center [1027, 300] width 124 height 47
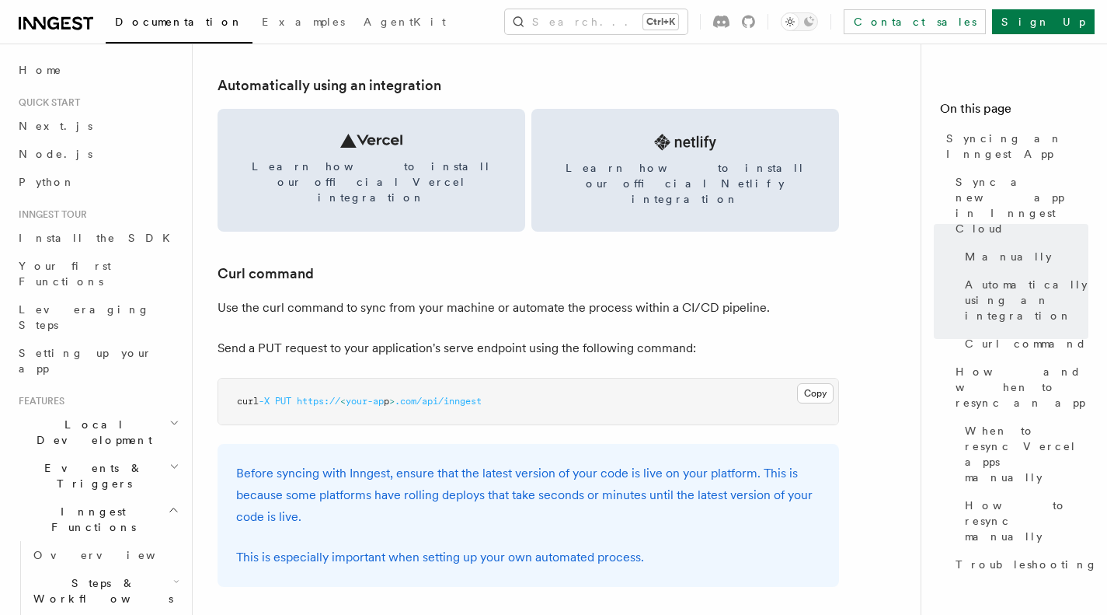
click at [977, 364] on span "How and when to resync an app" at bounding box center [1022, 387] width 133 height 47
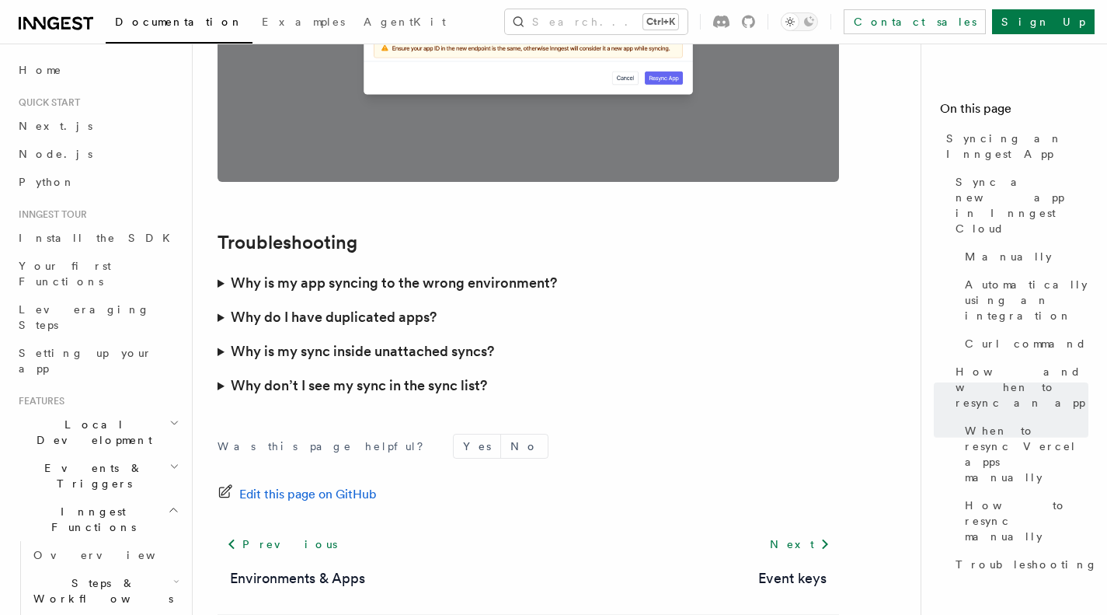
scroll to position [4499, 0]
click at [372, 375] on h3 "Why don’t I see my sync in the sync list?" at bounding box center [359, 386] width 256 height 22
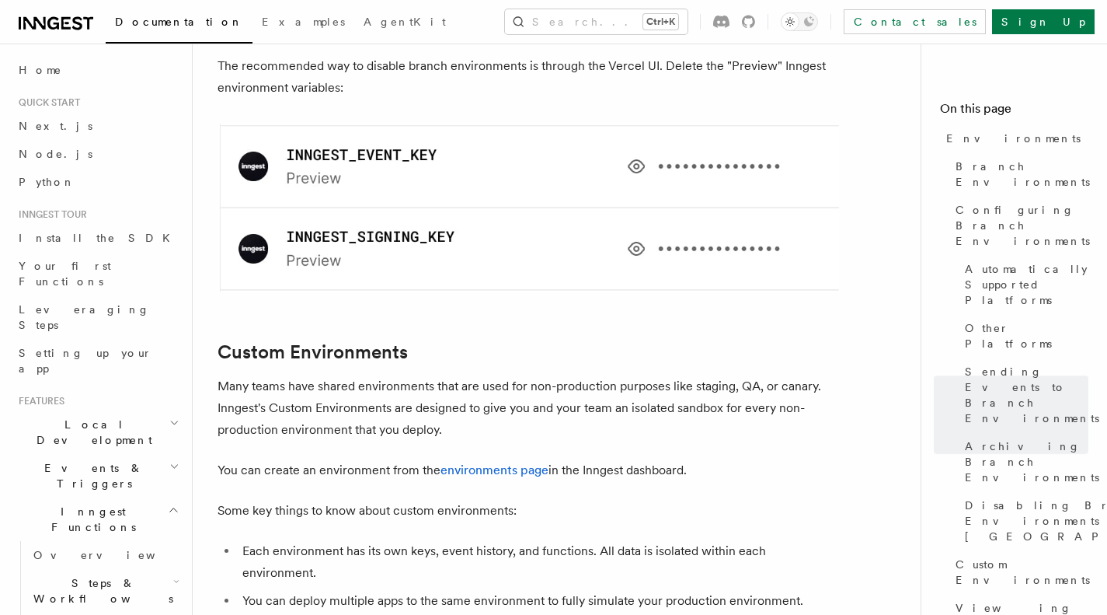
scroll to position [2946, 0]
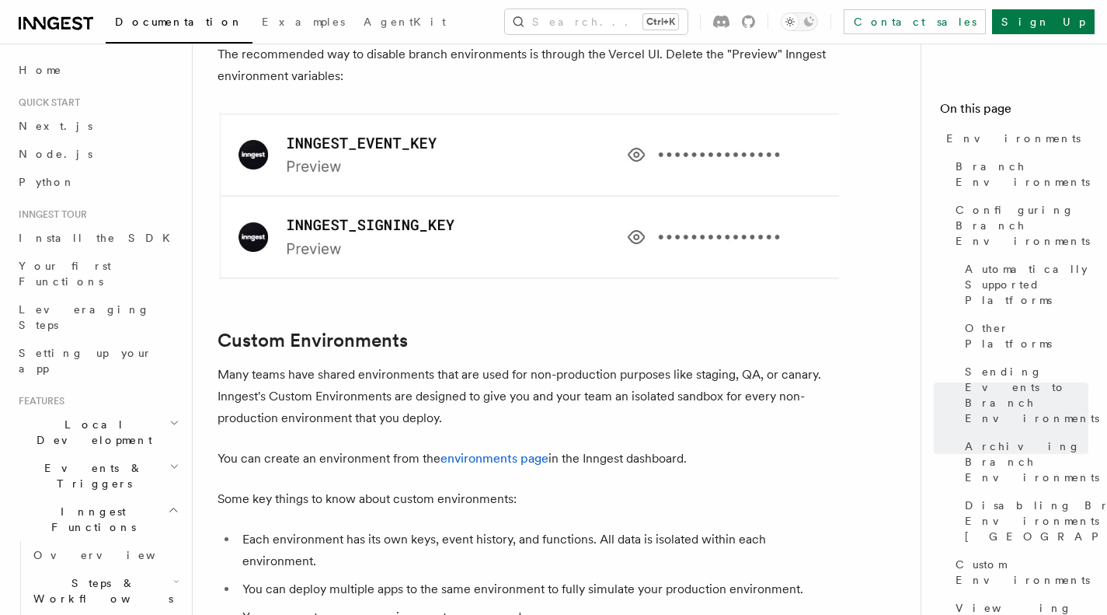
click at [421, 364] on p "Many teams have shared environments that are used for non-production purposes l…" at bounding box center [529, 396] width 622 height 65
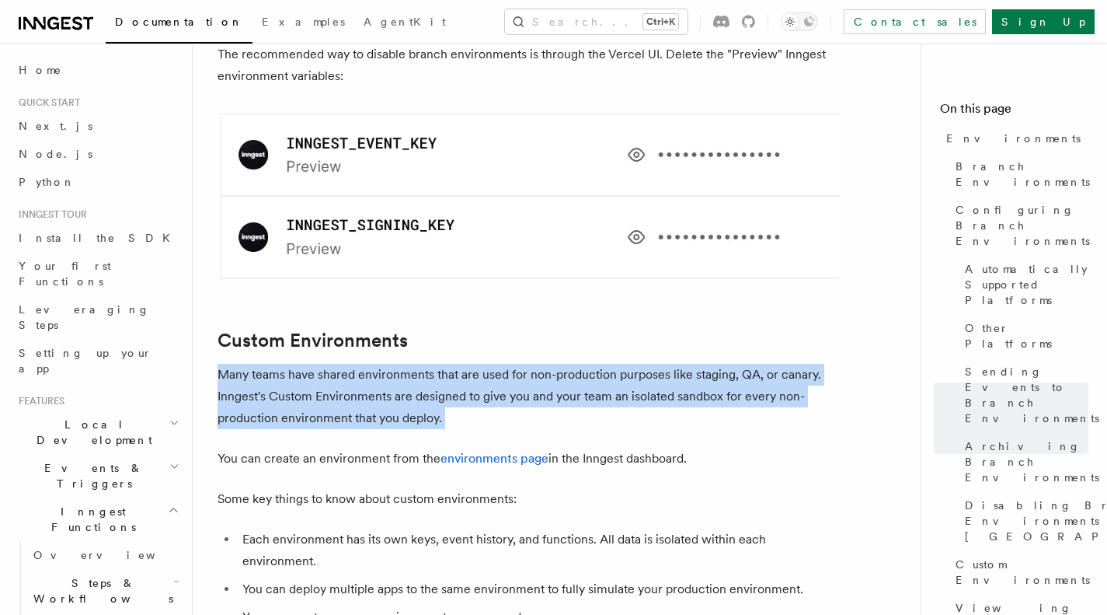
click at [421, 364] on p "Many teams have shared environments that are used for non-production purposes l…" at bounding box center [529, 396] width 622 height 65
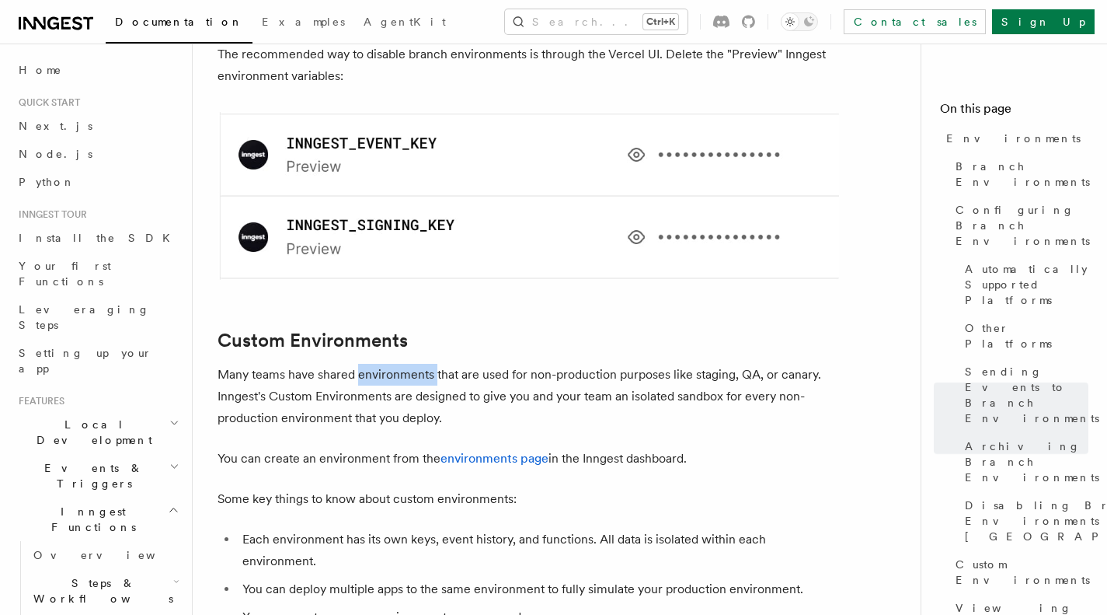
click at [421, 364] on p "Many teams have shared environments that are used for non-production purposes l…" at bounding box center [529, 396] width 622 height 65
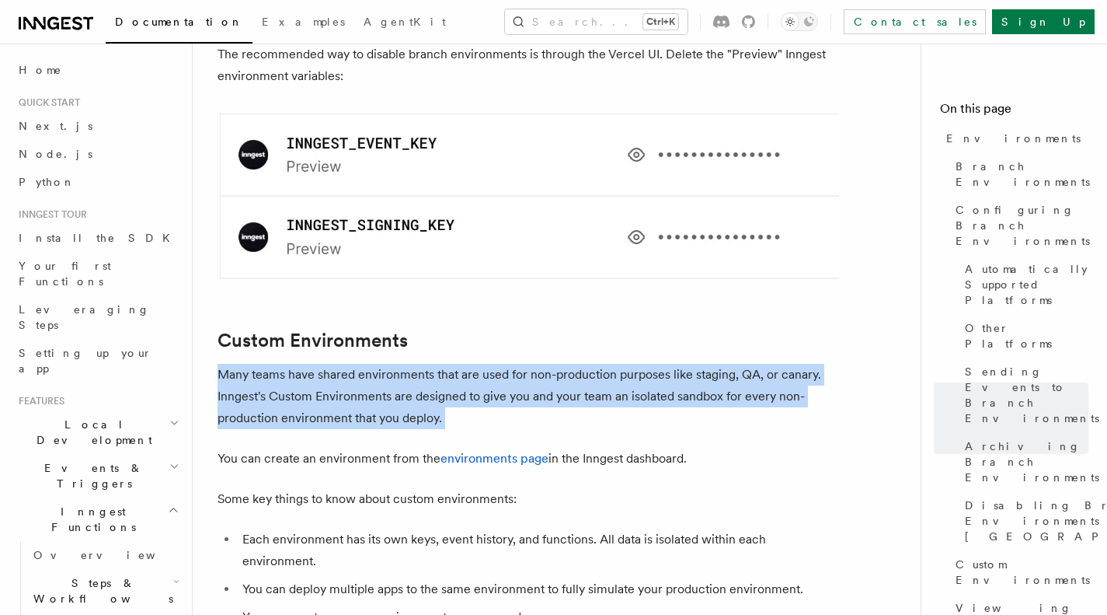
click at [421, 364] on p "Many teams have shared environments that are used for non-production purposes l…" at bounding box center [529, 396] width 622 height 65
click at [399, 364] on p "Many teams have shared environments that are used for non-production purposes l…" at bounding box center [529, 396] width 622 height 65
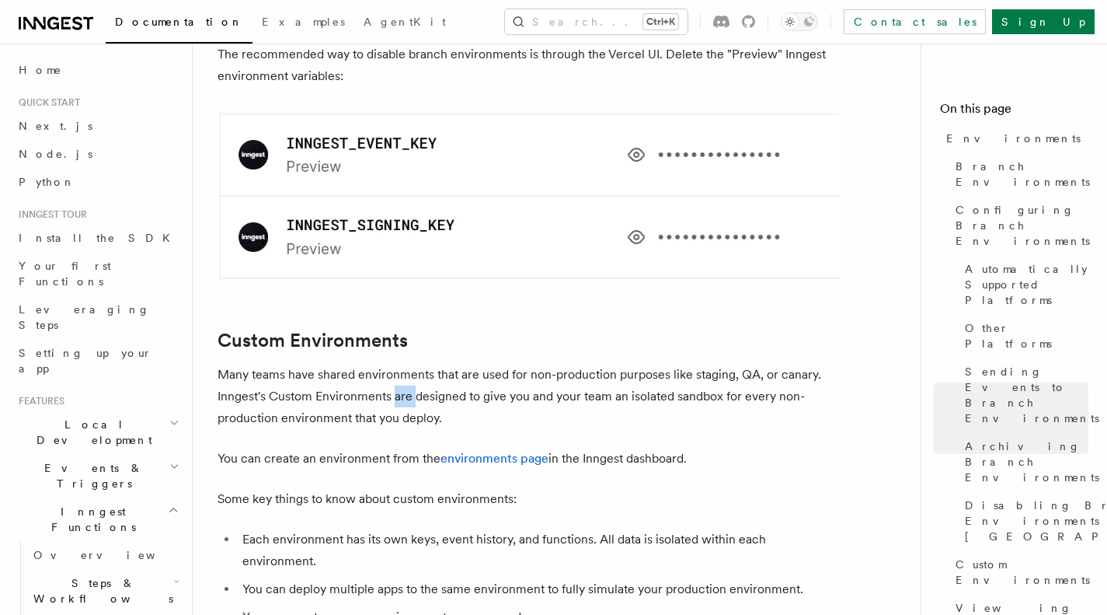
click at [399, 364] on p "Many teams have shared environments that are used for non-production purposes l…" at bounding box center [529, 396] width 622 height 65
click at [329, 448] on p "You can create an environment from the environments page in the Inngest dashboa…" at bounding box center [529, 459] width 622 height 22
click at [305, 488] on p "Some key things to know about custom environments:" at bounding box center [529, 499] width 622 height 22
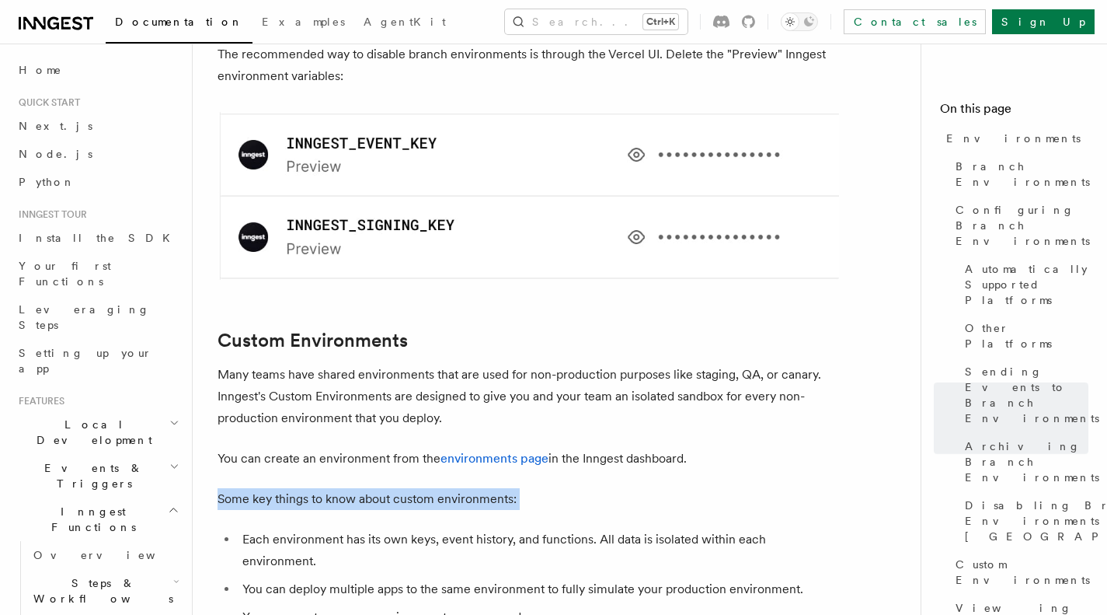
click at [305, 488] on p "Some key things to know about custom environments:" at bounding box center [529, 499] width 622 height 22
click at [312, 528] on ul "Each environment has its own keys, event history, and functions. All data is is…" at bounding box center [529, 602] width 622 height 149
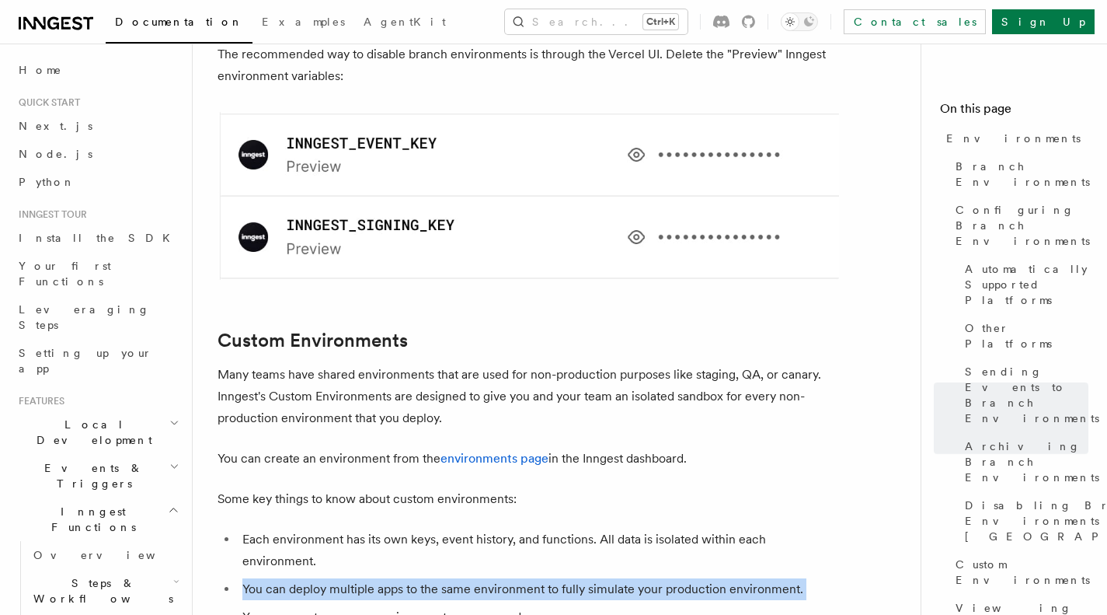
click at [312, 528] on ul "Each environment has its own keys, event history, and functions. All data is is…" at bounding box center [529, 602] width 622 height 149
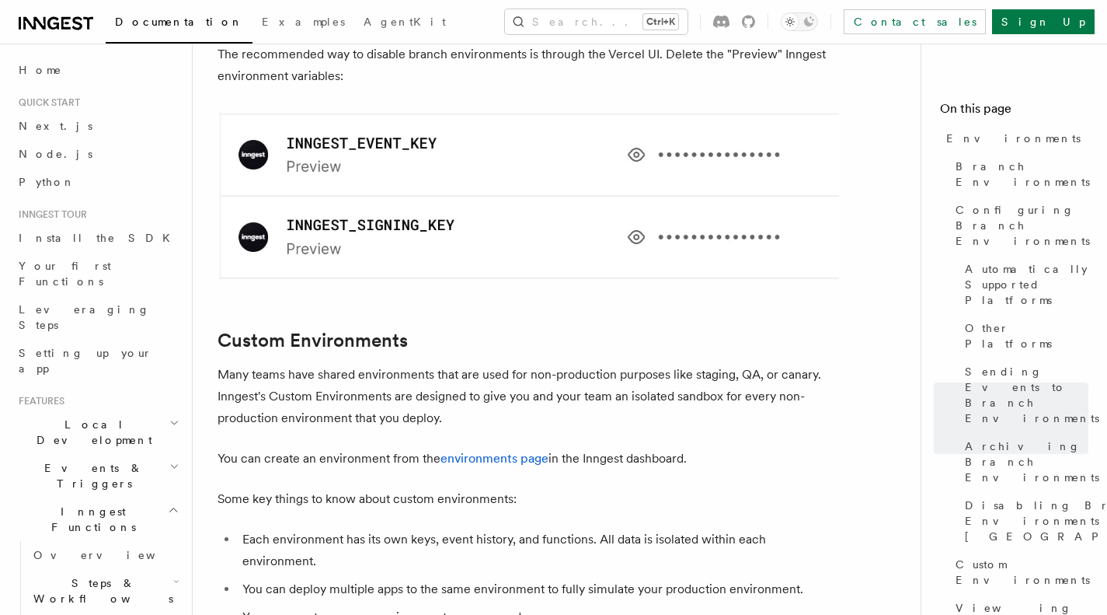
click at [338, 528] on li "Each environment has its own keys, event history, and functions. All data is is…" at bounding box center [538, 550] width 601 height 44
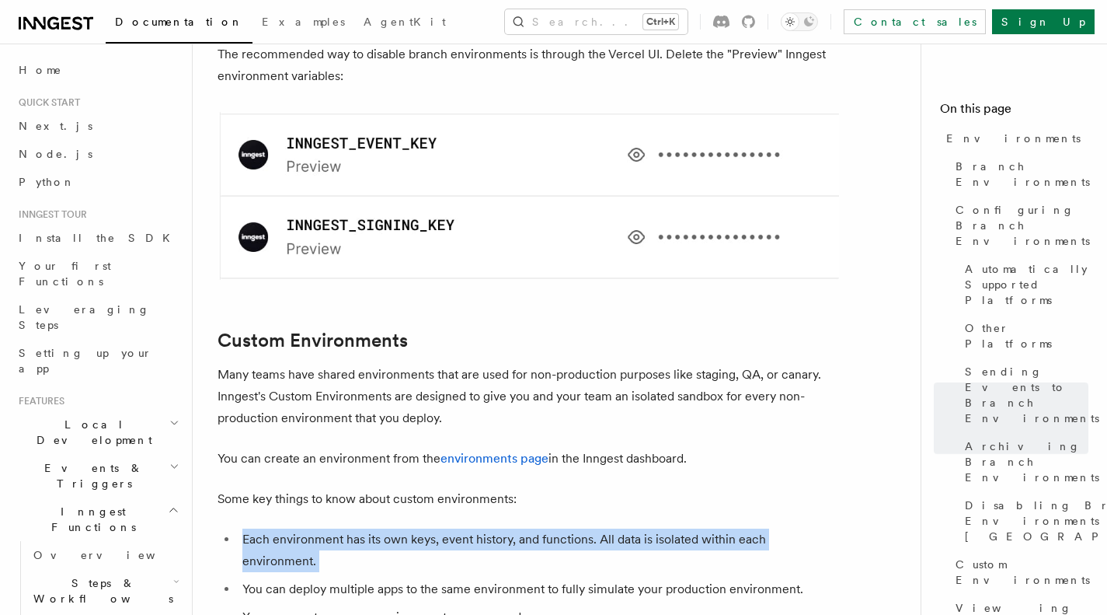
click at [338, 528] on li "Each environment has its own keys, event history, and functions. All data is is…" at bounding box center [538, 550] width 601 height 44
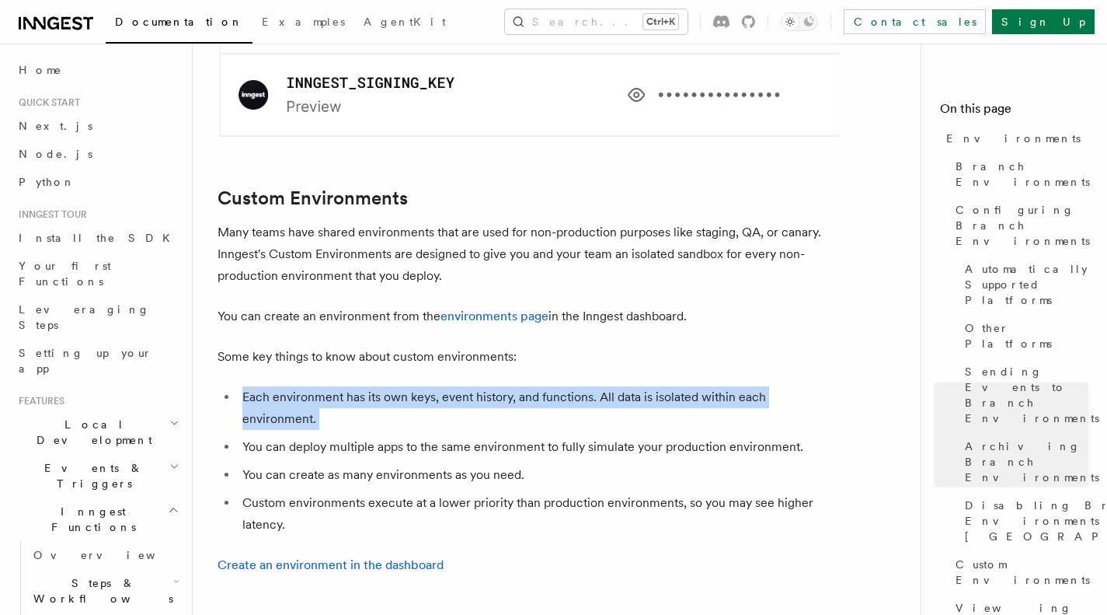
scroll to position [3100, 0]
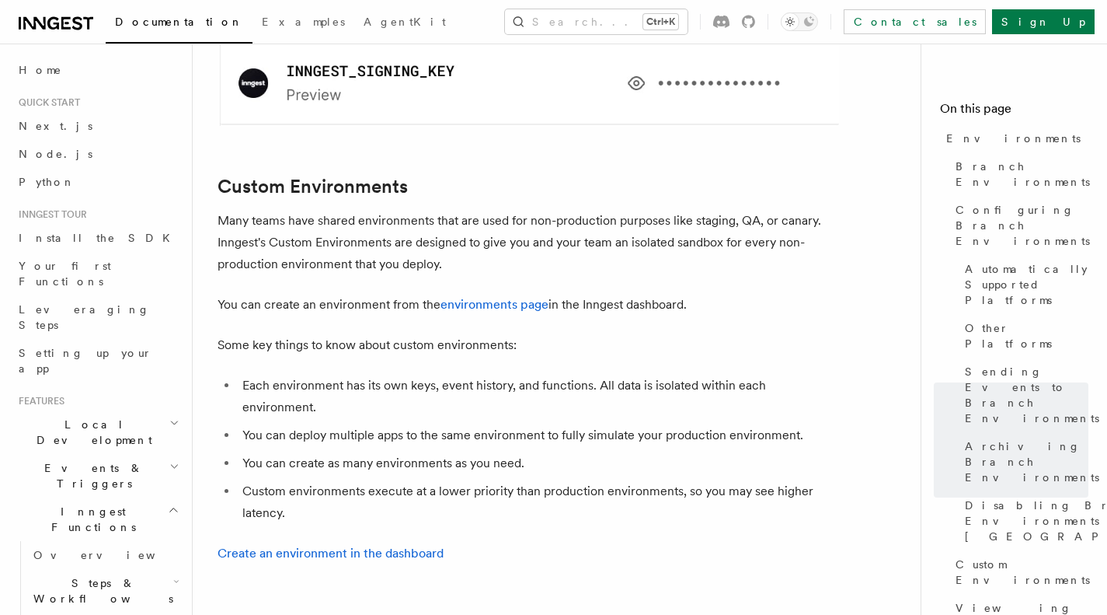
click at [398, 424] on li "You can deploy multiple apps to the same environment to fully simulate your pro…" at bounding box center [538, 435] width 601 height 22
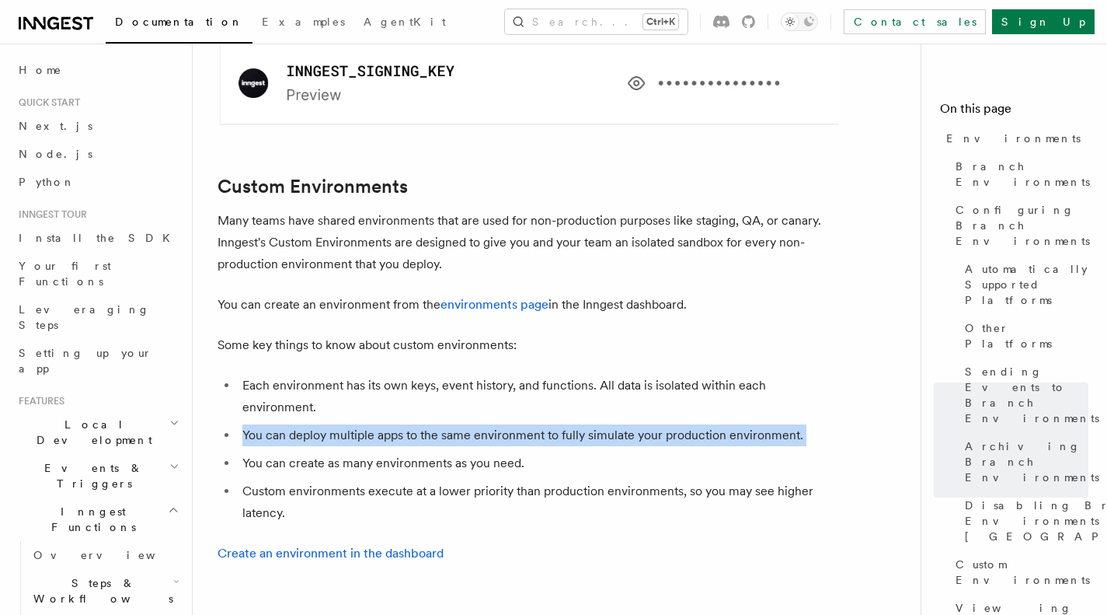
click at [398, 424] on li "You can deploy multiple apps to the same environment to fully simulate your pro…" at bounding box center [538, 435] width 601 height 22
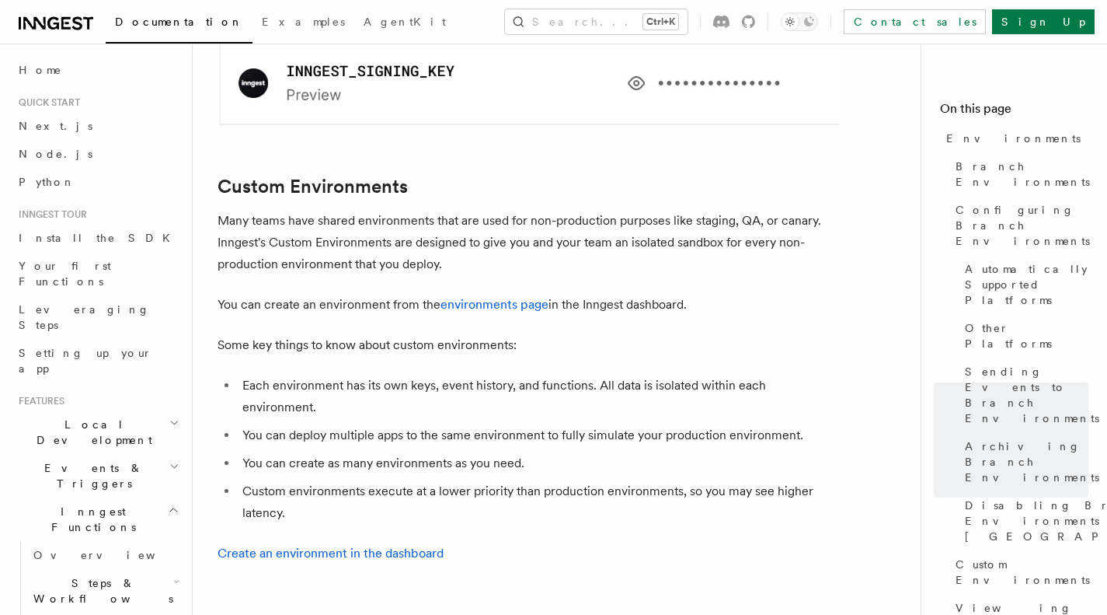
click at [382, 452] on li "You can create as many environments as you need." at bounding box center [538, 463] width 601 height 22
click at [376, 375] on ul "Each environment has its own keys, event history, and functions. All data is is…" at bounding box center [529, 449] width 622 height 149
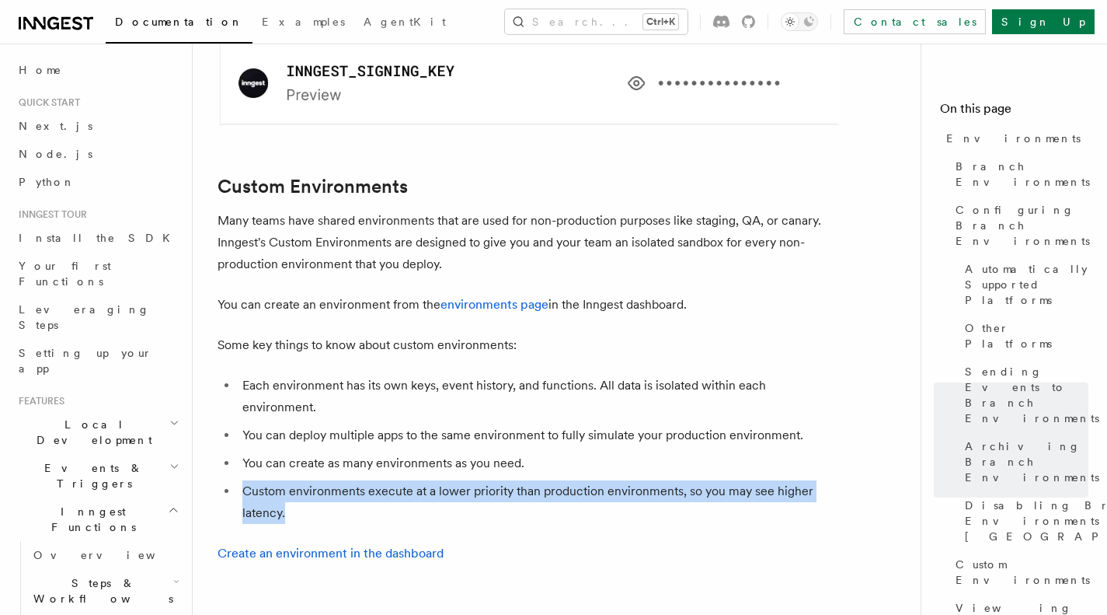
click at [376, 375] on ul "Each environment has its own keys, event history, and functions. All data is is…" at bounding box center [529, 449] width 622 height 149
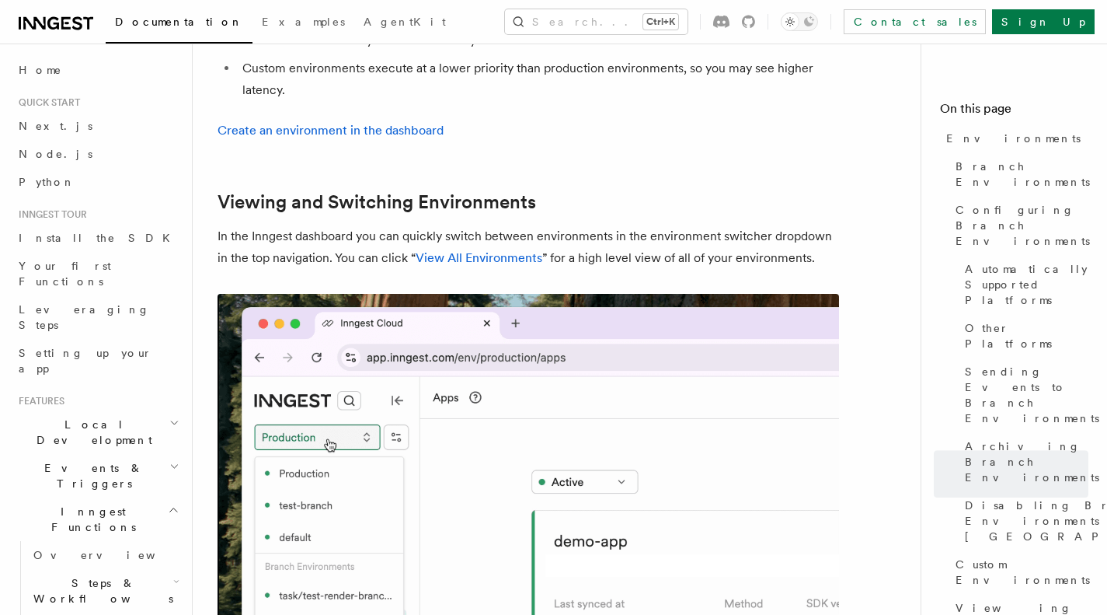
scroll to position [3503, 0]
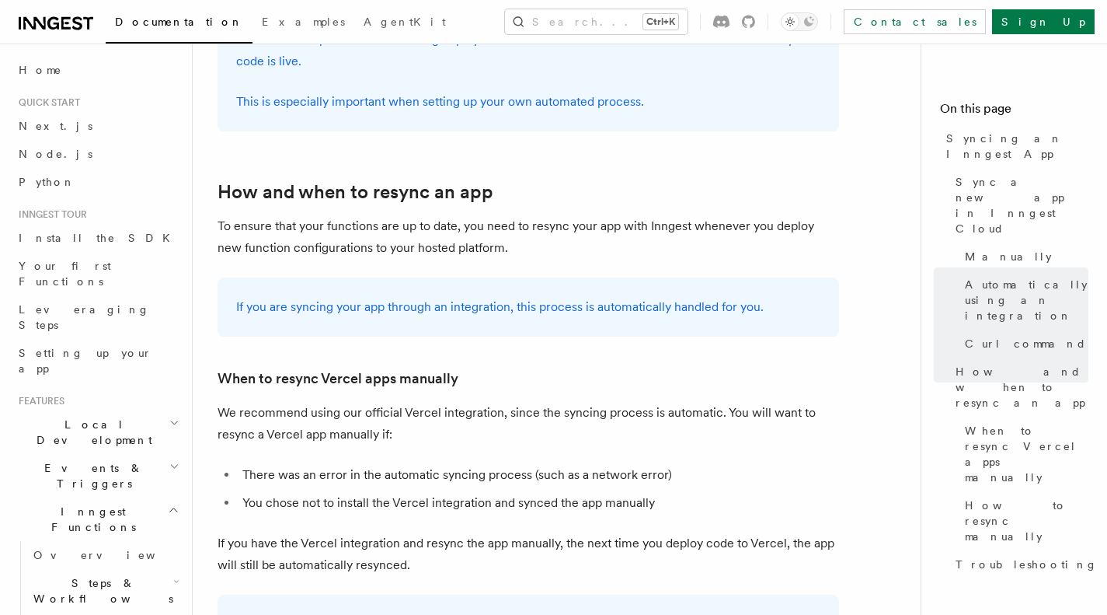
scroll to position [2900, 0]
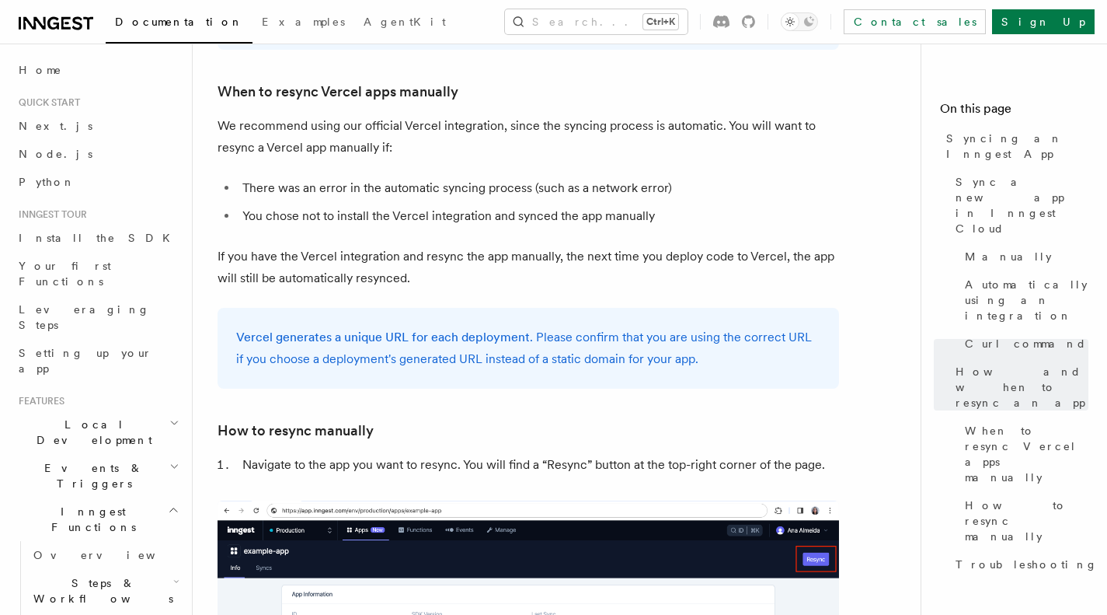
click at [613, 420] on h3 "How to resync manually" at bounding box center [529, 431] width 622 height 22
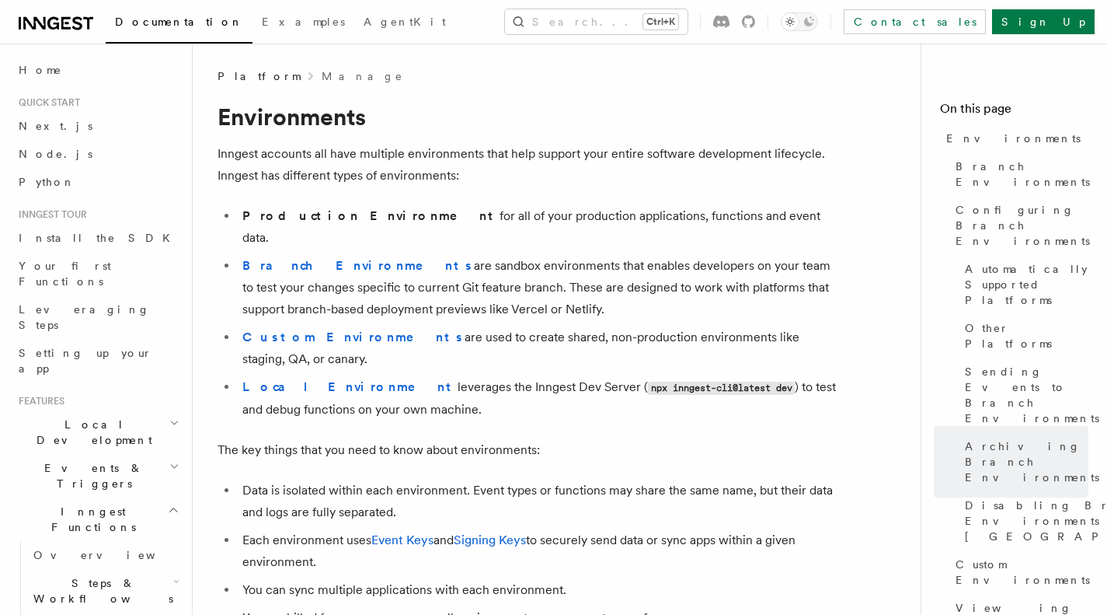
scroll to position [3503, 0]
